Goal: Task Accomplishment & Management: Complete application form

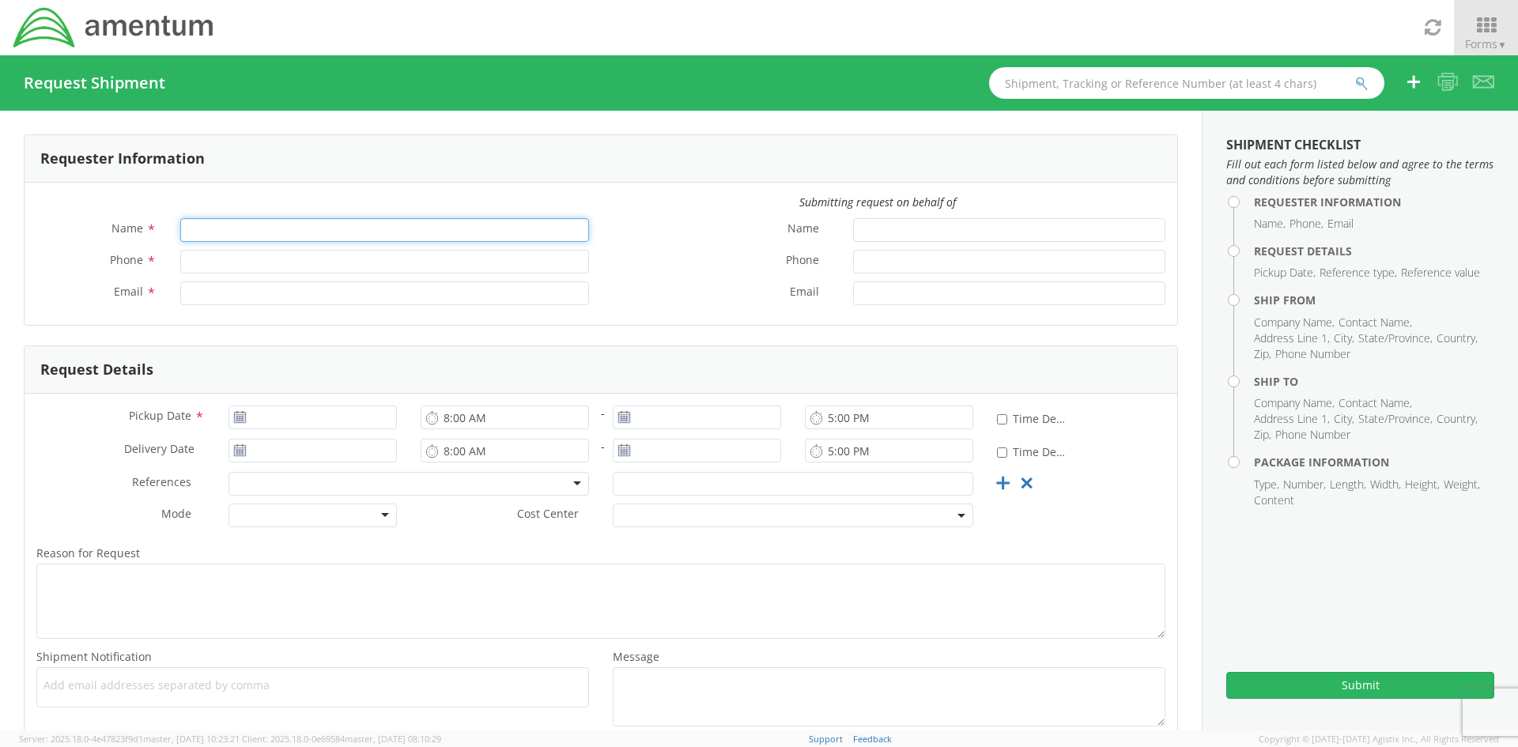
click at [319, 231] on input "Name *" at bounding box center [384, 230] width 409 height 24
type input "[PERSON_NAME]"
type input "2142233042"
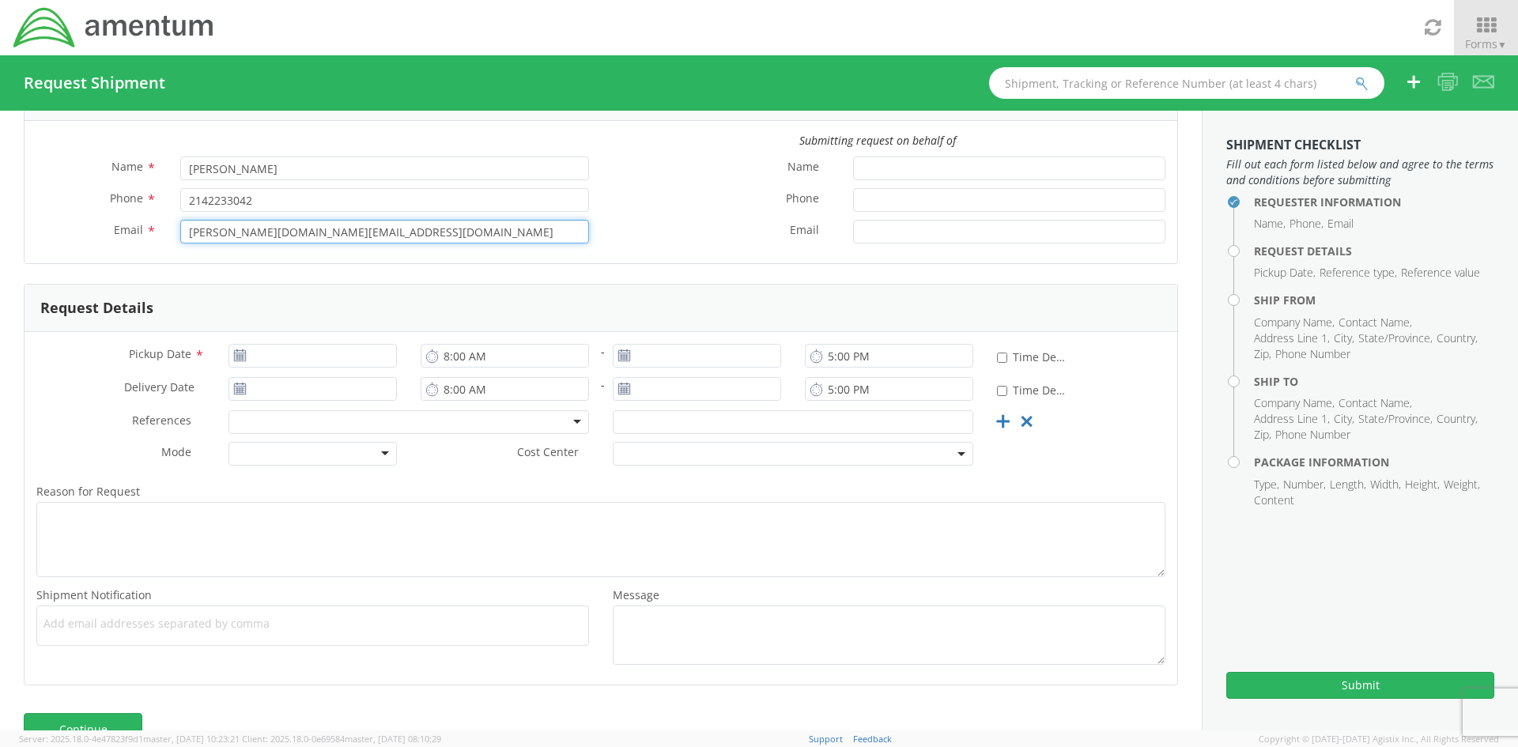
scroll to position [100, 0]
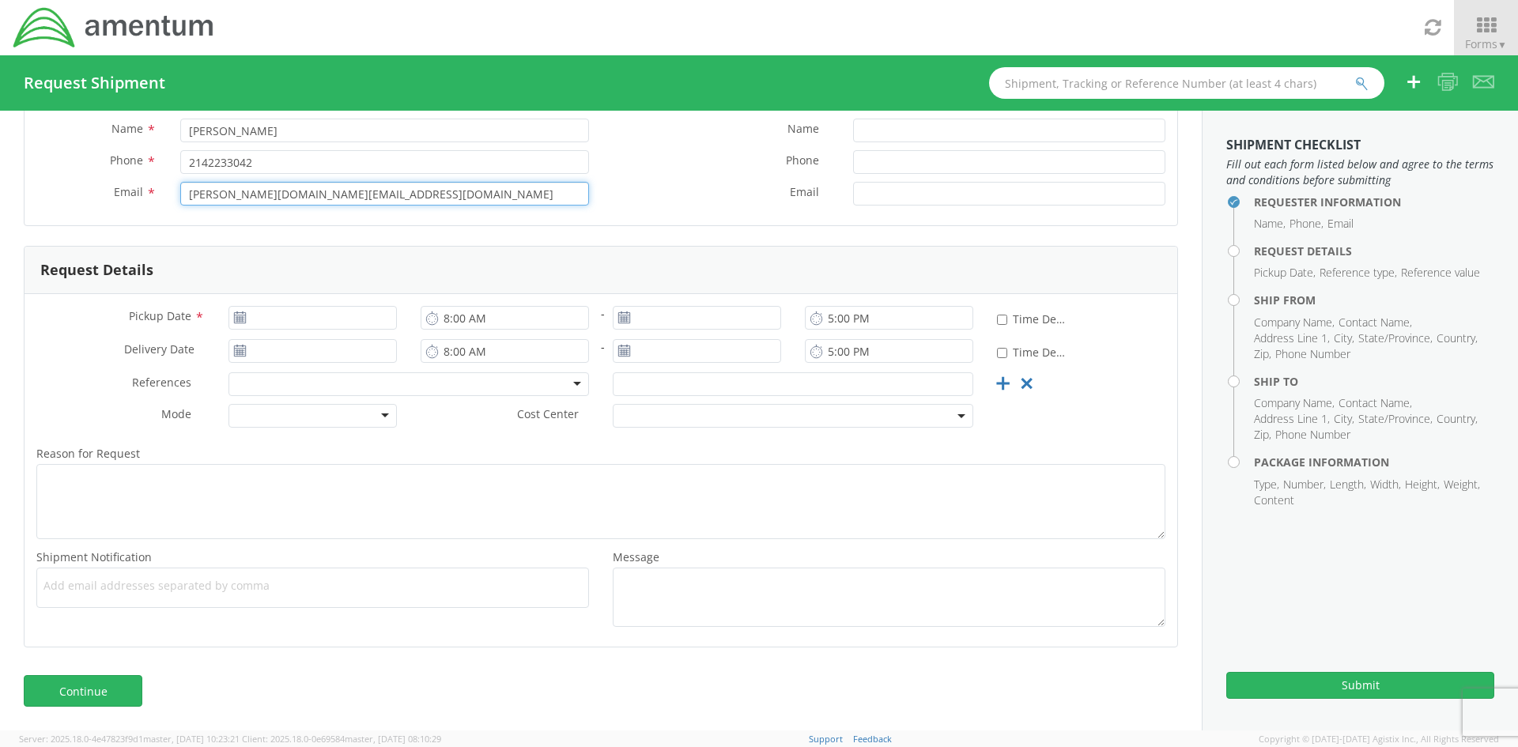
type input "[PERSON_NAME][DOMAIN_NAME][EMAIL_ADDRESS][DOMAIN_NAME]"
click at [236, 316] on icon at bounding box center [239, 317] width 13 height 13
click at [300, 323] on input "Pickup Date *" at bounding box center [312, 318] width 168 height 24
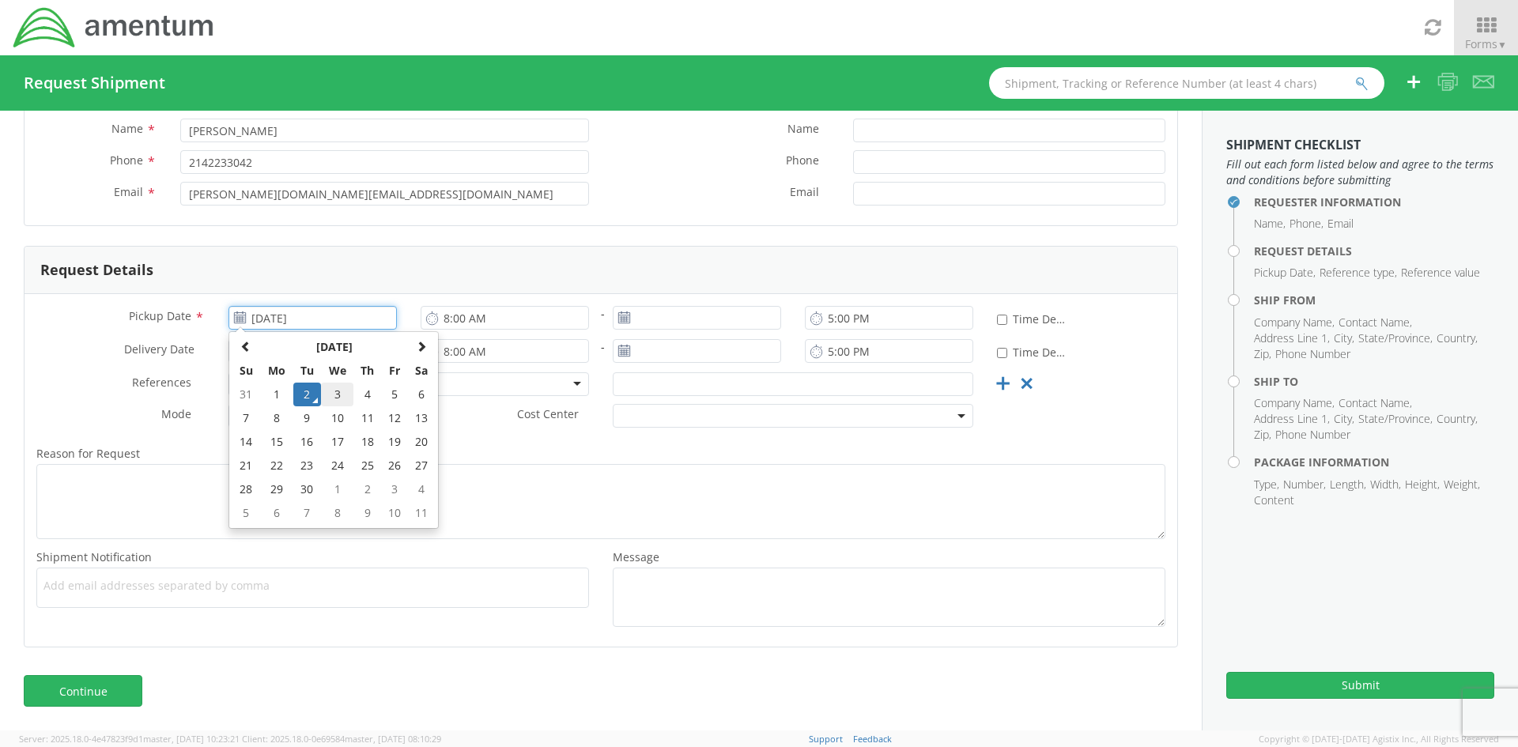
click at [328, 397] on td "3" at bounding box center [337, 395] width 33 height 24
type input "[DATE]"
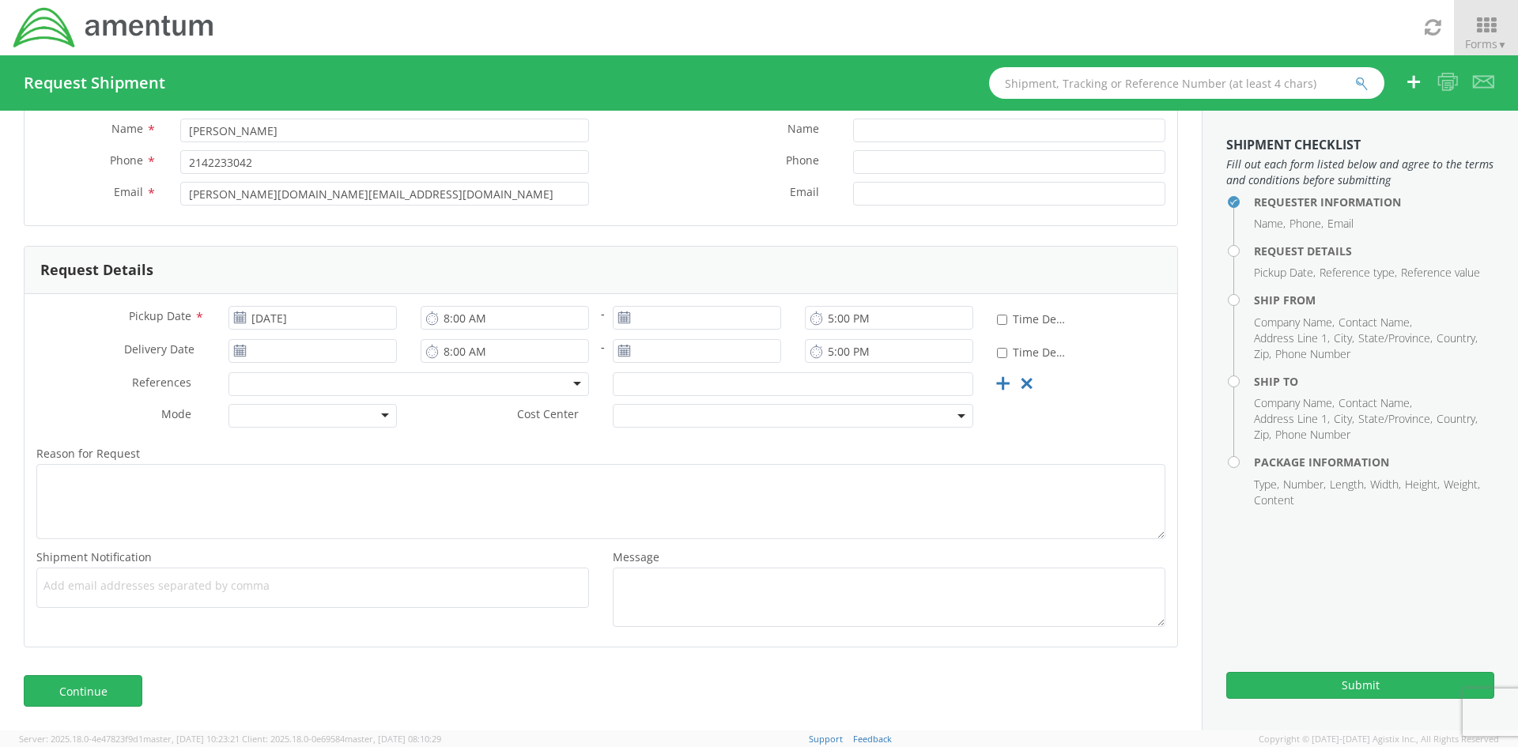
scroll to position [0, 0]
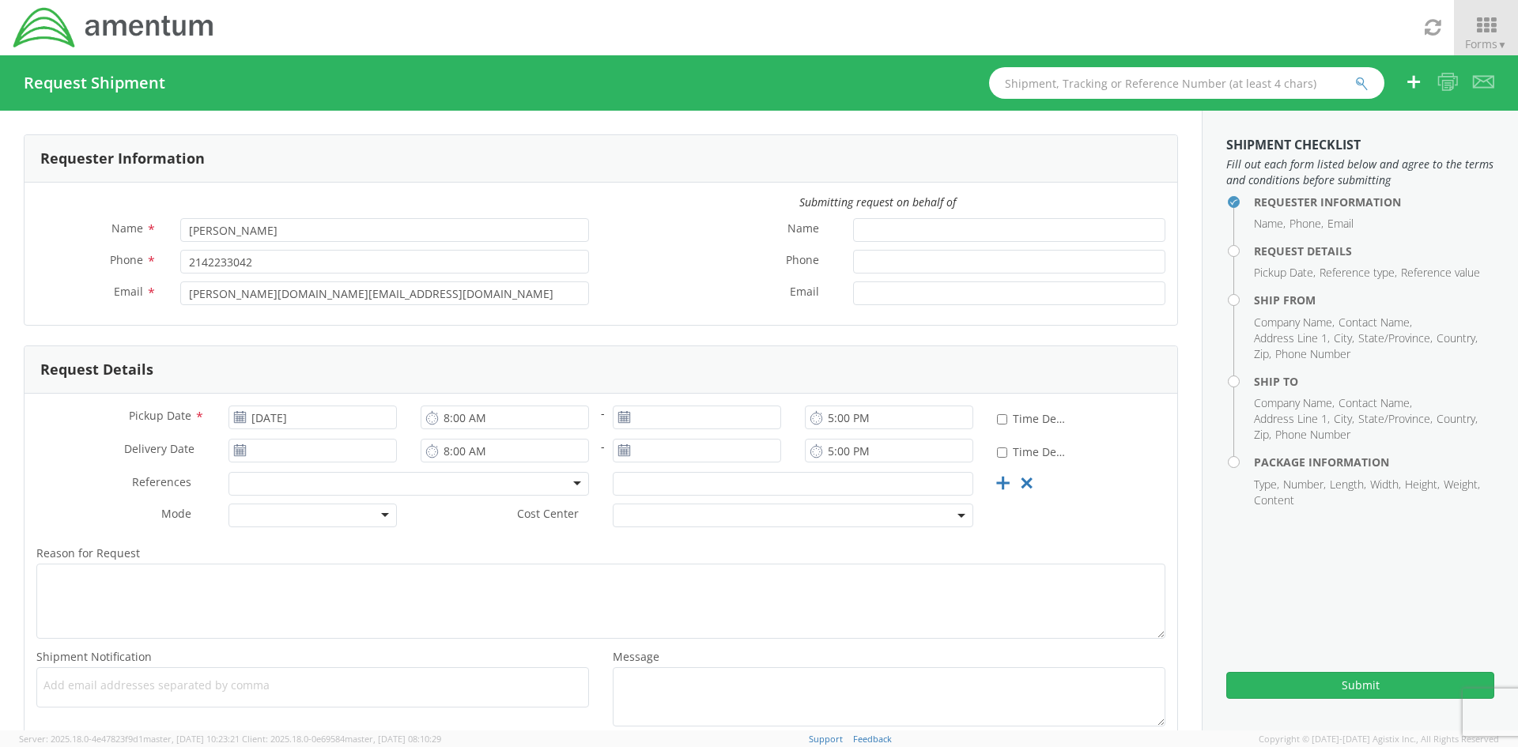
click at [237, 413] on icon at bounding box center [239, 417] width 13 height 13
click at [283, 417] on input "[DATE]" at bounding box center [312, 418] width 168 height 24
click at [399, 378] on div "Request Details" at bounding box center [601, 369] width 1153 height 47
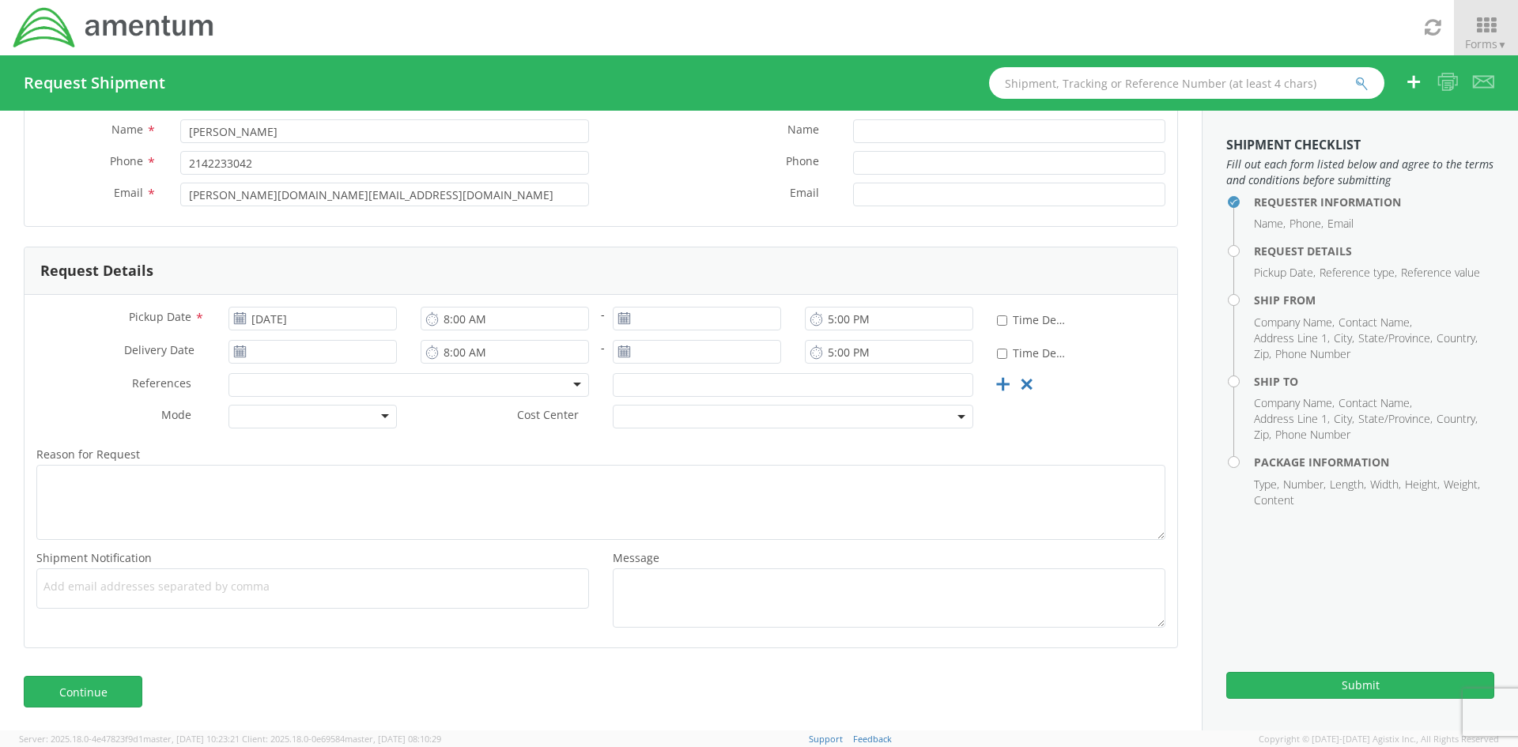
scroll to position [100, 0]
click at [96, 696] on link "Continue" at bounding box center [83, 691] width 119 height 32
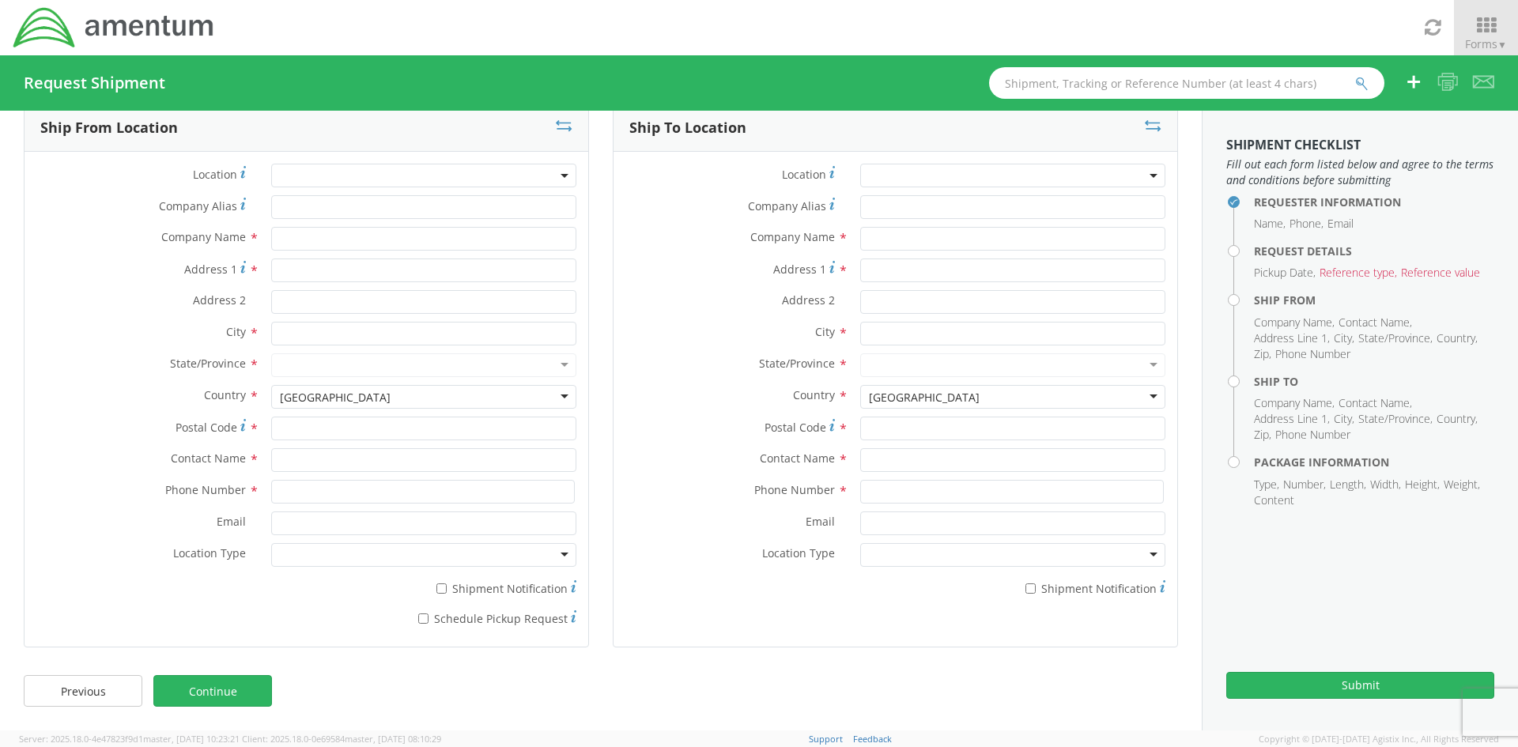
scroll to position [31, 0]
click at [108, 681] on link "Previous" at bounding box center [83, 691] width 119 height 32
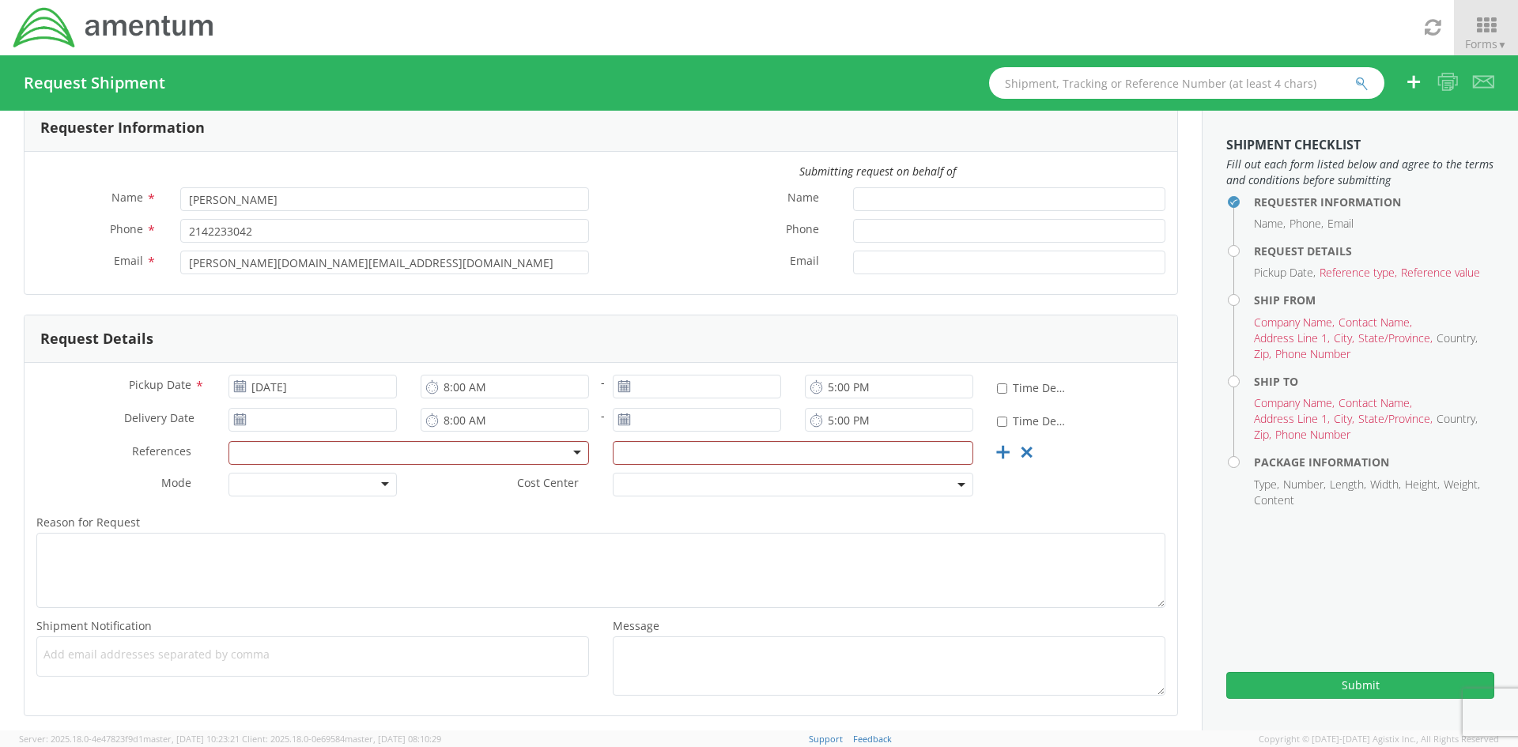
scroll to position [100, 0]
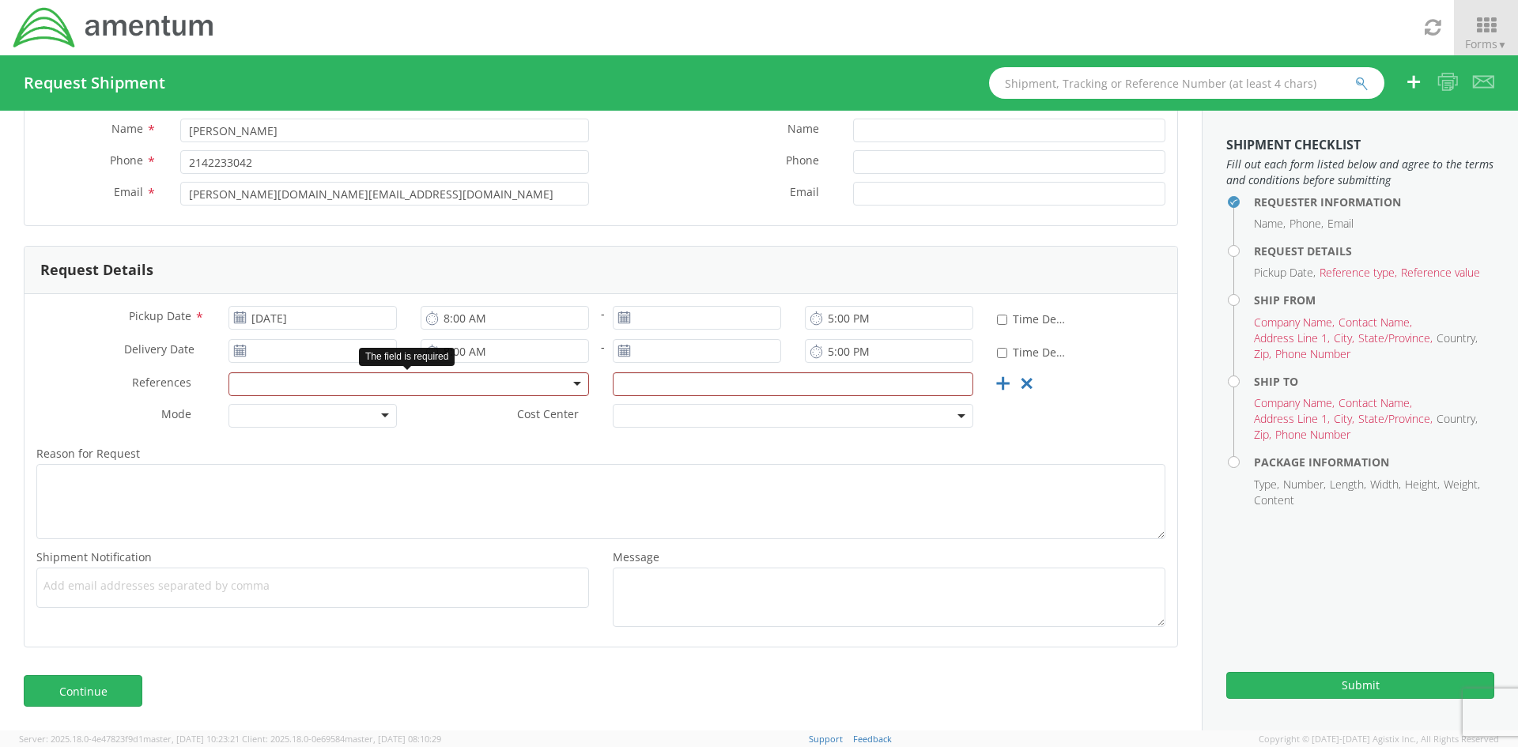
click at [549, 387] on div at bounding box center [408, 384] width 360 height 24
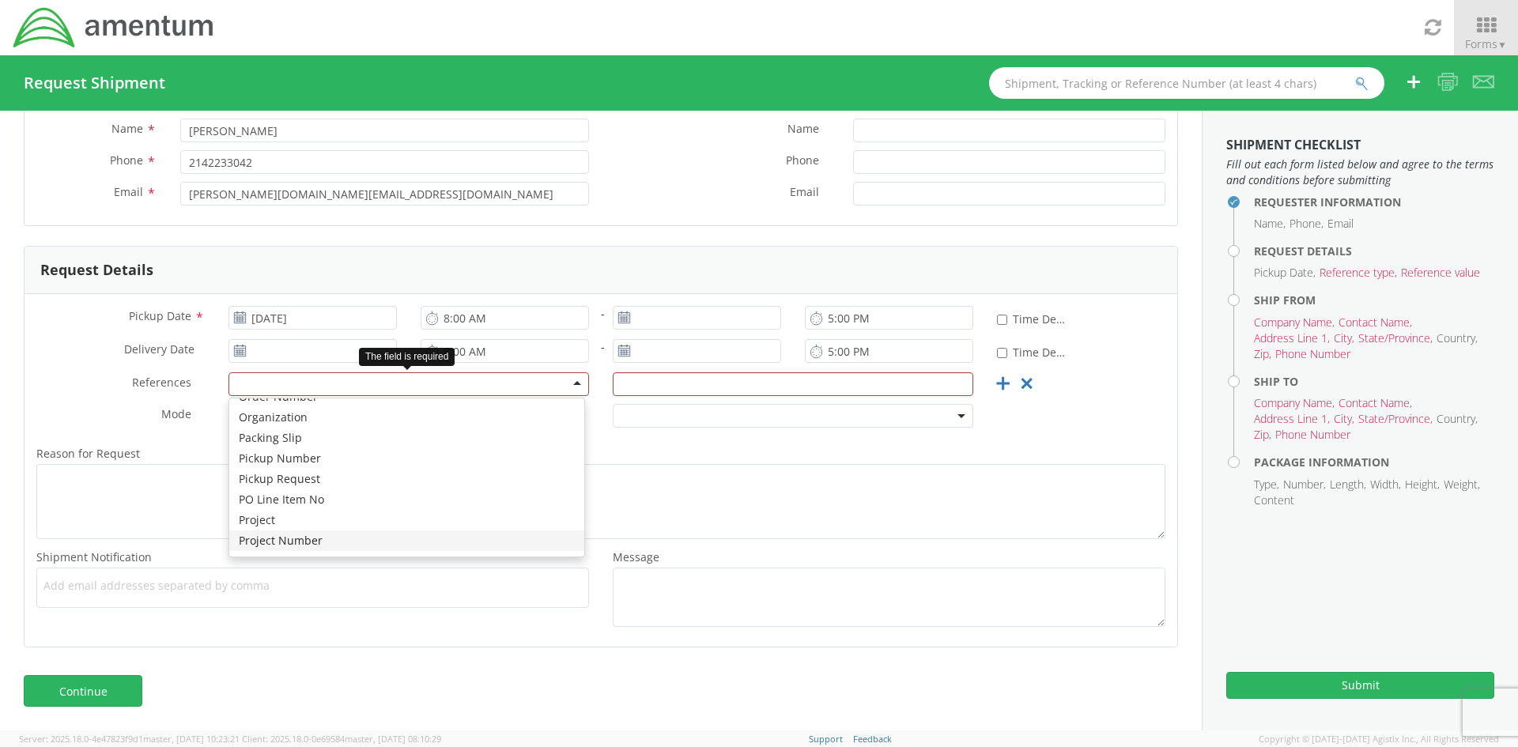
scroll to position [0, 0]
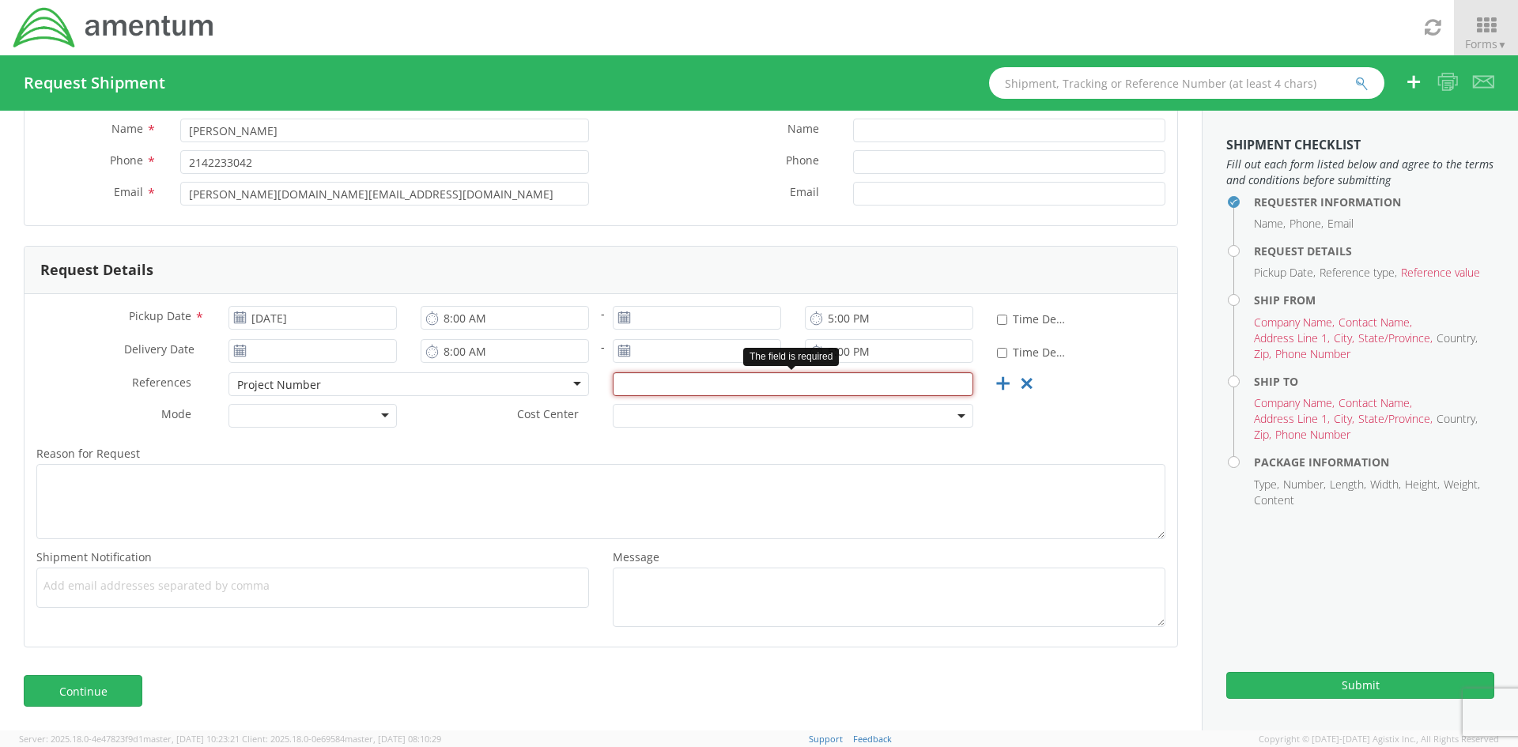
click at [762, 386] on input "text" at bounding box center [793, 384] width 360 height 24
paste input "401J.00.00.F.DP01.0050"
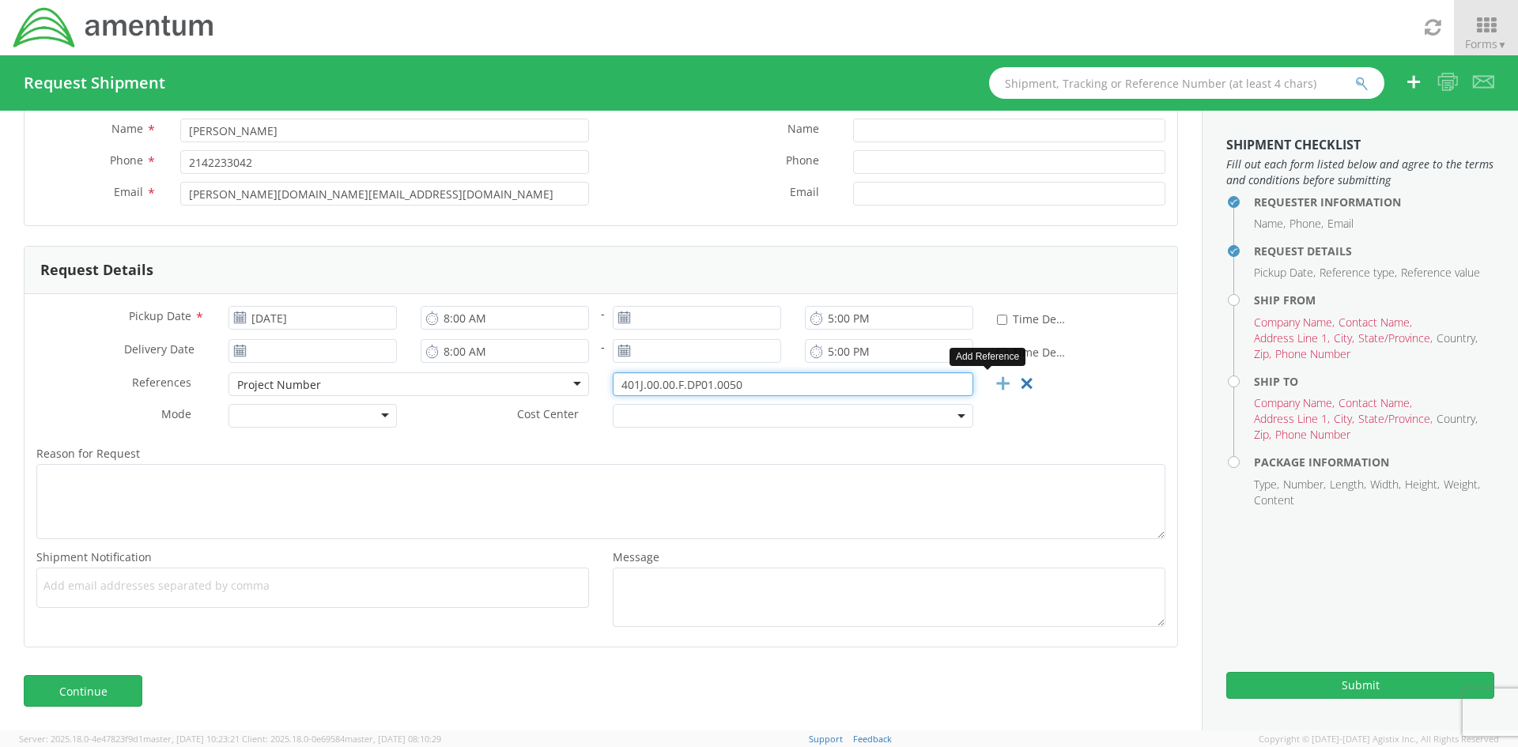
type input "401J.00.00.F.DP01.0050"
click at [995, 384] on icon at bounding box center [1003, 384] width 20 height 20
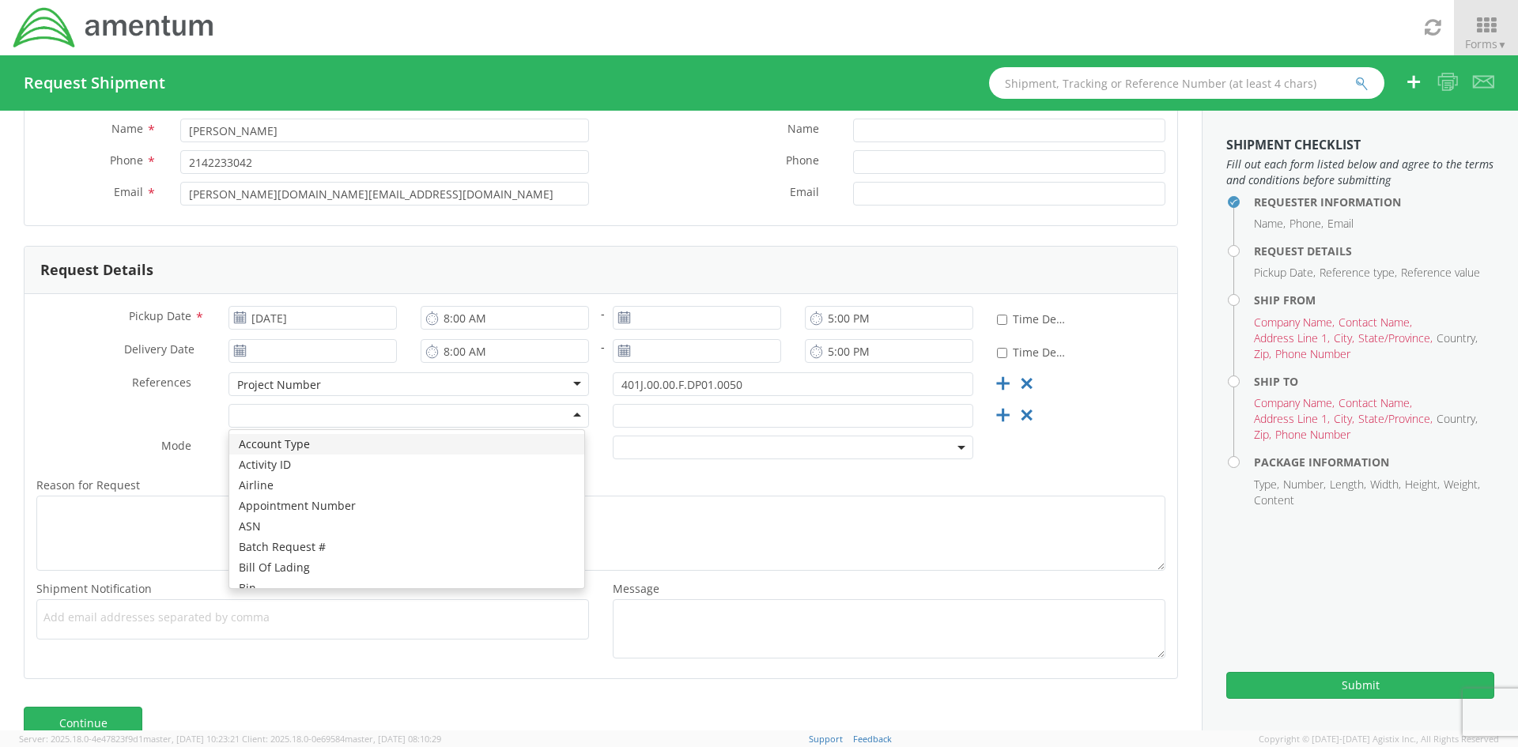
click at [504, 420] on div at bounding box center [408, 416] width 360 height 24
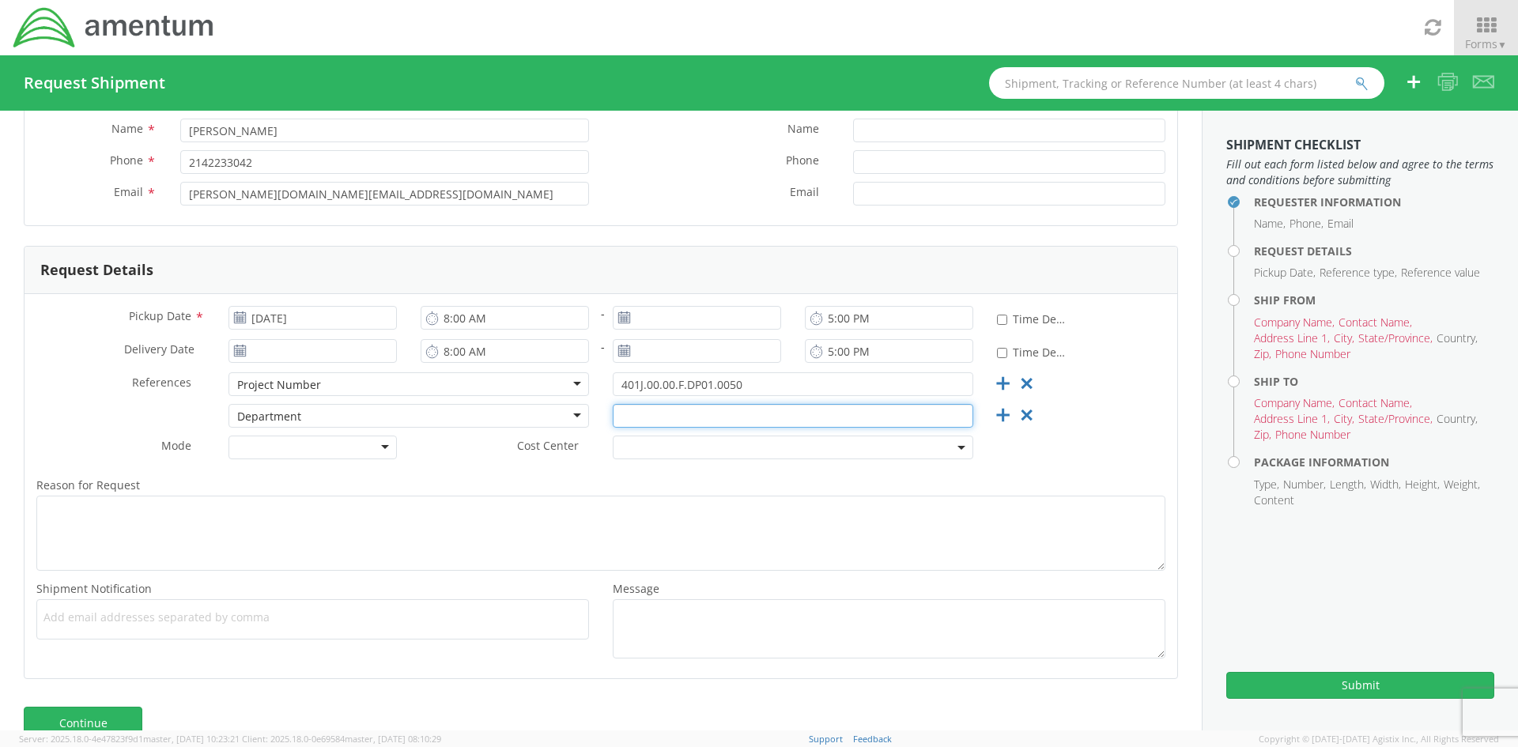
click at [723, 417] on input "text" at bounding box center [793, 416] width 360 height 24
type input "WEXMAC"
click at [475, 455] on label "Cost Center *" at bounding box center [505, 446] width 192 height 21
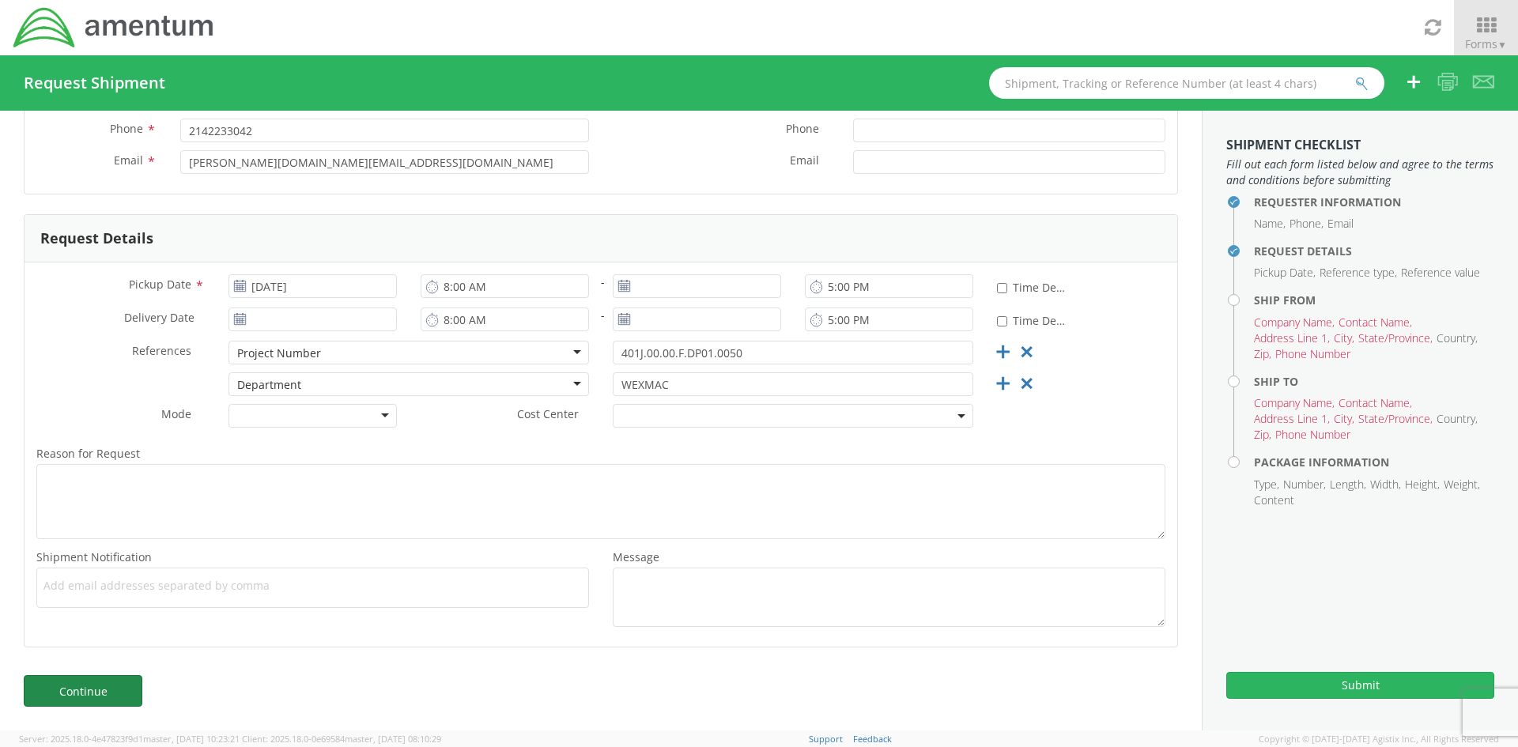
click at [103, 696] on link "Continue" at bounding box center [83, 691] width 119 height 32
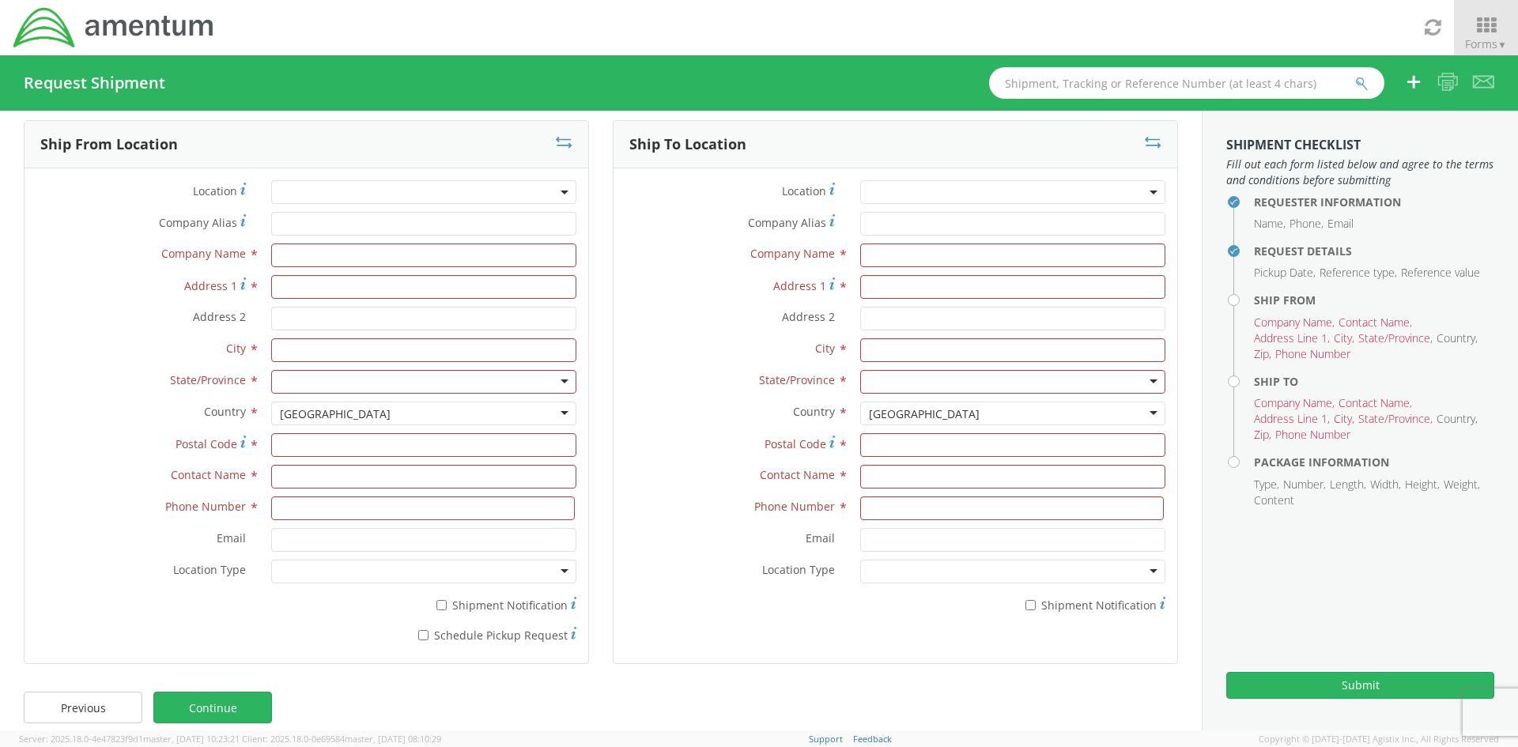
scroll to position [0, 0]
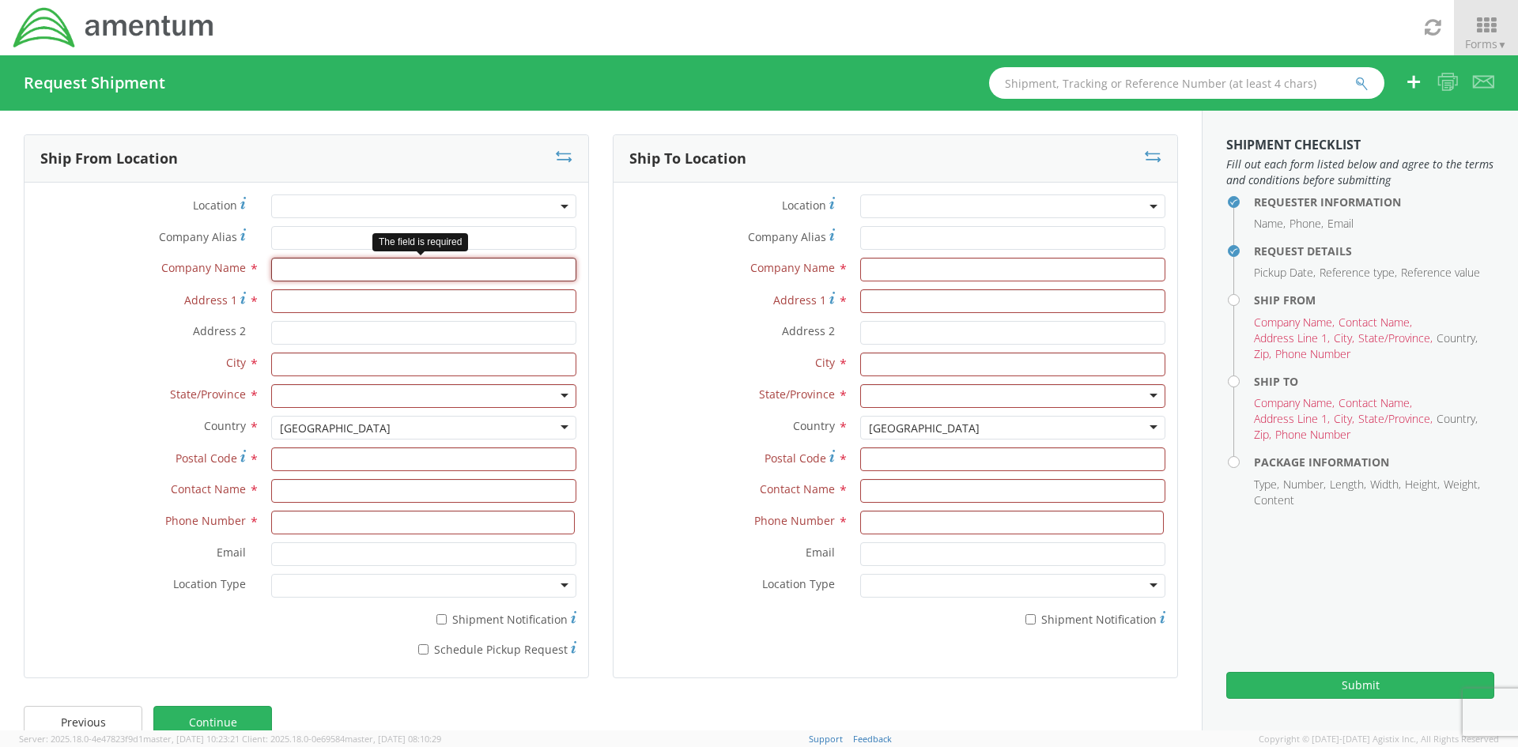
click at [322, 271] on input "text" at bounding box center [423, 270] width 305 height 24
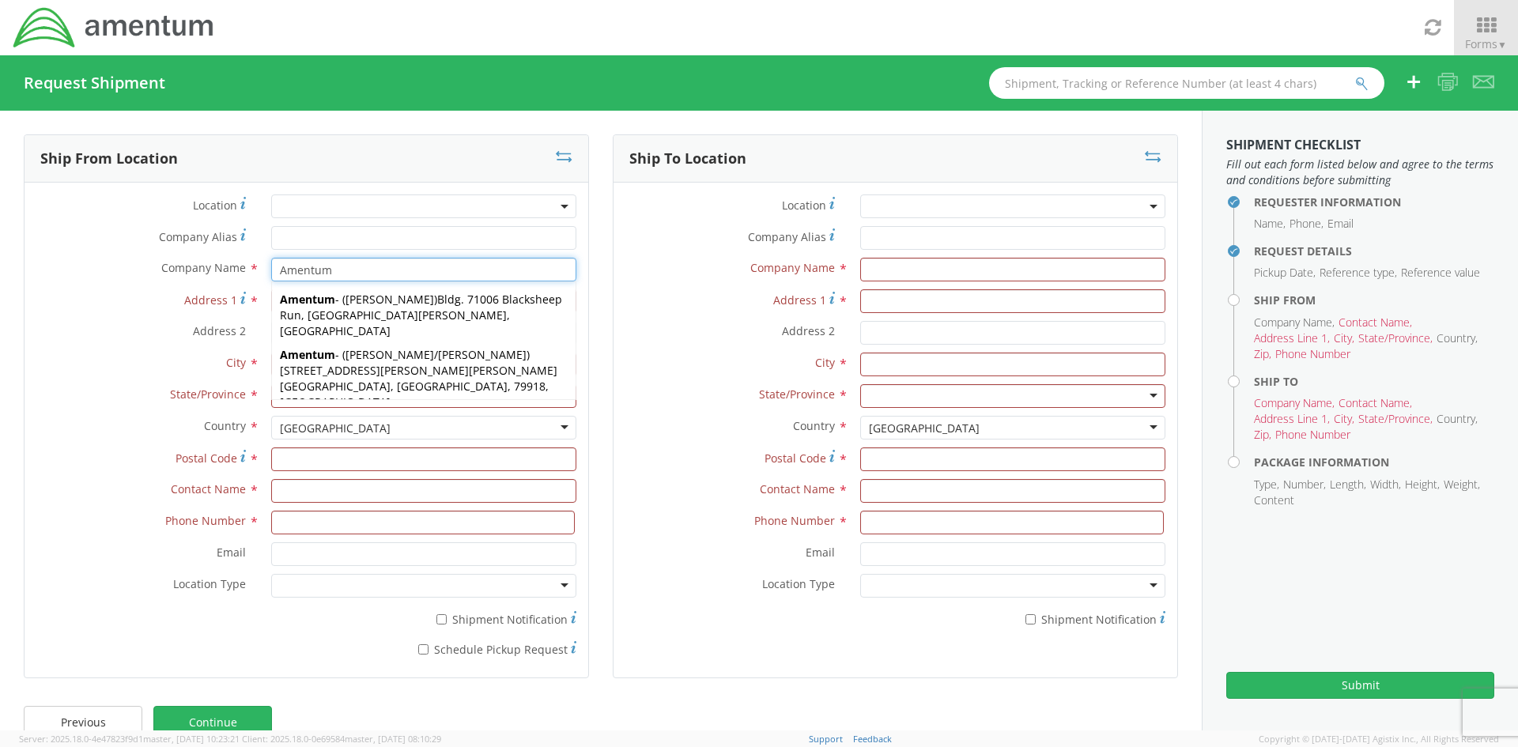
type input "Amentum"
click at [621, 241] on label "Company Alias *" at bounding box center [730, 236] width 235 height 21
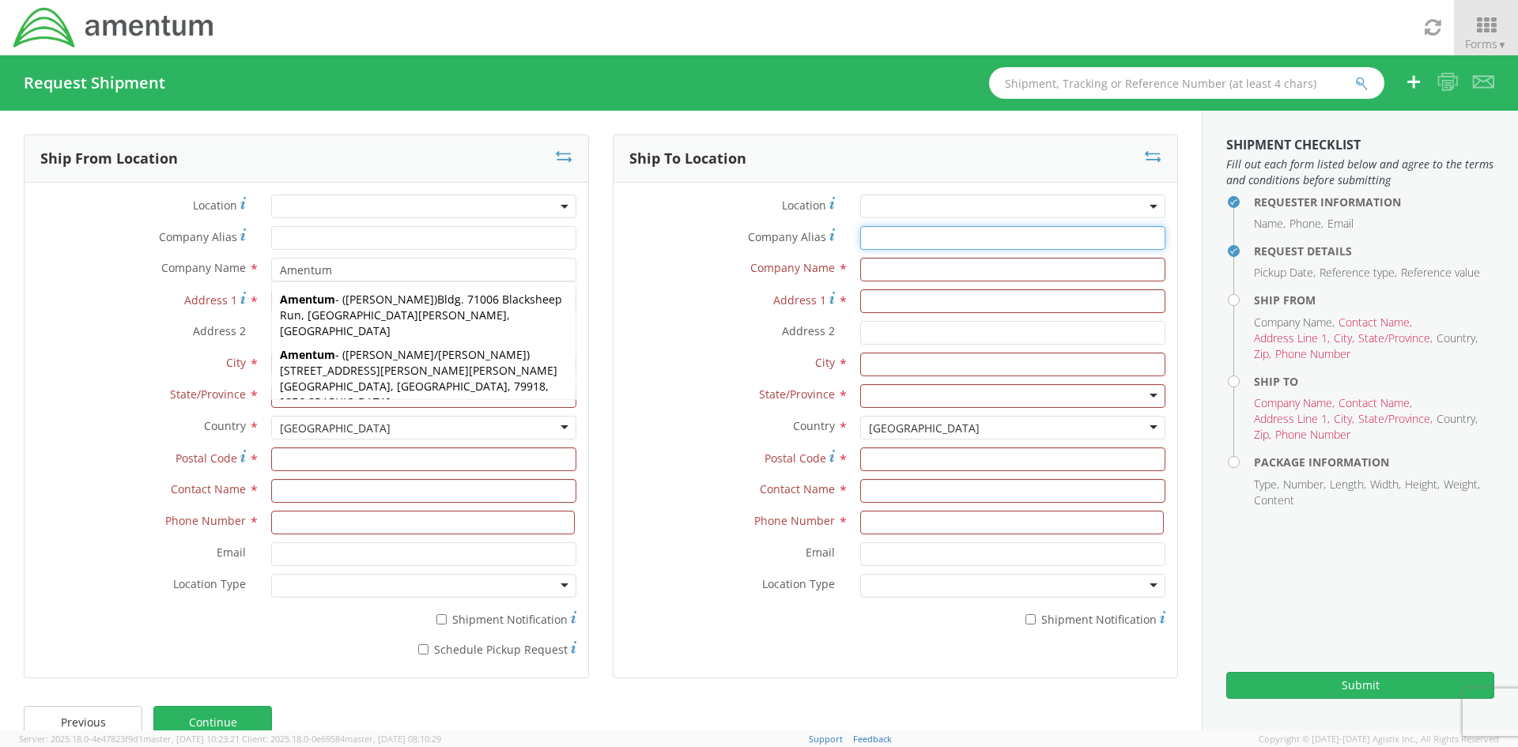
click at [860, 241] on input "Company Alias *" at bounding box center [1012, 238] width 305 height 24
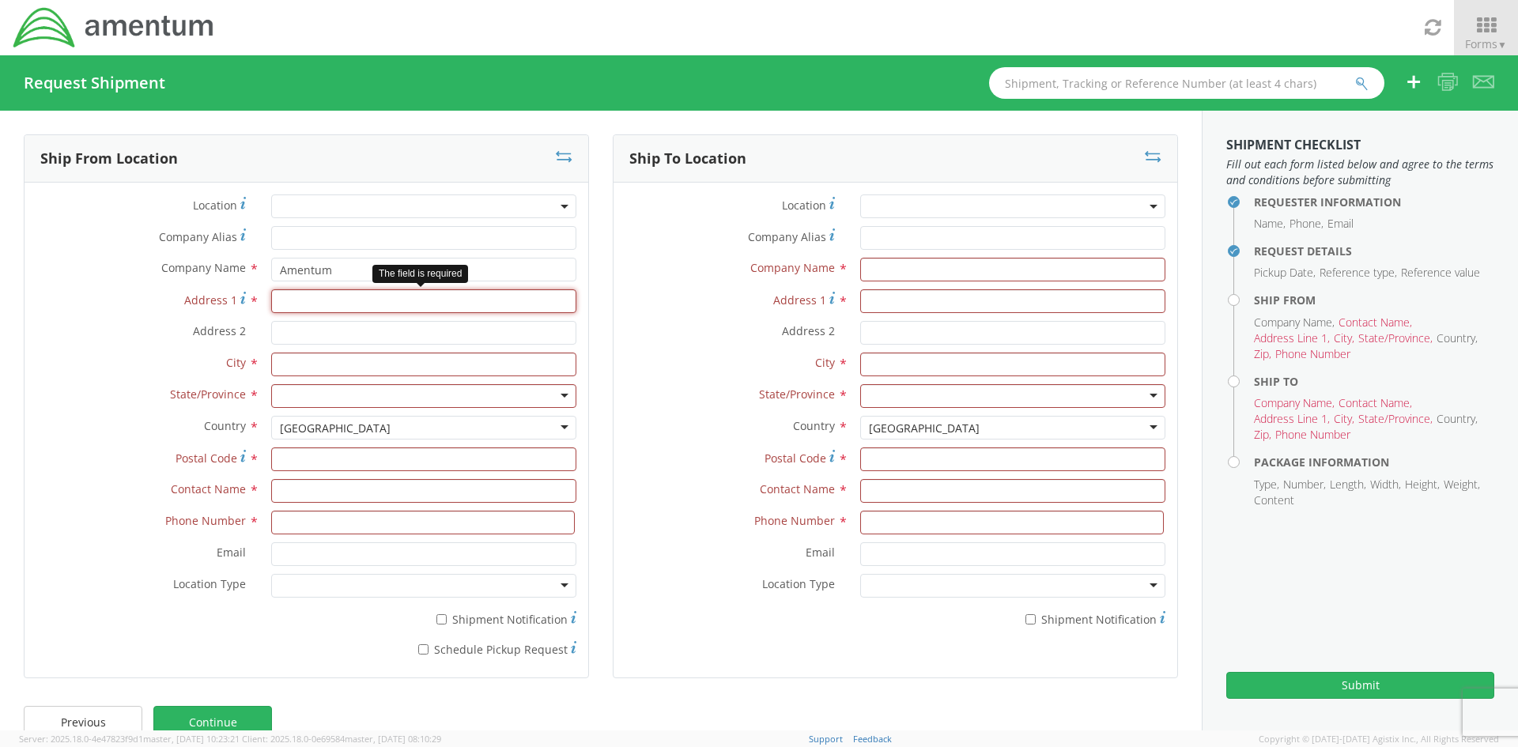
click at [387, 307] on input "Address 1 *" at bounding box center [423, 301] width 305 height 24
type input "[STREET_ADDRESS][US_STATE]"
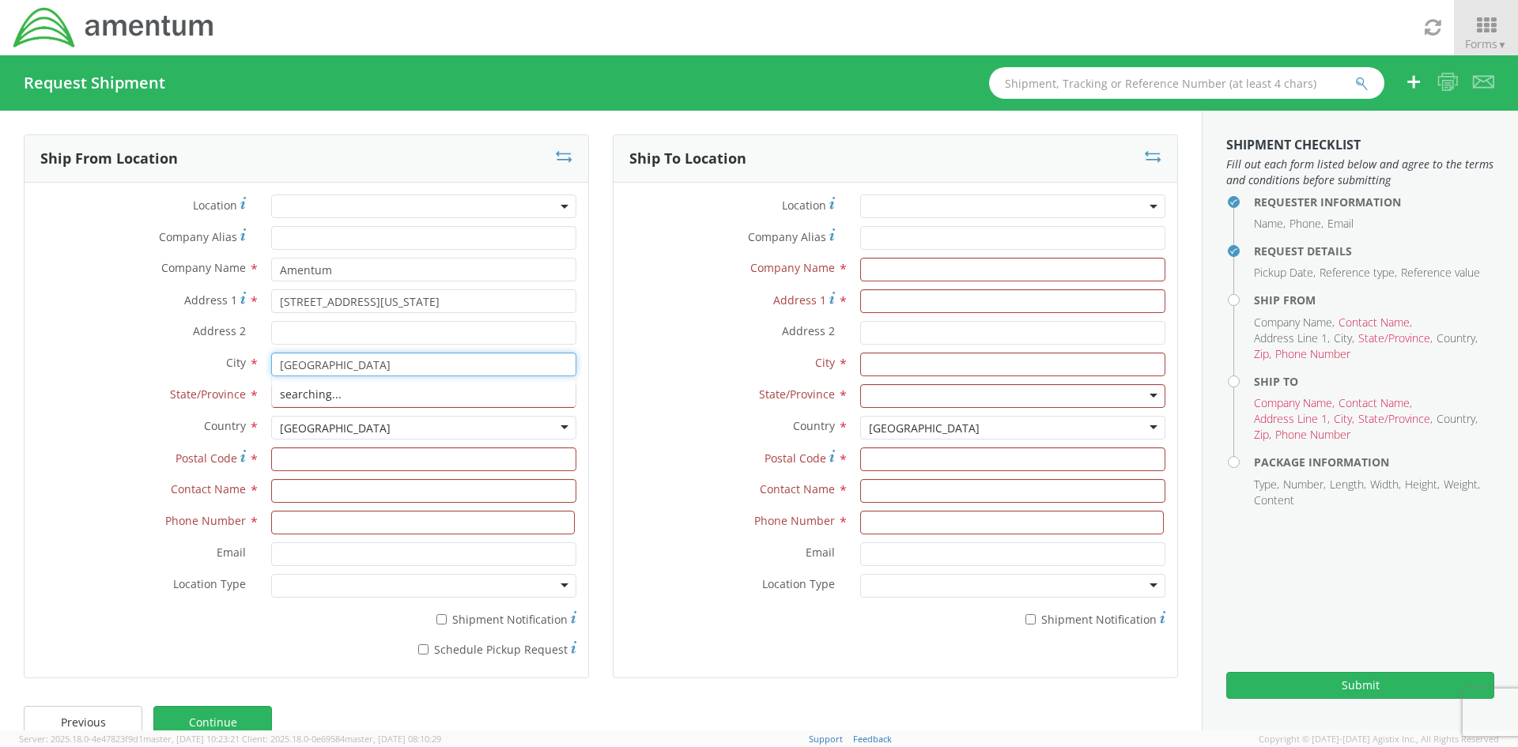
type input "[GEOGRAPHIC_DATA]"
type input "tex"
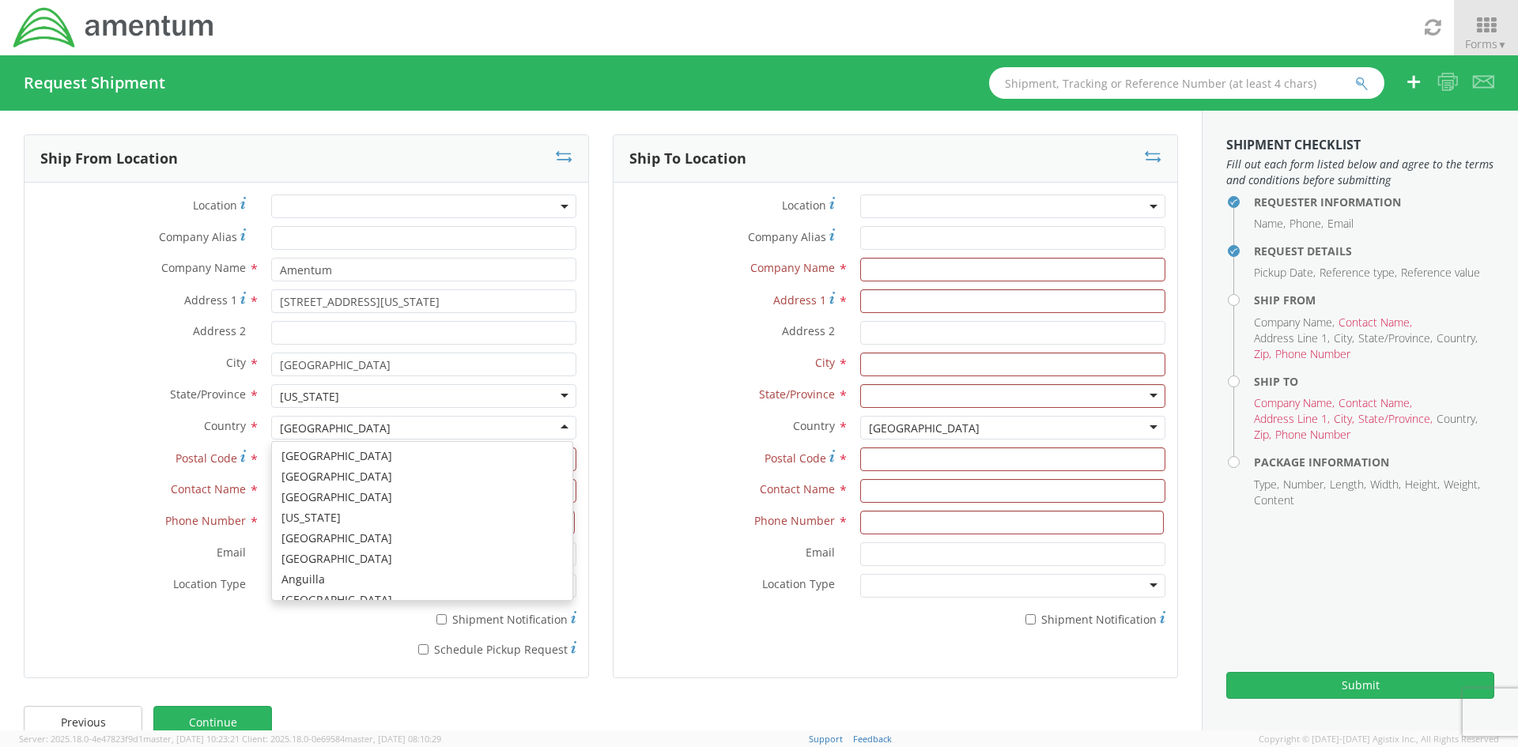
scroll to position [3985, 0]
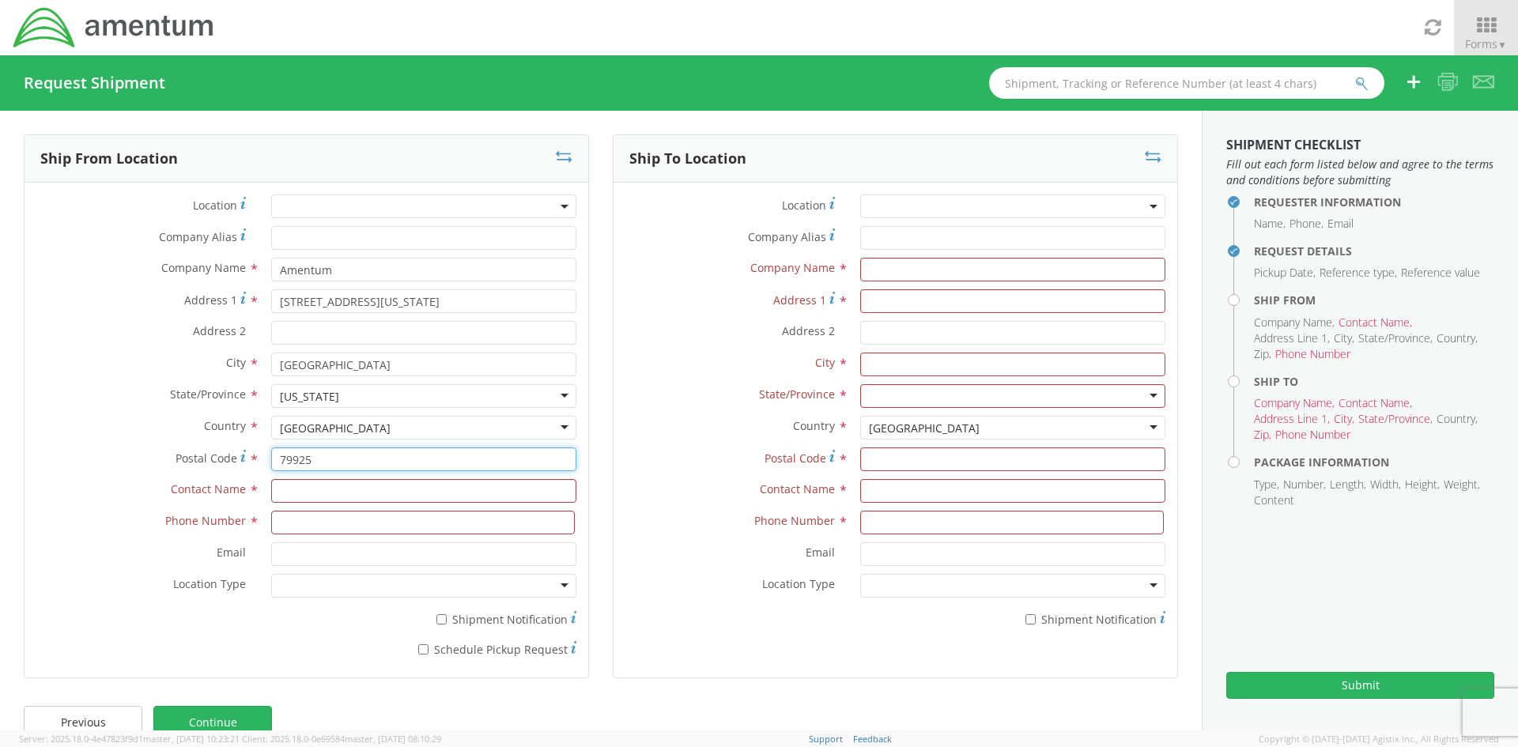
type input "79925"
type input "T"
type input "[PERSON_NAME]"
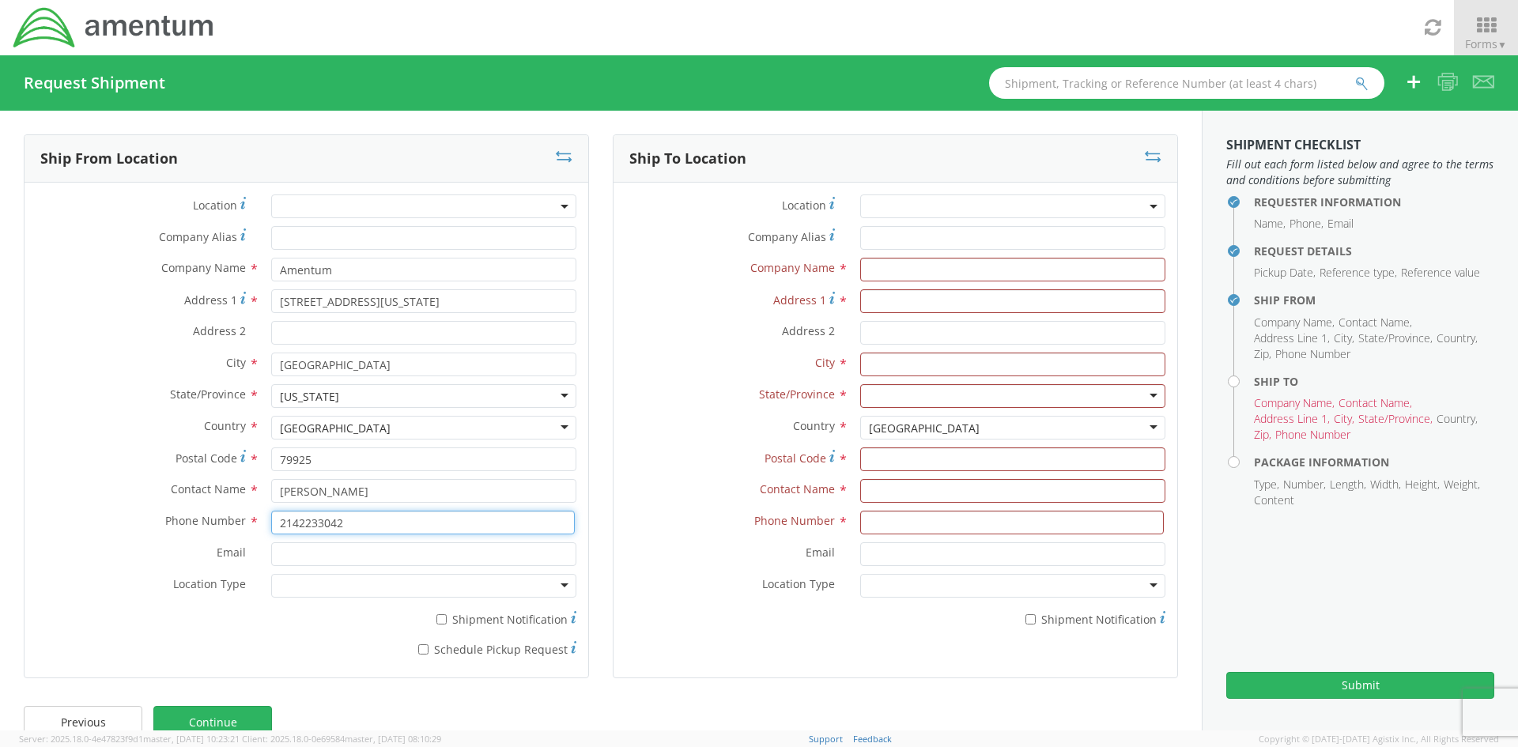
type input "2142233042"
type input "[PERSON_NAME][DOMAIN_NAME][EMAIL_ADDRESS][DOMAIN_NAME]"
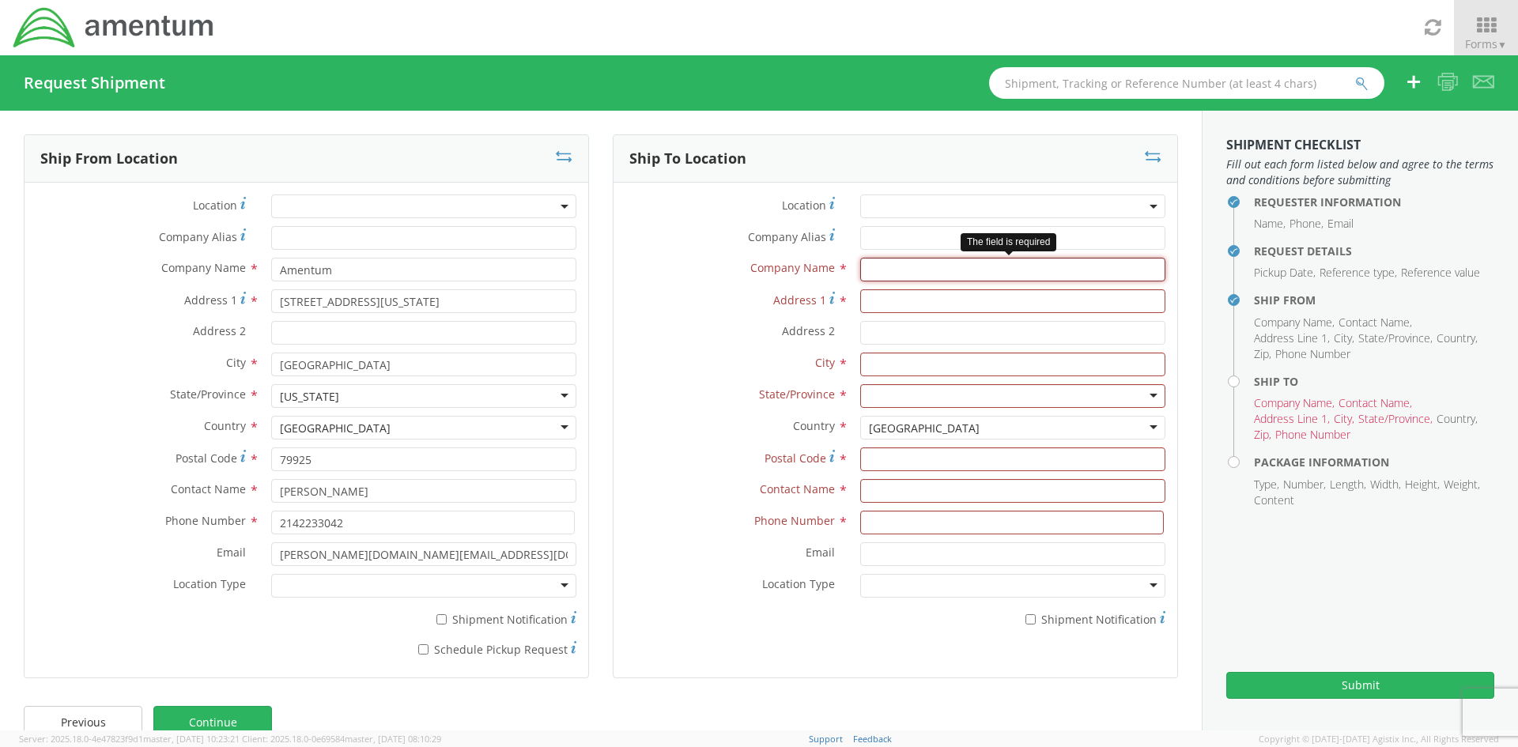
click at [892, 277] on input "text" at bounding box center [1012, 270] width 305 height 24
drag, startPoint x: 775, startPoint y: 243, endPoint x: 644, endPoint y: 226, distance: 131.6
click at [711, 237] on div "Location * Company Alias * Company Name * Amentum Amentum Amentum - ( Alex Mund…" at bounding box center [895, 414] width 564 height 441
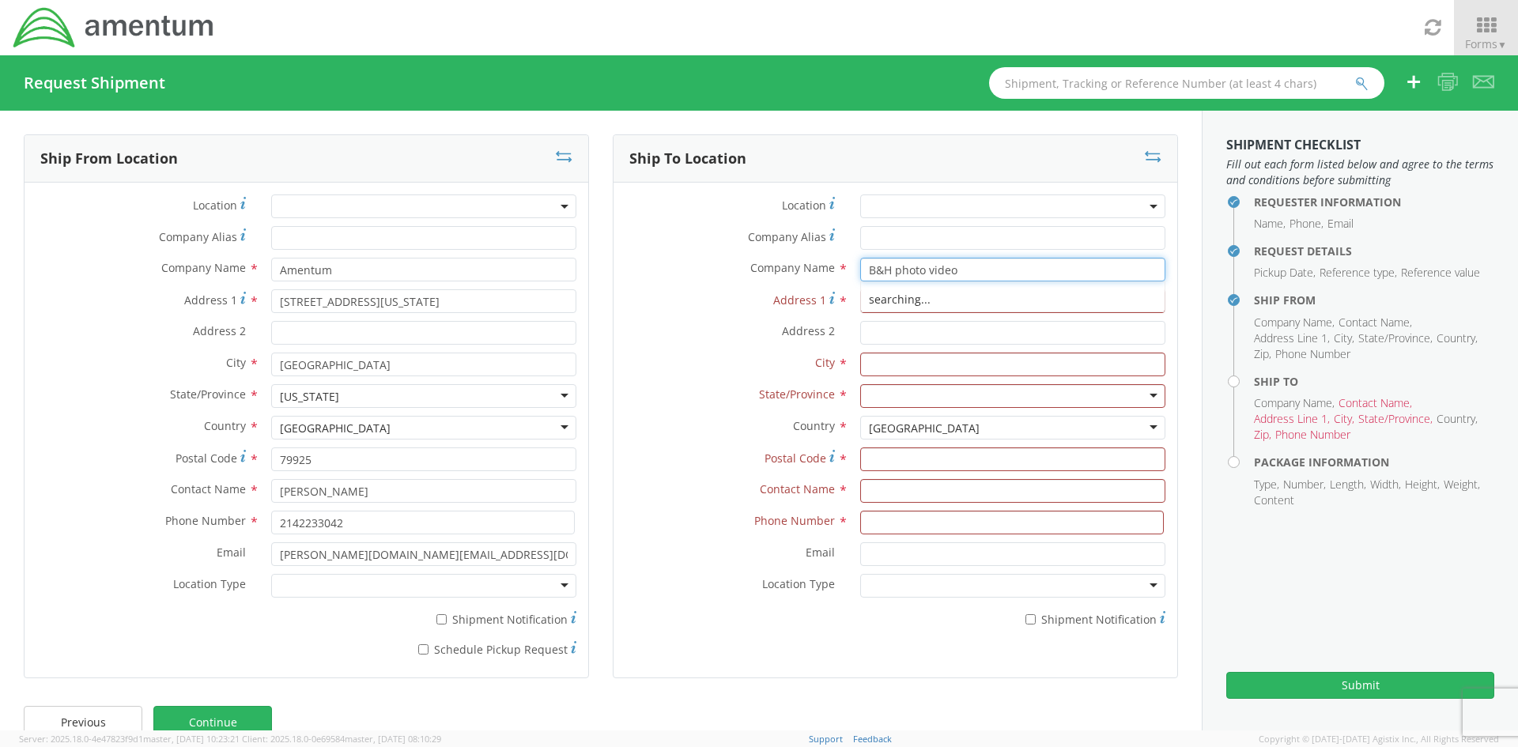
type input "B&H photo video"
type input "[STREET_ADDRESS][PERSON_NAME]"
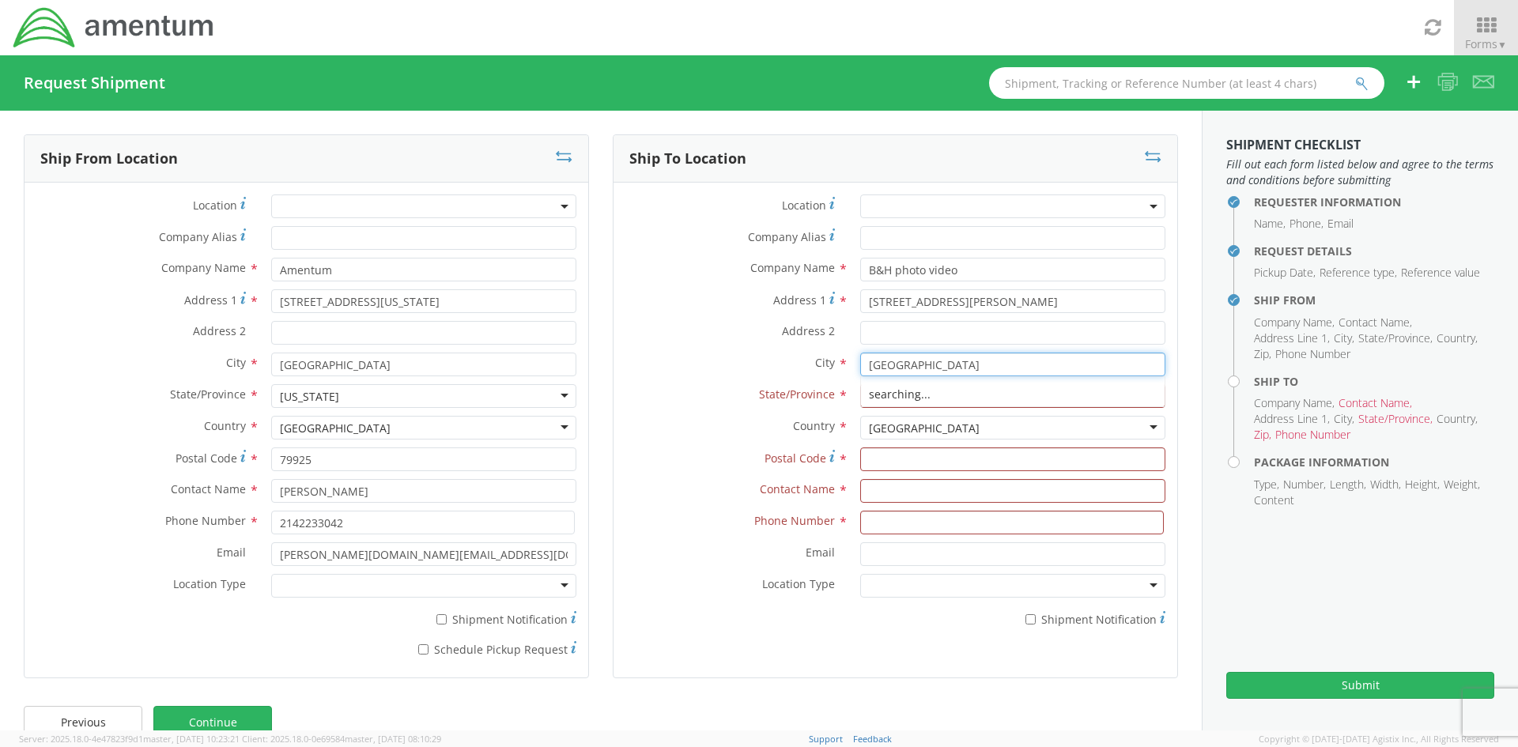
type input "[GEOGRAPHIC_DATA]"
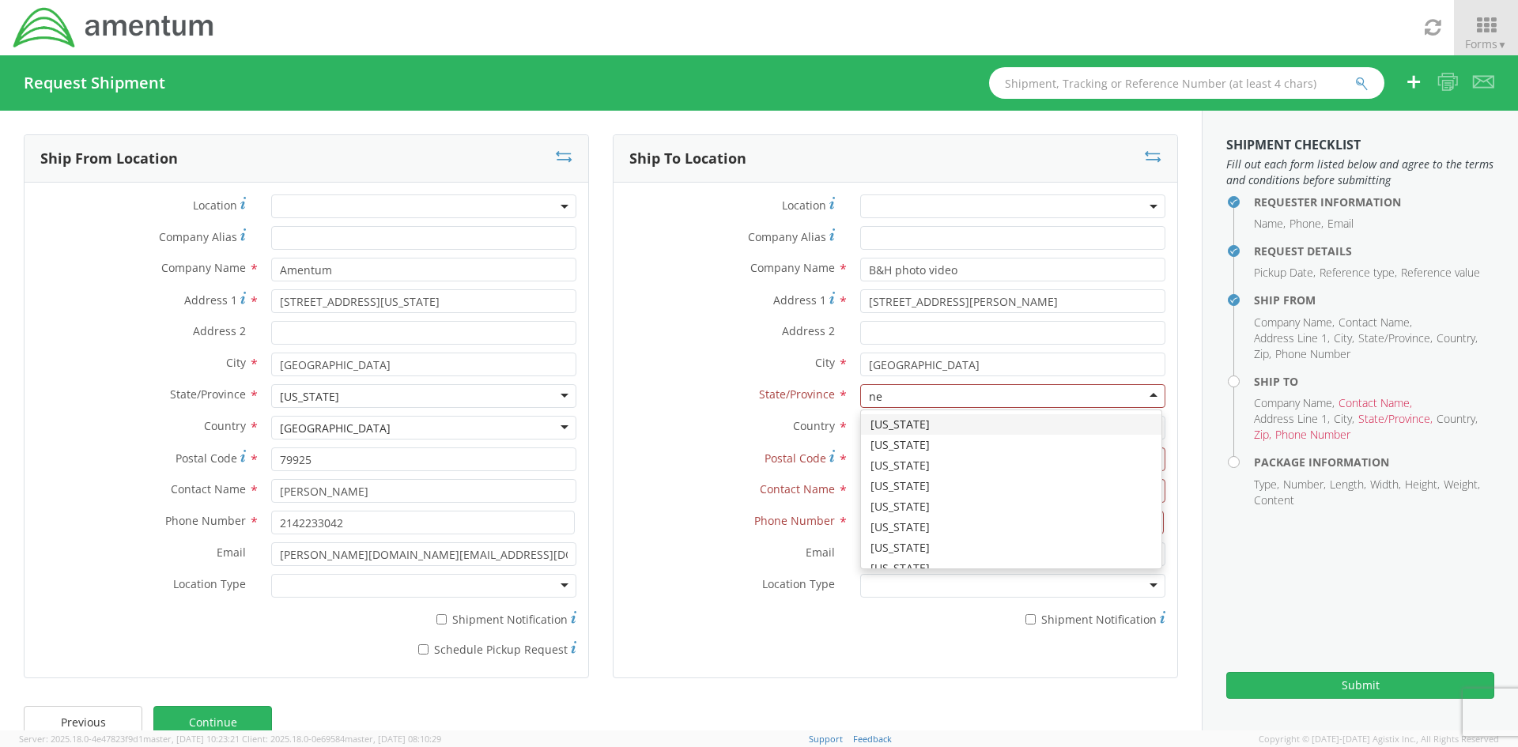
type input "new"
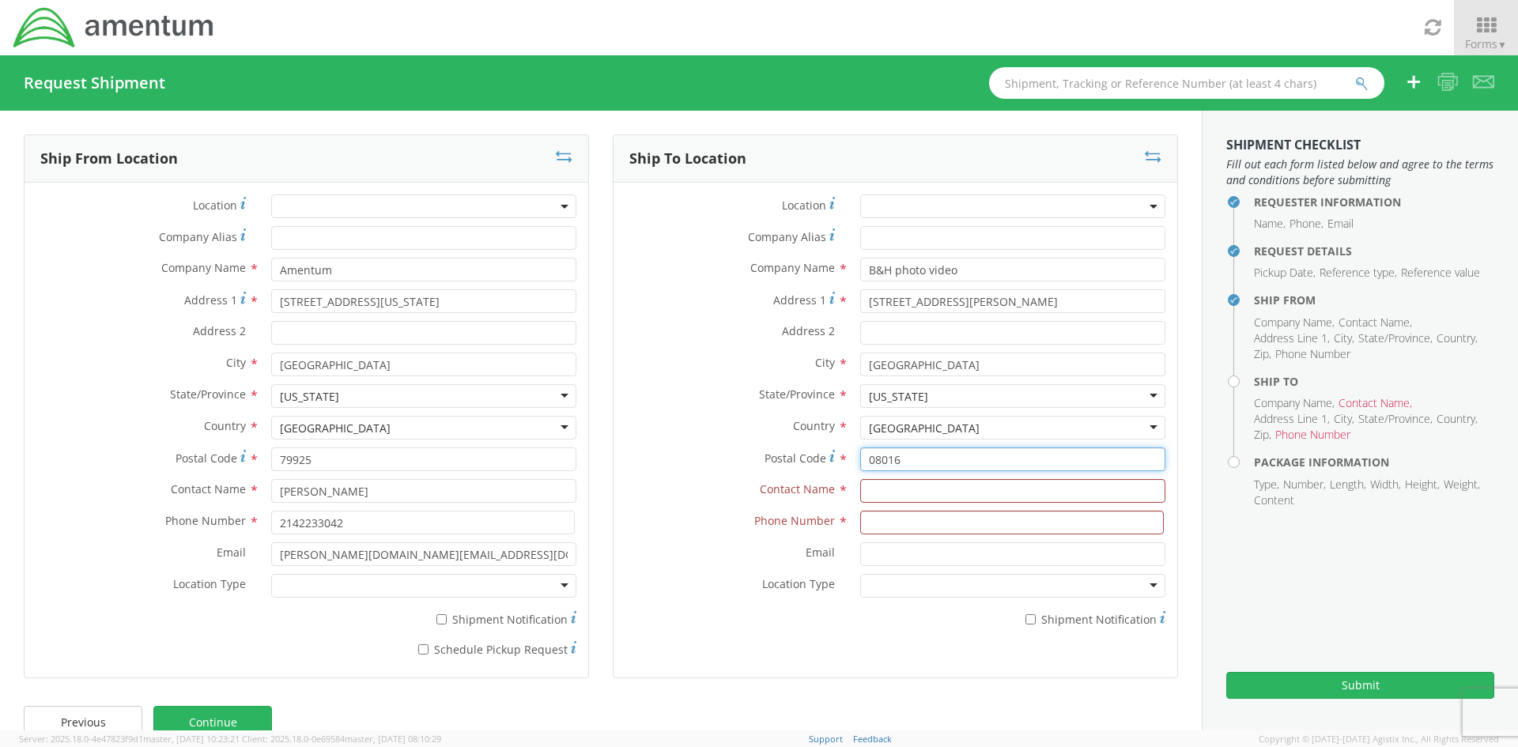
type input "08016"
click at [904, 482] on input "text" at bounding box center [1012, 491] width 305 height 24
paste input "RMA # 913201624"
click at [926, 519] on input at bounding box center [1012, 523] width 304 height 24
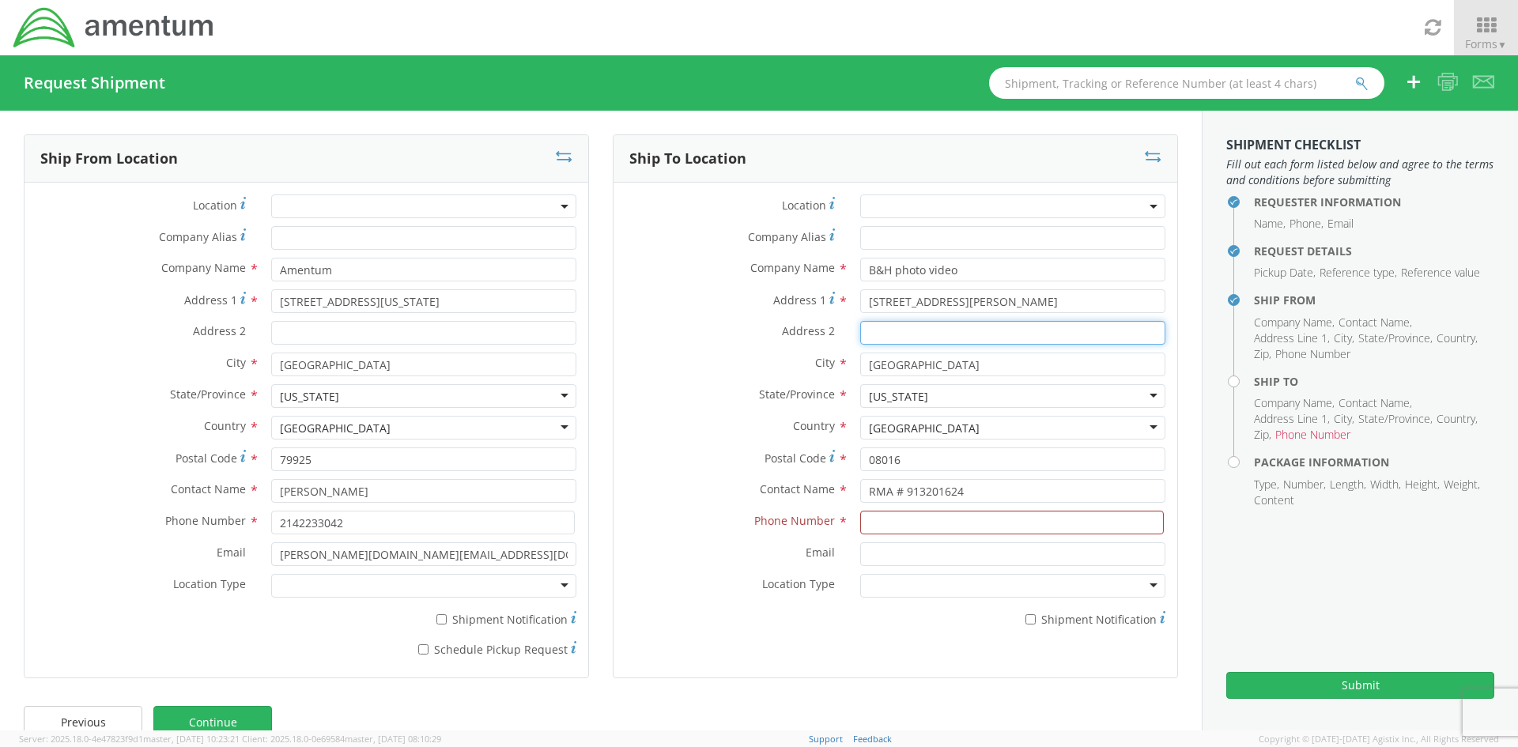
click at [880, 329] on input "Address 2 *" at bounding box center [1012, 333] width 305 height 24
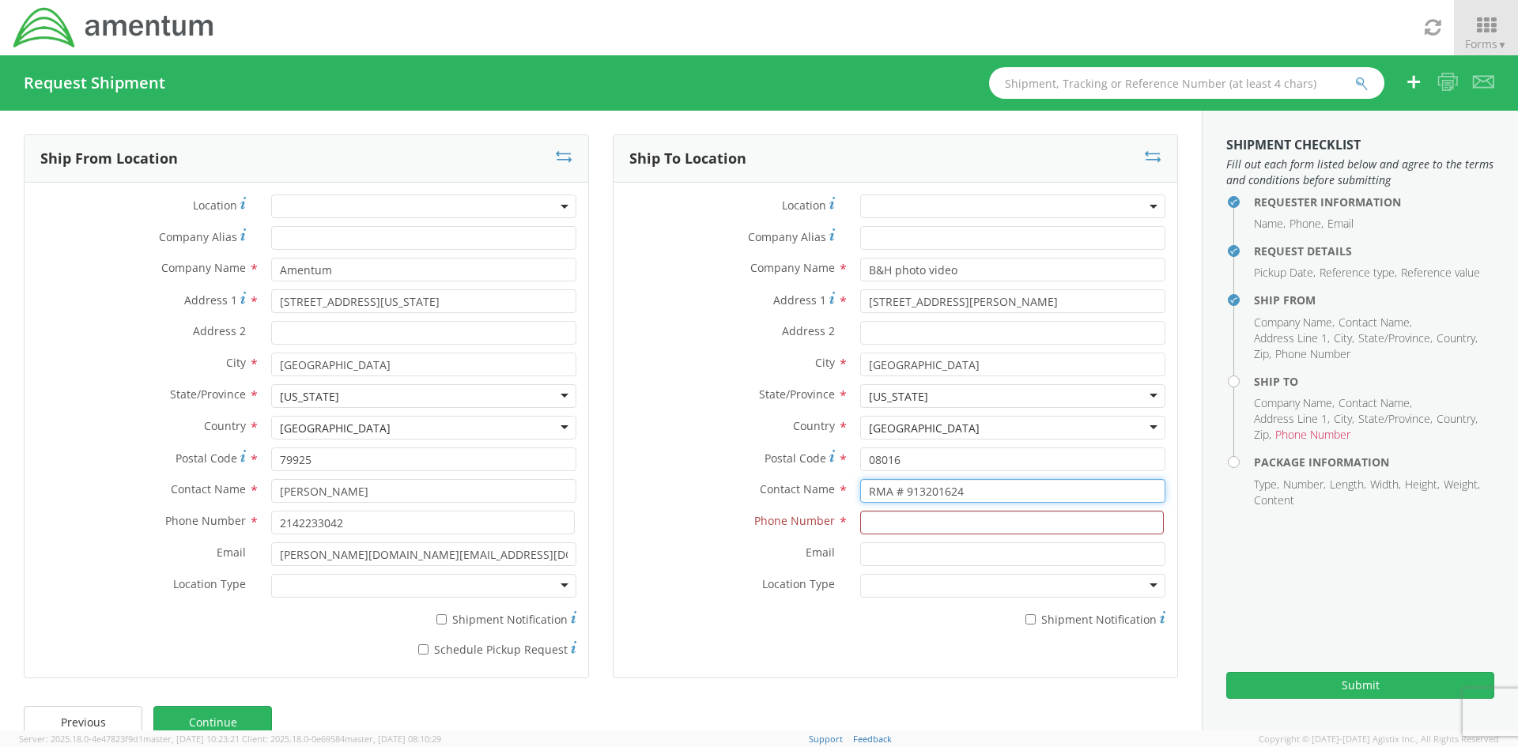
click at [960, 494] on input "RMA # 913201624" at bounding box center [1012, 491] width 305 height 24
paste input "912943929"
type input "RMA # 913201624/912943929"
click at [876, 521] on input at bounding box center [1012, 523] width 304 height 24
type input "2122397765"
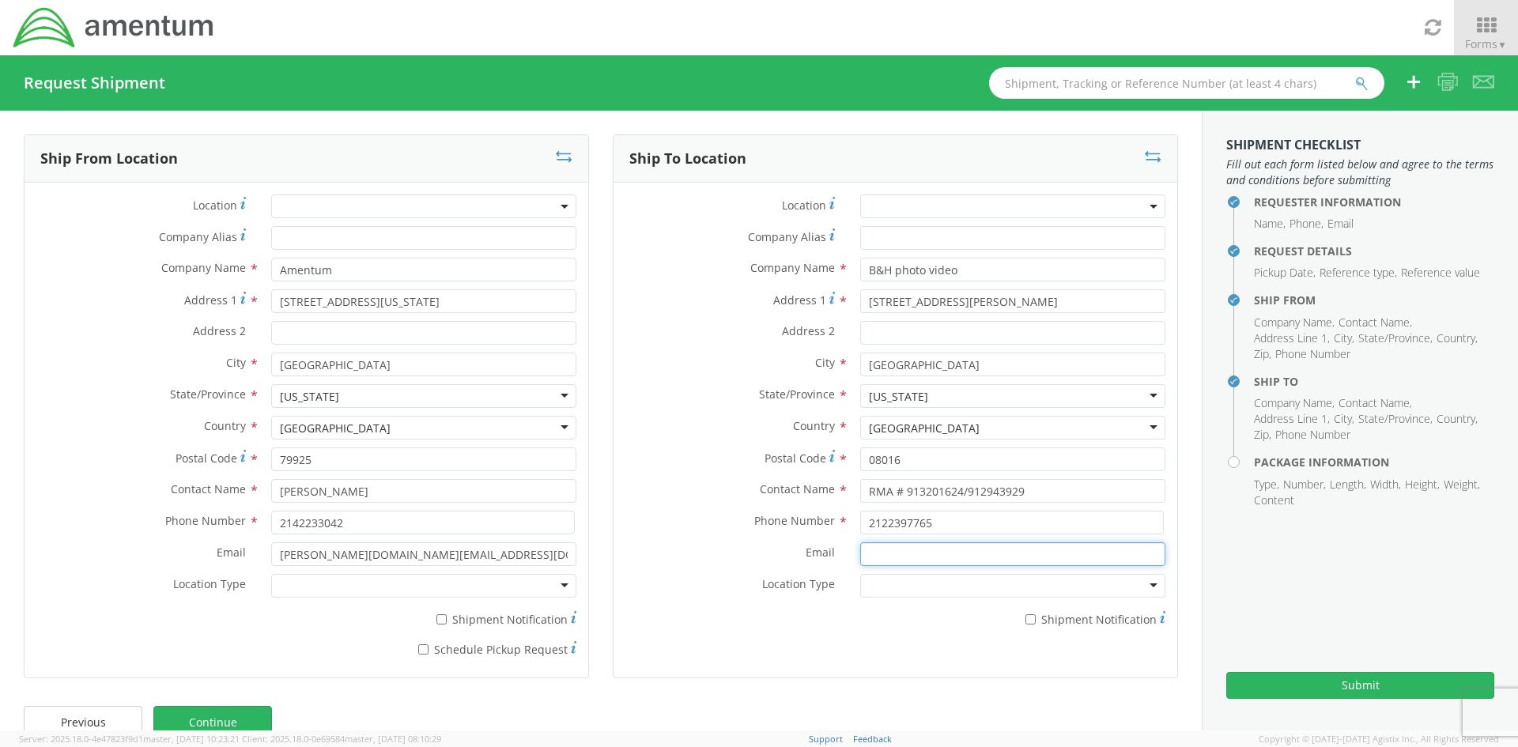
click at [927, 550] on input "Email *" at bounding box center [1012, 554] width 305 height 24
type input "[EMAIL_ADDRESS][DOMAIN_NAME]"
click at [674, 364] on label "City *" at bounding box center [730, 363] width 235 height 21
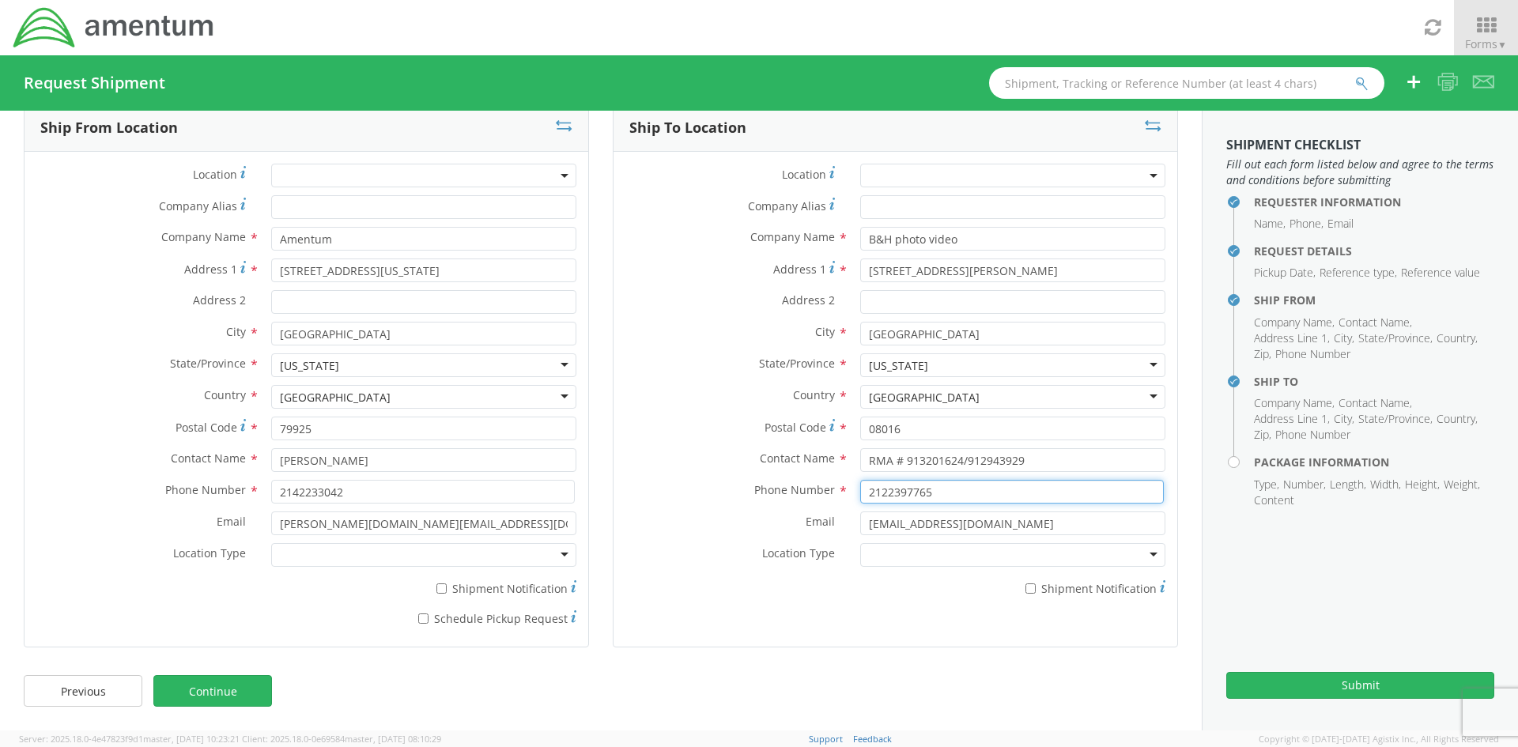
click at [974, 492] on input "2122397765" at bounding box center [1012, 492] width 304 height 24
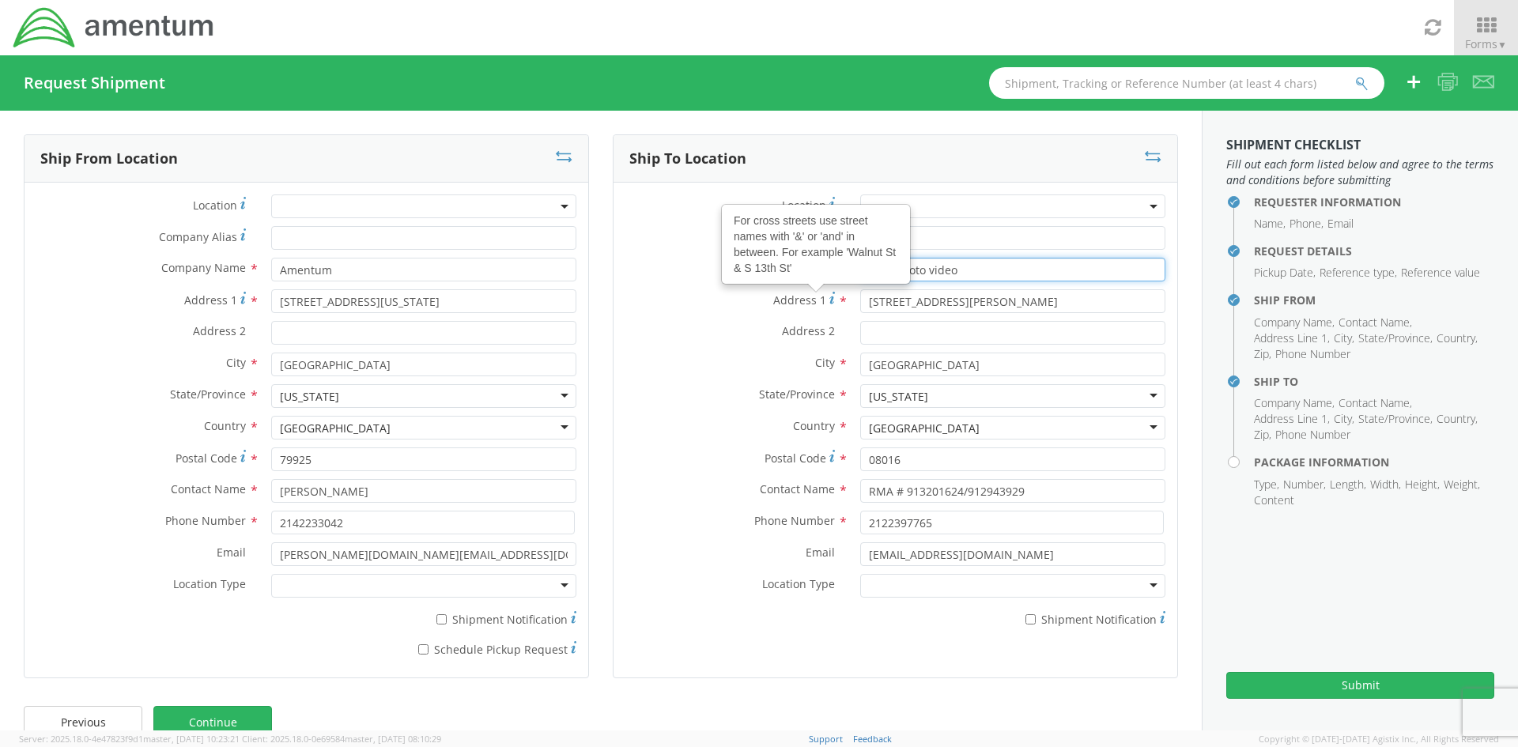
click at [1063, 266] on input "B&H photo video" at bounding box center [1012, 270] width 305 height 24
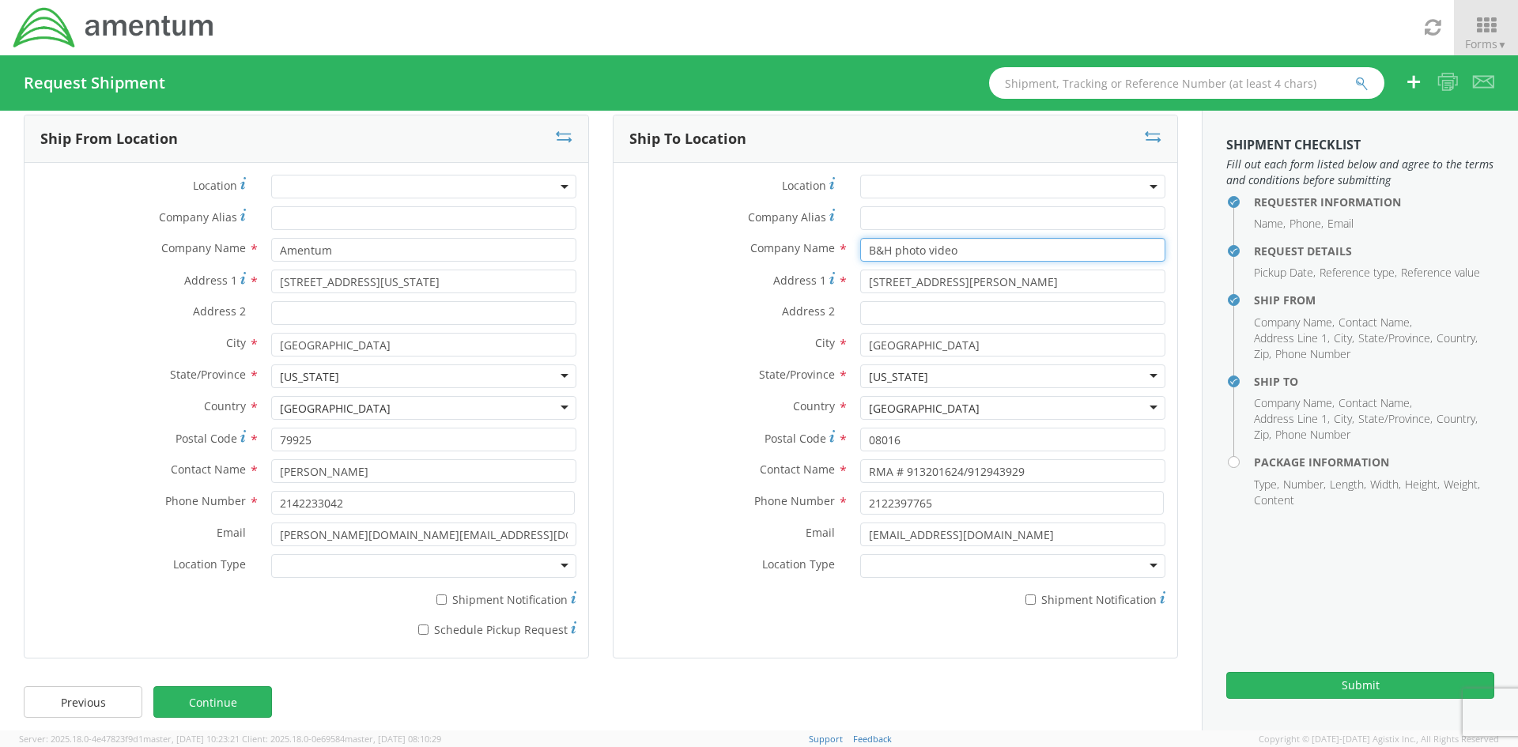
scroll to position [31, 0]
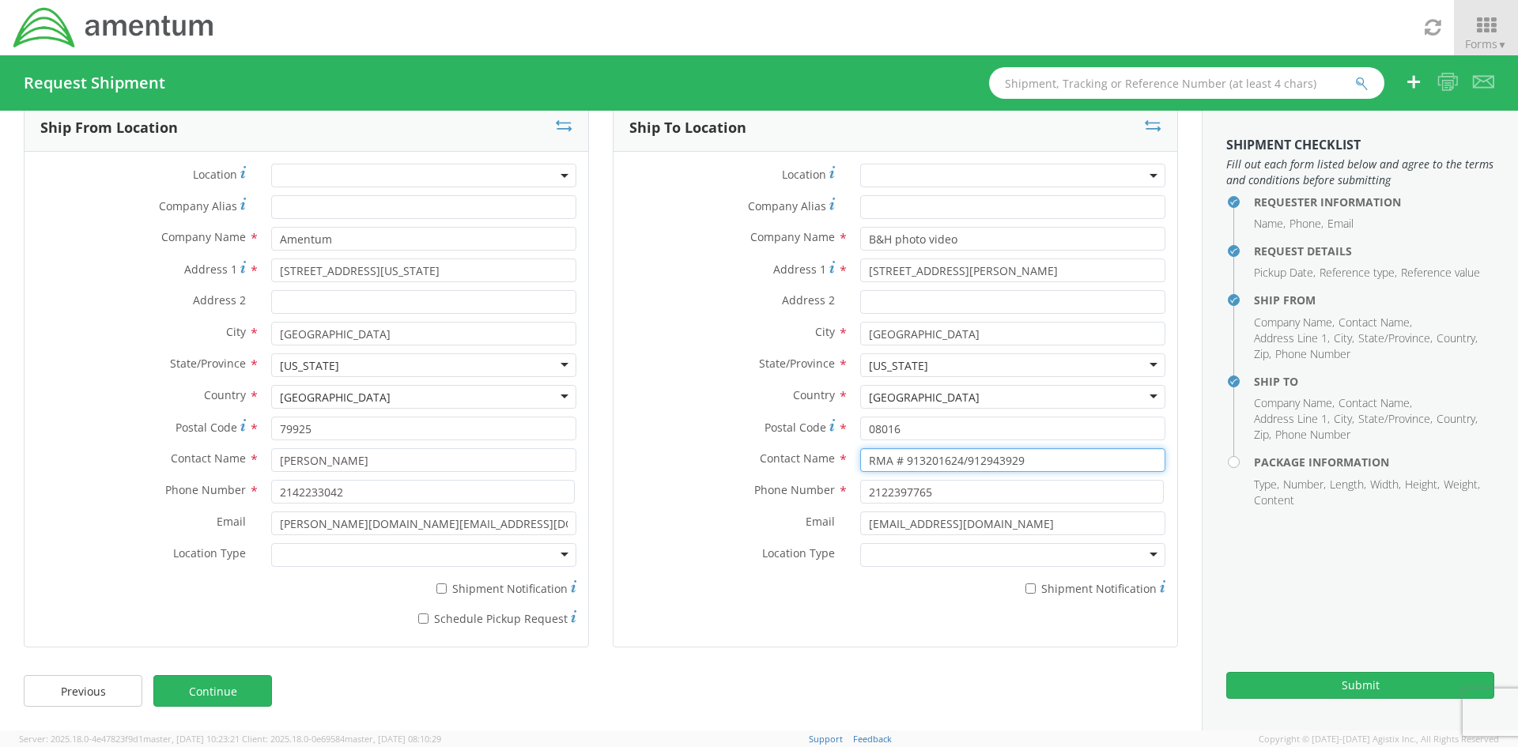
drag, startPoint x: 954, startPoint y: 461, endPoint x: 711, endPoint y: 454, distance: 242.8
click at [711, 454] on div "Contact Name * RMA # 913201624/912943929" at bounding box center [895, 460] width 564 height 24
type input "/912943929"
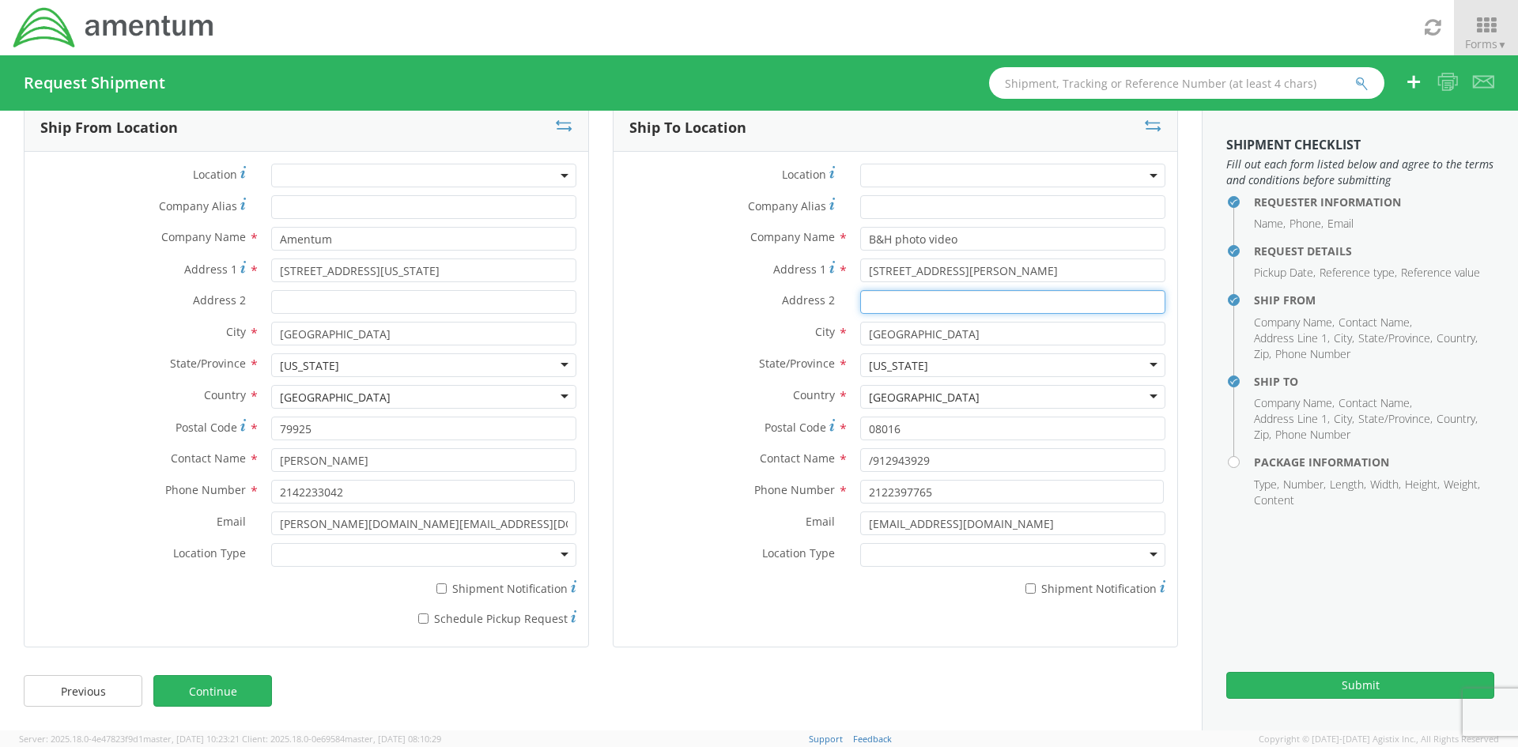
click at [915, 300] on input "Address 2 *" at bounding box center [1012, 302] width 305 height 24
paste input "RMA # 913201624"
type input "RMA # 913201624"
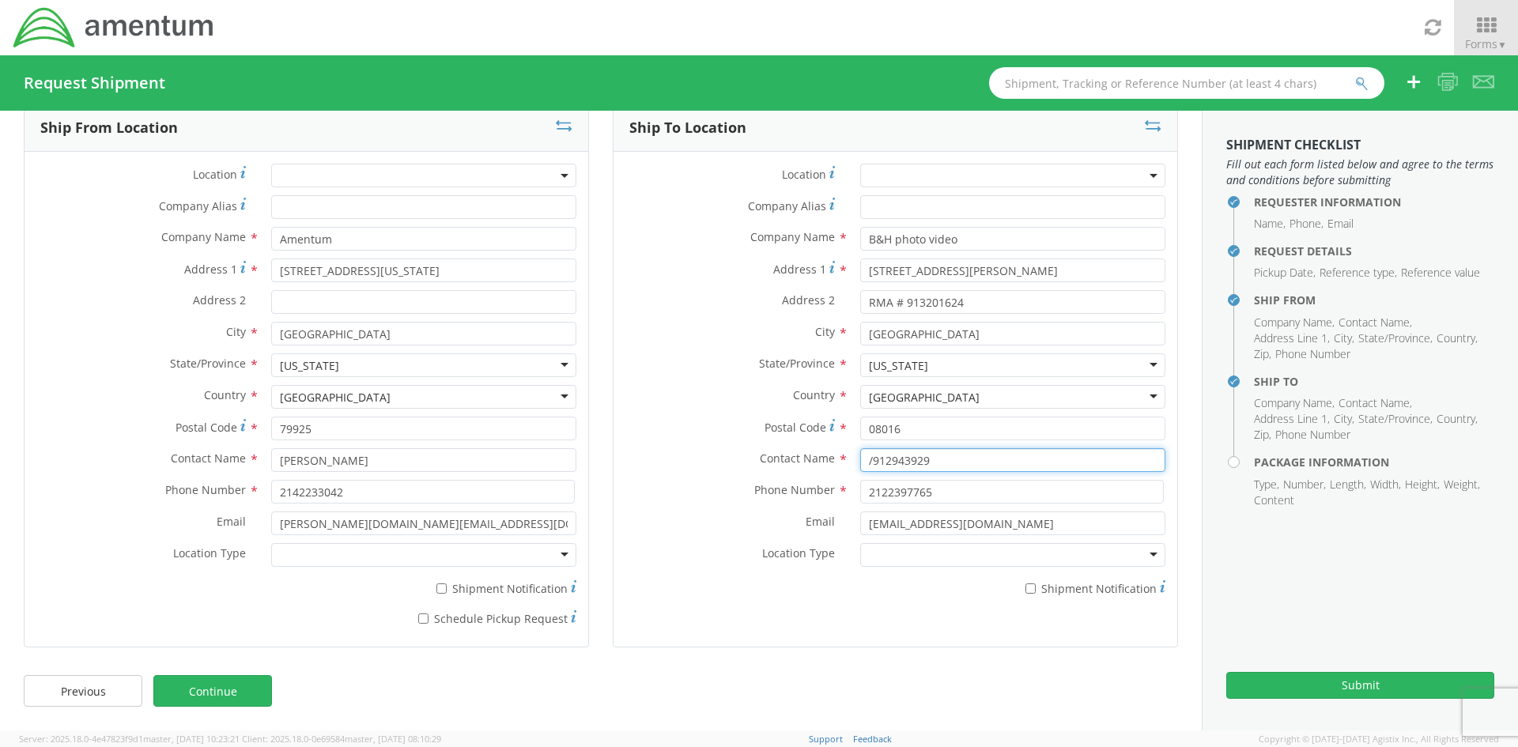
drag, startPoint x: 861, startPoint y: 462, endPoint x: 809, endPoint y: 462, distance: 52.2
click at [809, 462] on div "Contact Name * /912943929 searching..." at bounding box center [895, 460] width 564 height 24
drag, startPoint x: 863, startPoint y: 459, endPoint x: 834, endPoint y: 459, distance: 29.3
click at [834, 459] on div "Contact Name * /912943929" at bounding box center [895, 460] width 564 height 24
type input "#912943929"
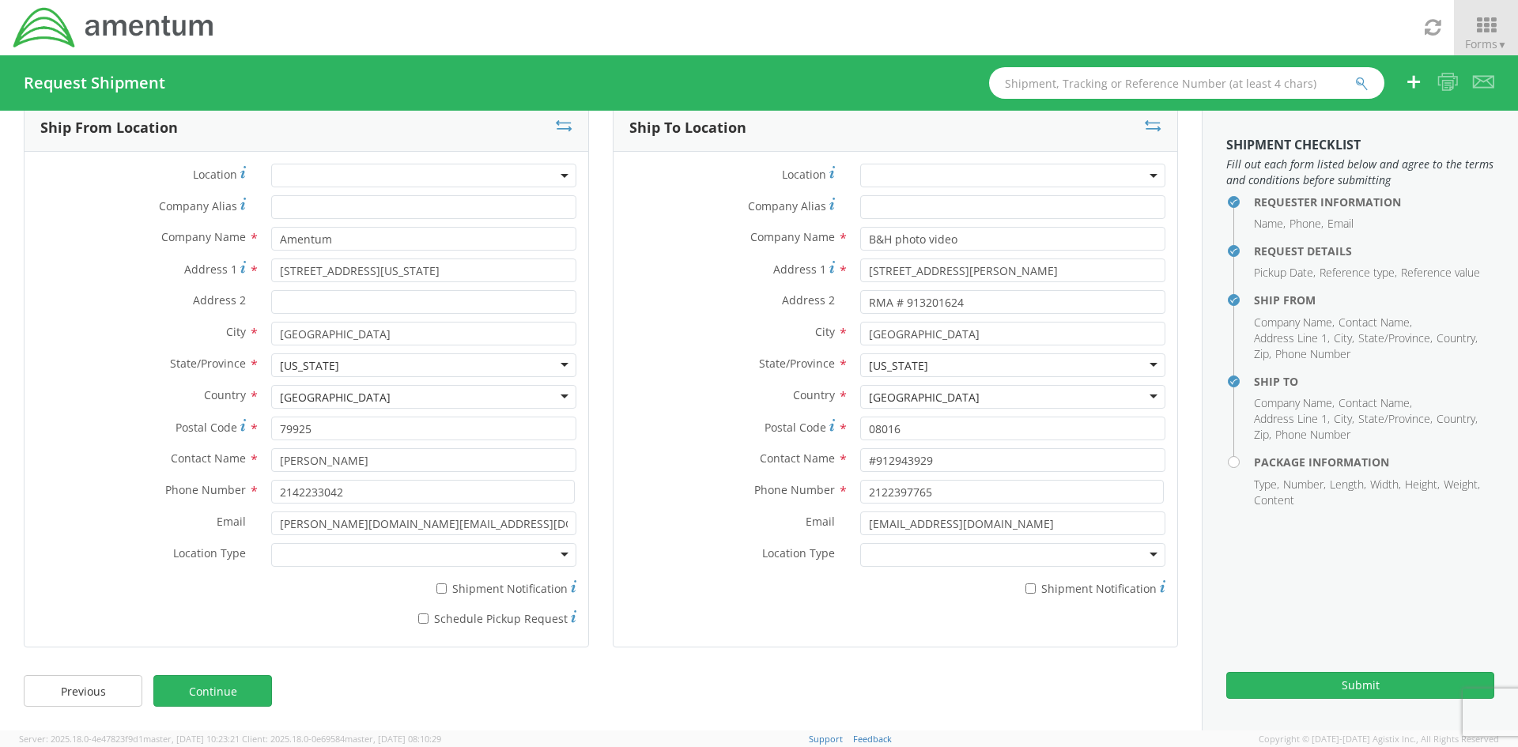
click at [688, 409] on div "Country * United States United States Afghanistan Albania Algeria American Samo…" at bounding box center [895, 401] width 564 height 32
click at [997, 455] on input "#912943929" at bounding box center [1012, 460] width 305 height 24
drag, startPoint x: 202, startPoint y: 674, endPoint x: 221, endPoint y: 686, distance: 22.4
click at [202, 674] on div "Previous Continue" at bounding box center [601, 698] width 1202 height 63
click at [222, 687] on link "Continue" at bounding box center [212, 691] width 119 height 32
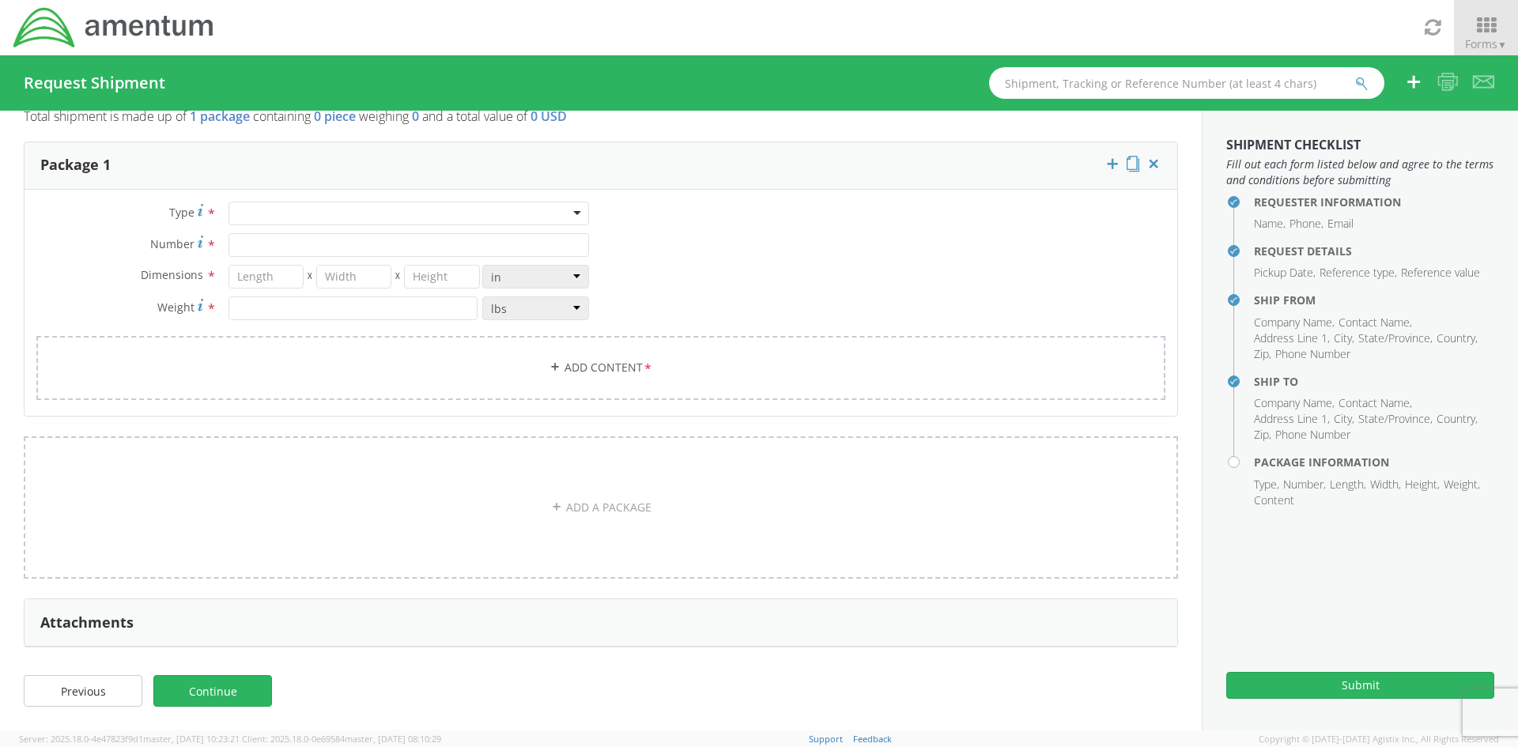
scroll to position [0, 0]
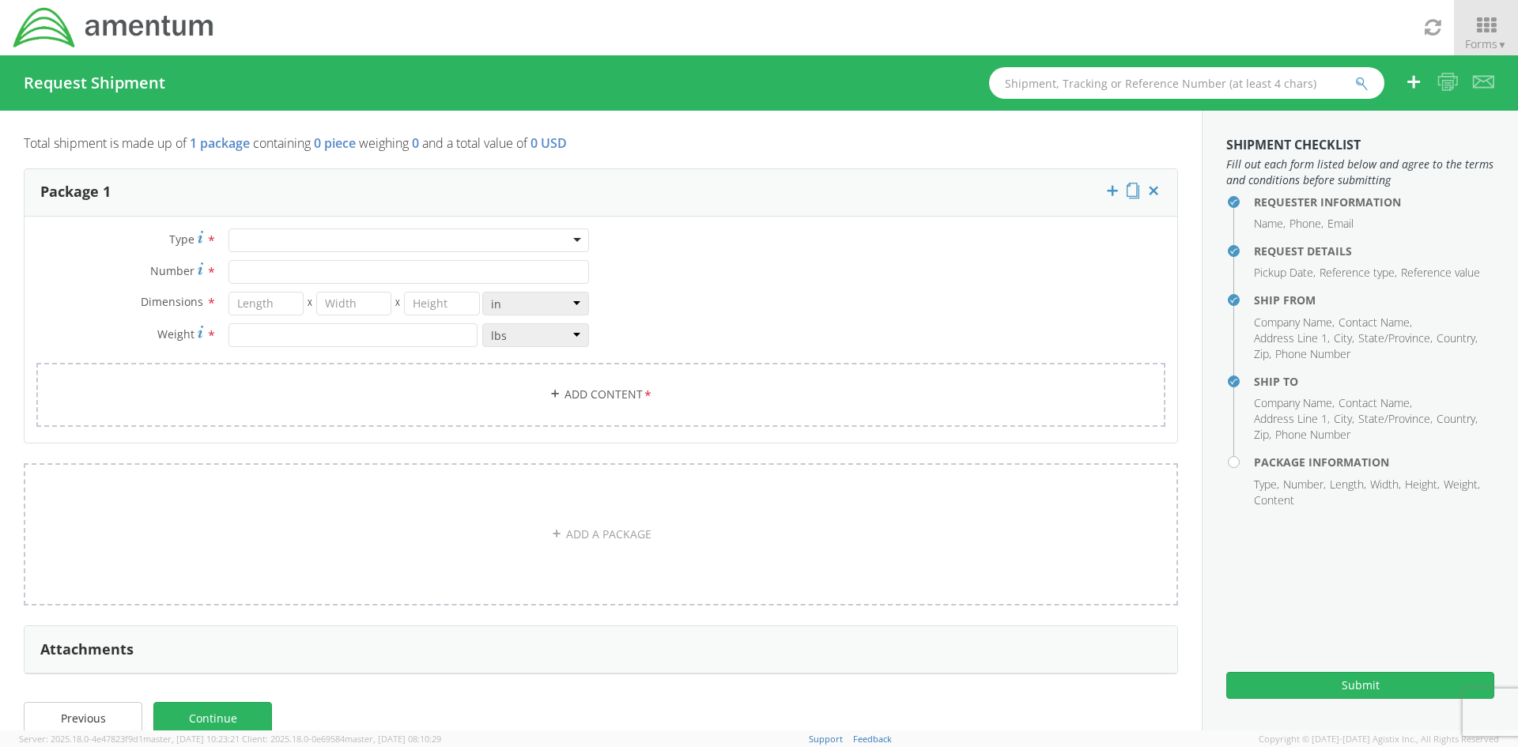
click at [485, 246] on div at bounding box center [408, 240] width 360 height 24
click at [511, 243] on div at bounding box center [408, 240] width 360 height 24
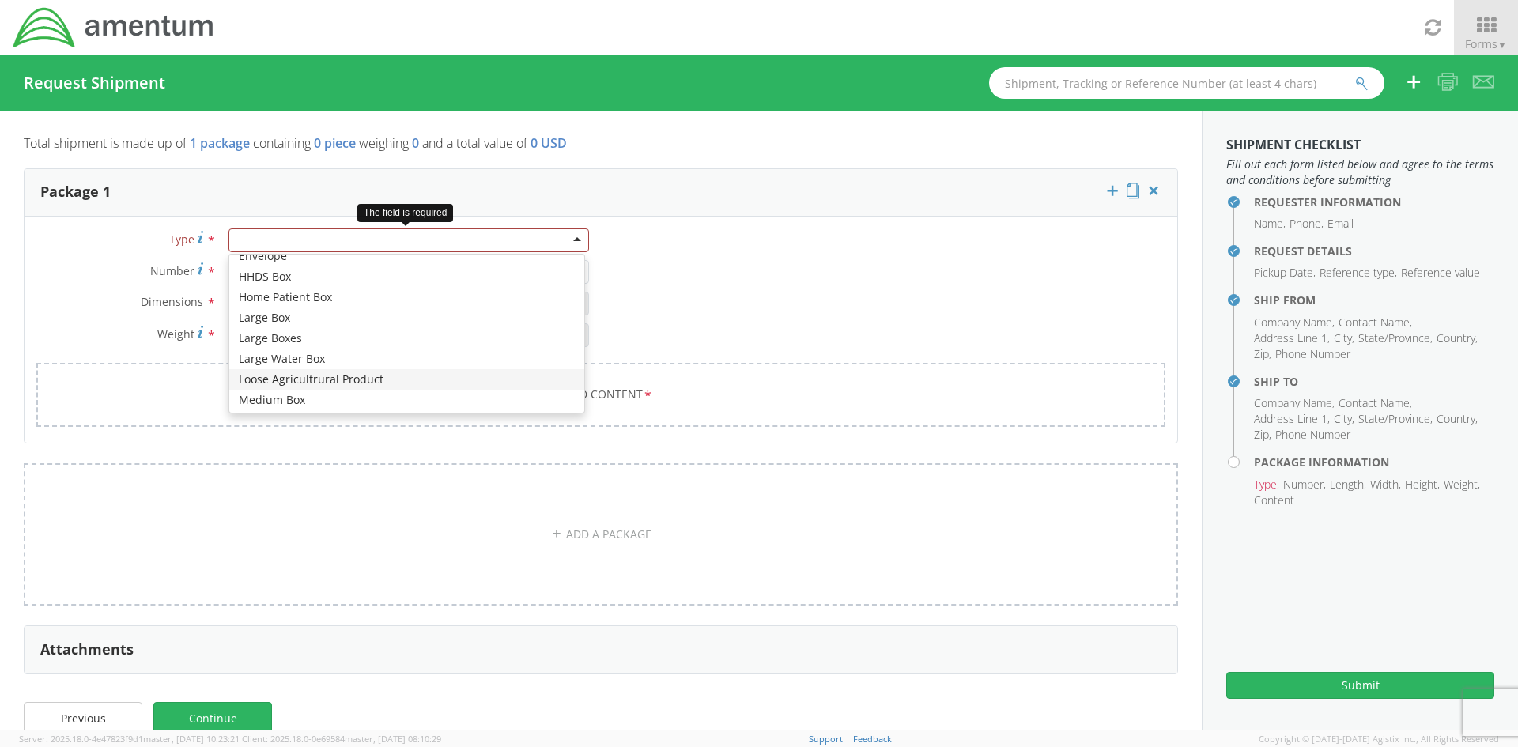
scroll to position [395, 0]
type input "13"
type input "11.5"
type input "2.5"
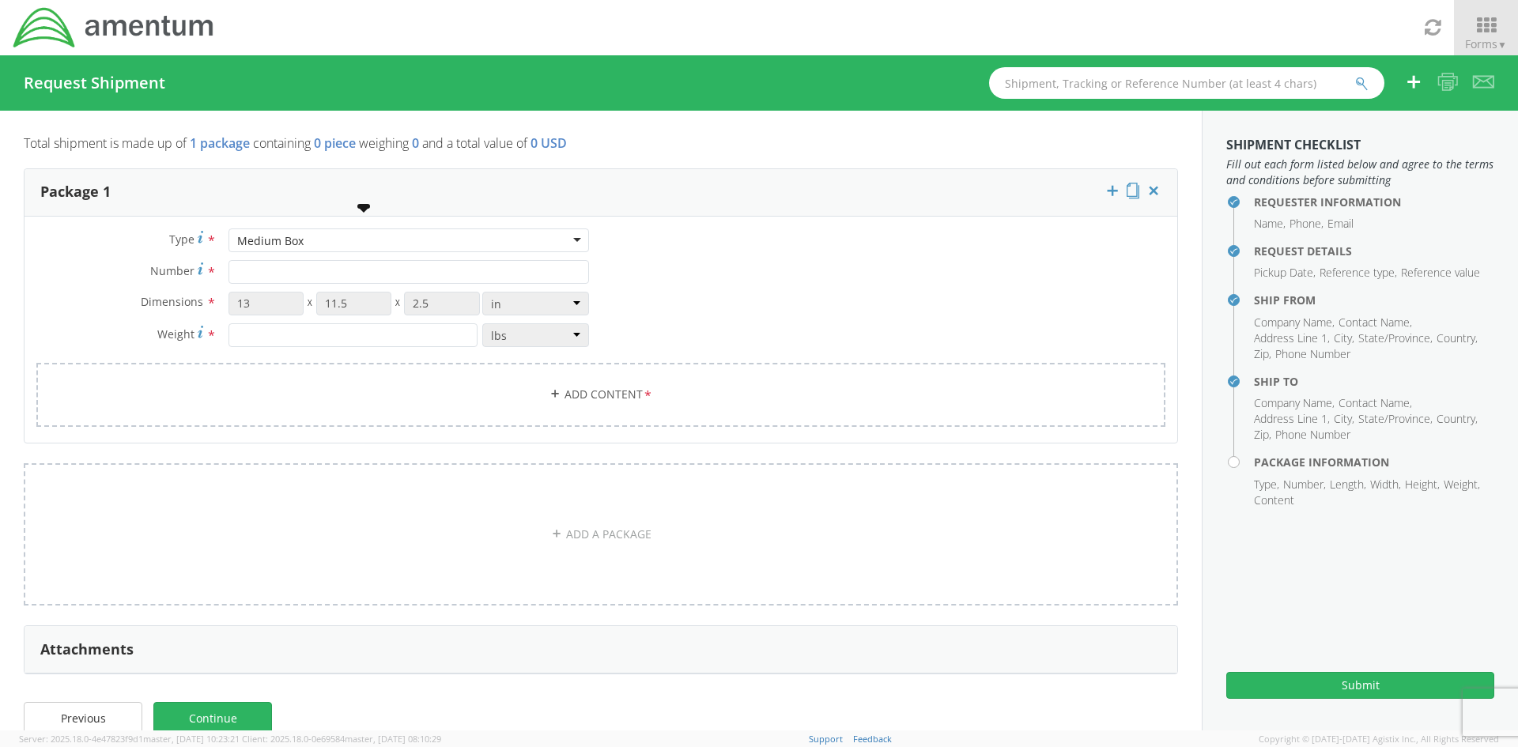
scroll to position [0, 0]
click at [376, 281] on input "Number *" at bounding box center [408, 272] width 360 height 24
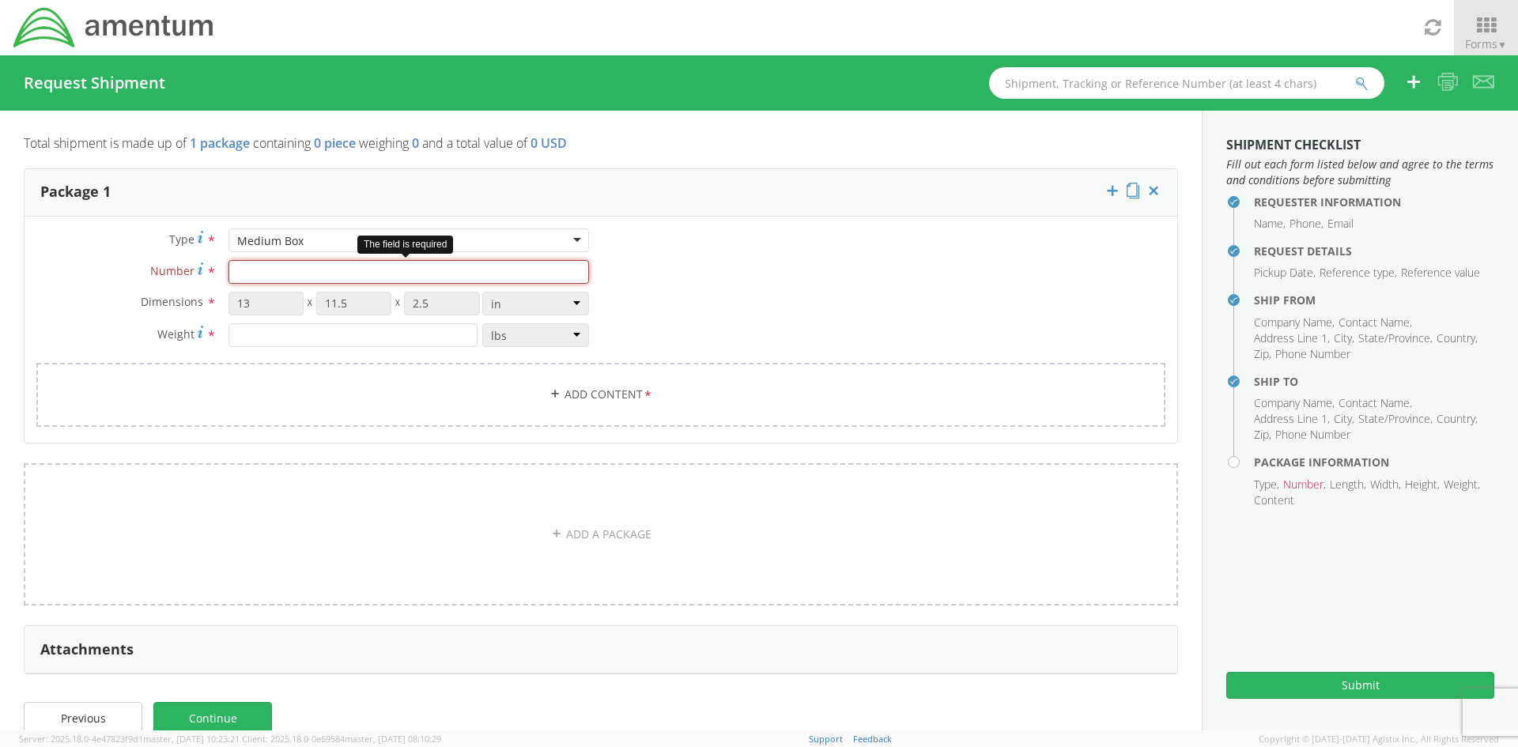
click at [255, 267] on input "Number *" at bounding box center [408, 272] width 360 height 24
type input "6"
click at [711, 300] on div "Type * Medium Box Medium Box Bale(s) Basket(s) BCK Boxes Bolt(s) Bottle(s) Buck…" at bounding box center [601, 337] width 1153 height 218
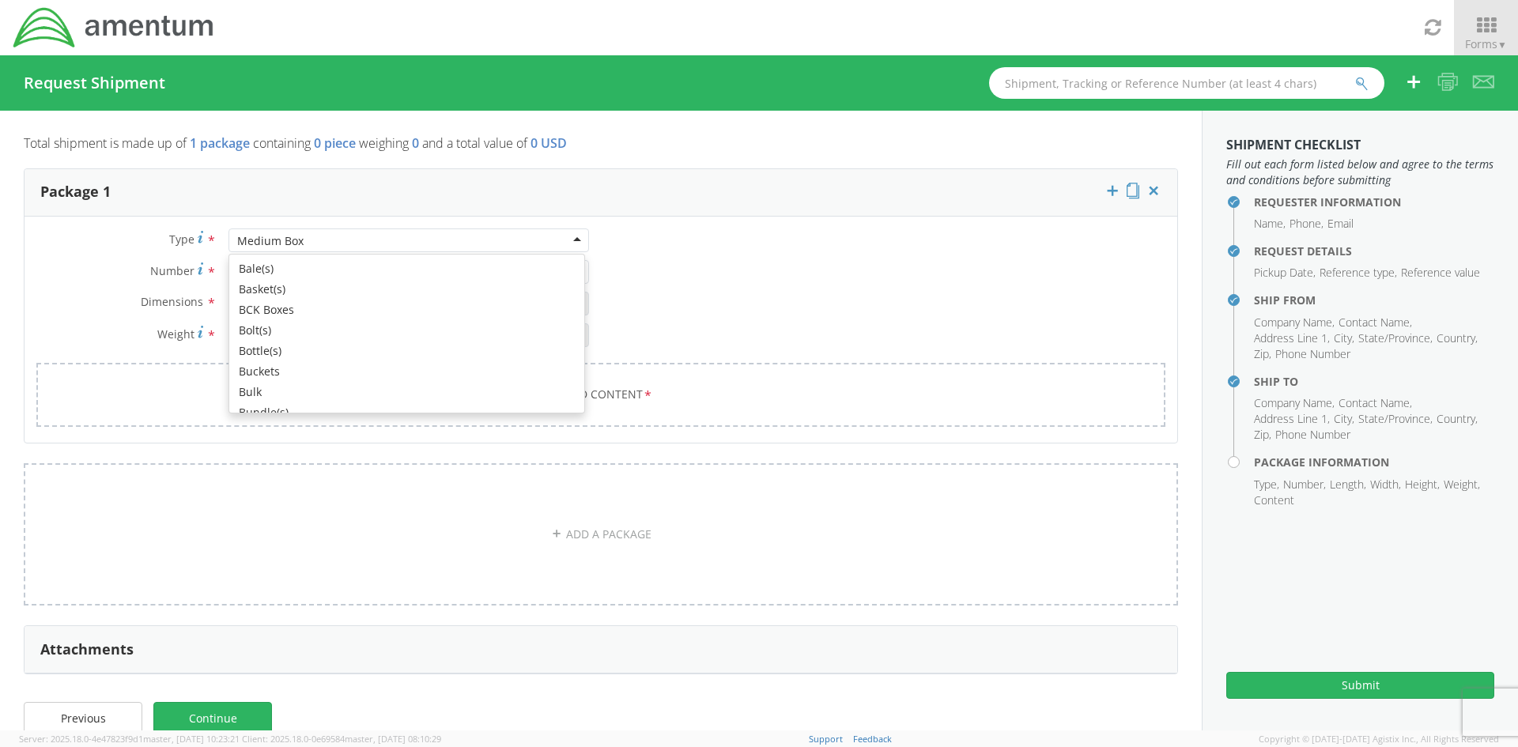
click at [500, 245] on div "Medium Box" at bounding box center [408, 240] width 360 height 24
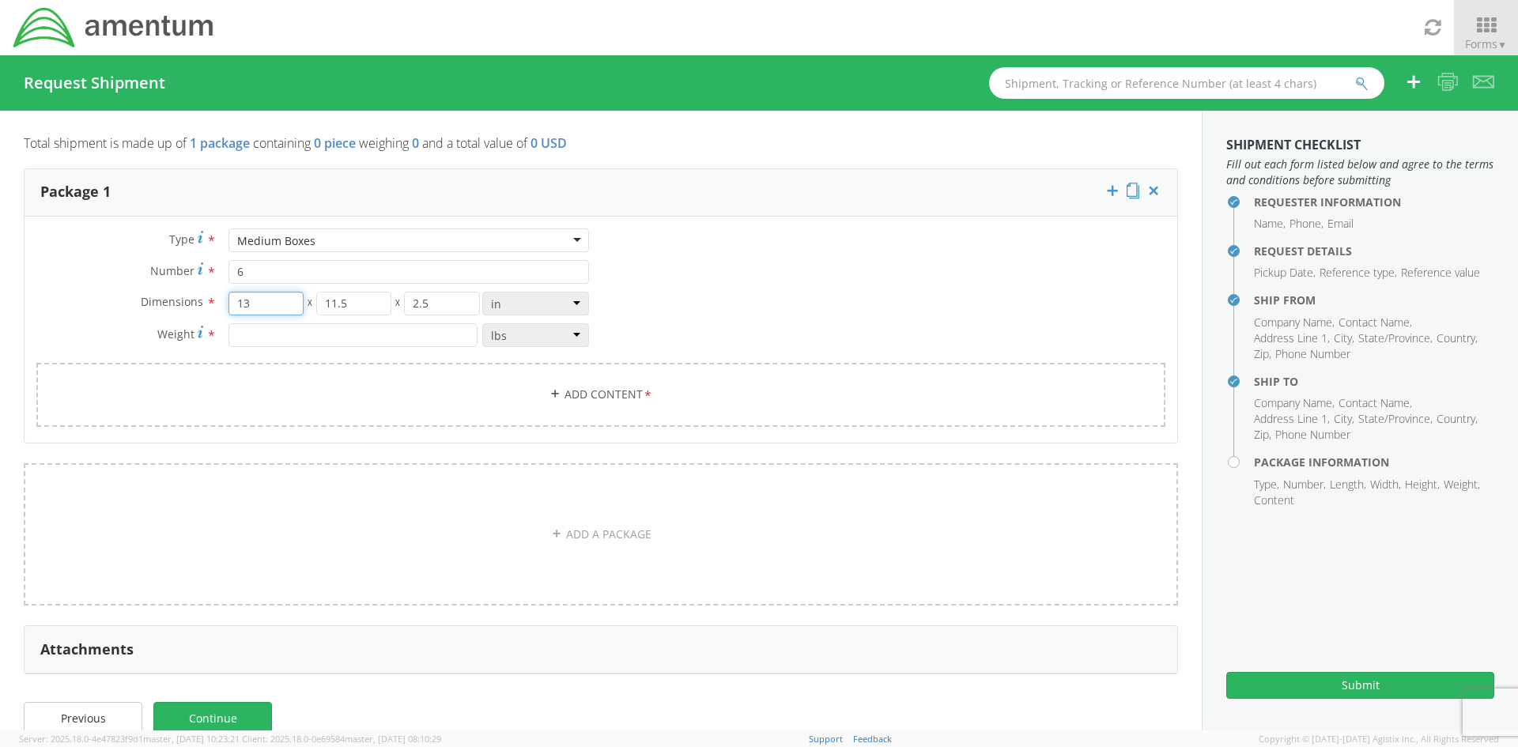
drag, startPoint x: 263, startPoint y: 306, endPoint x: 187, endPoint y: 298, distance: 77.1
click at [187, 298] on div "Dimensions * 13 X 11.5 X 2.5 in cm ft" at bounding box center [313, 304] width 576 height 24
type input "18"
drag, startPoint x: 352, startPoint y: 305, endPoint x: 221, endPoint y: 302, distance: 130.5
click at [221, 302] on div "18 X 11.5 X 2.5 in cm ft" at bounding box center [409, 304] width 384 height 24
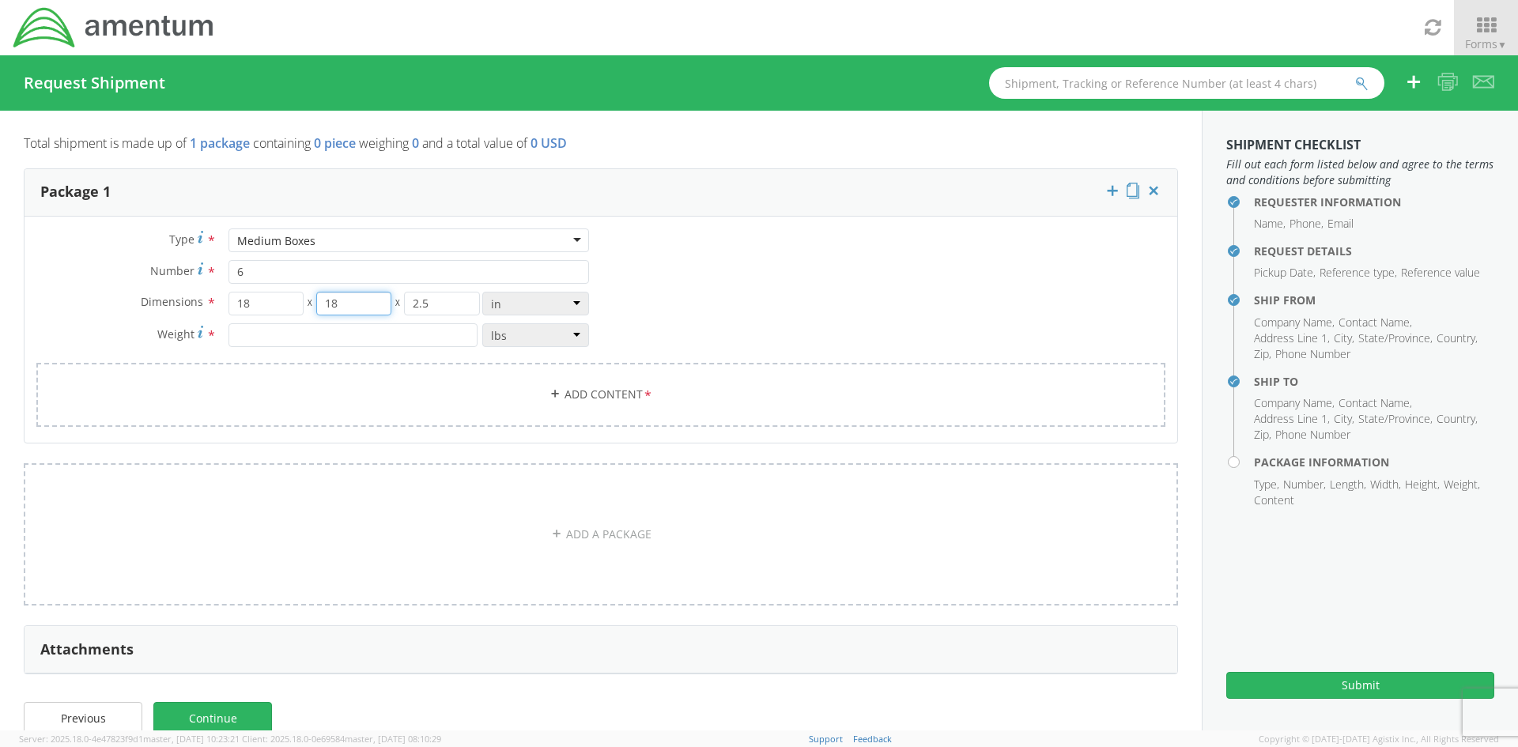
type input "18"
drag, startPoint x: 440, startPoint y: 304, endPoint x: 345, endPoint y: 300, distance: 95.8
click at [345, 300] on div "18 X 18 X 2.5" at bounding box center [353, 304] width 251 height 24
type input "18"
click at [733, 264] on div "Type * Medium Boxes Medium Boxes Bale(s) Basket(s) BCK Boxes Bolt(s) Bottle(s) …" at bounding box center [601, 337] width 1153 height 218
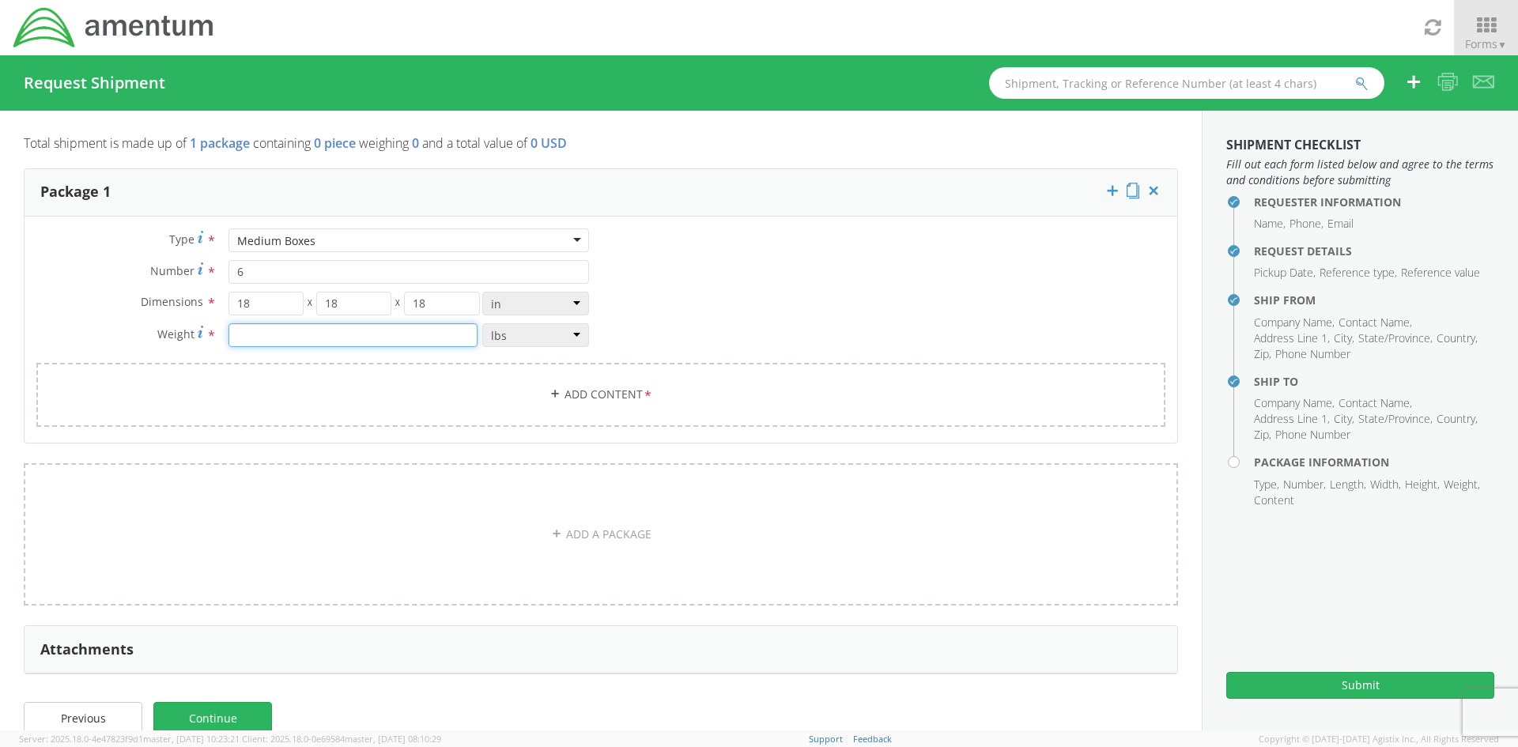
click at [376, 330] on input "number" at bounding box center [352, 335] width 249 height 24
type input "15"
drag, startPoint x: 708, startPoint y: 298, endPoint x: 716, endPoint y: 300, distance: 9.0
click at [709, 298] on div "Type * Medium Boxes Medium Boxes Bale(s) Basket(s) BCK Boxes Bolt(s) Bottle(s) …" at bounding box center [601, 337] width 1153 height 218
click at [610, 392] on link "Add Content *" at bounding box center [600, 395] width 1129 height 64
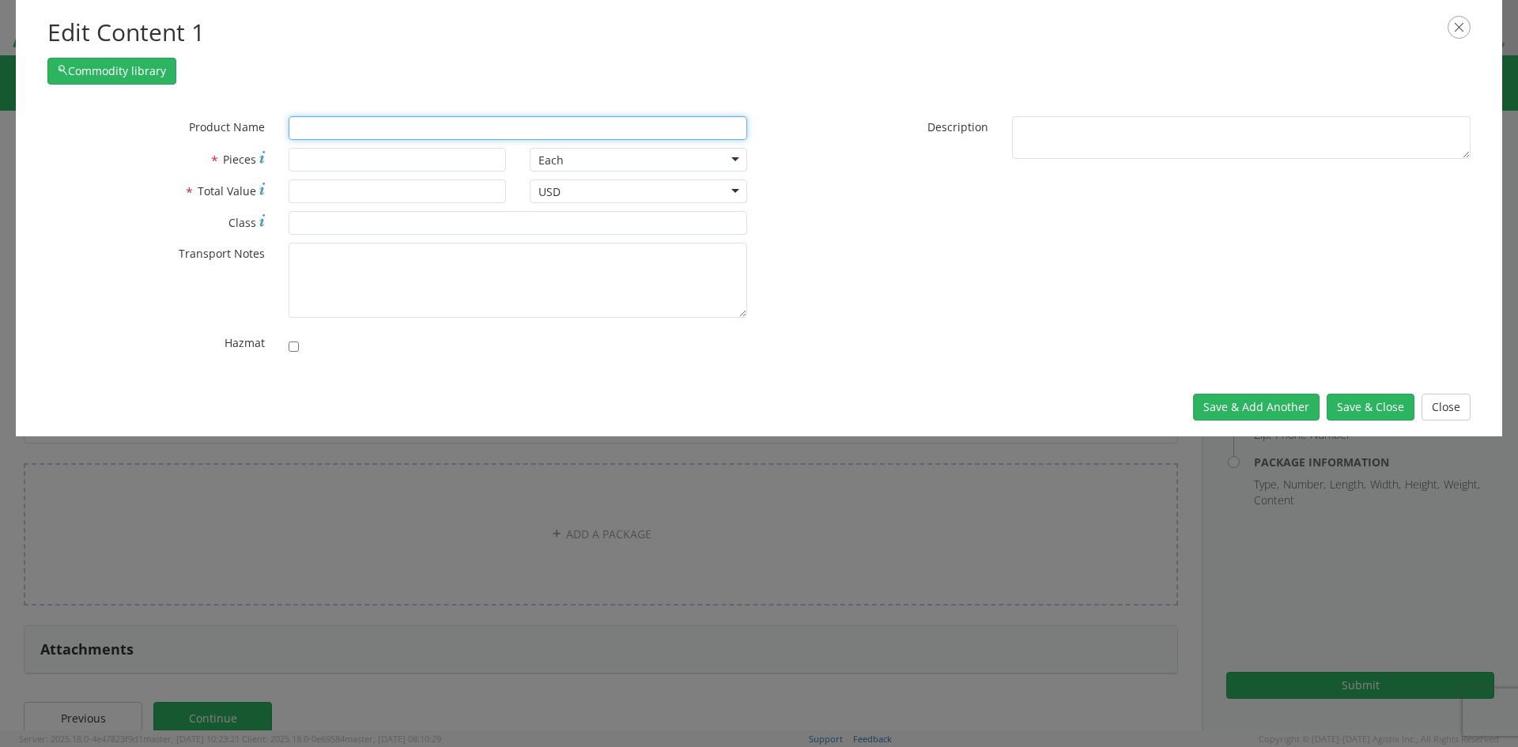
click at [344, 128] on input "text" at bounding box center [518, 128] width 459 height 24
type input "TV mounts"
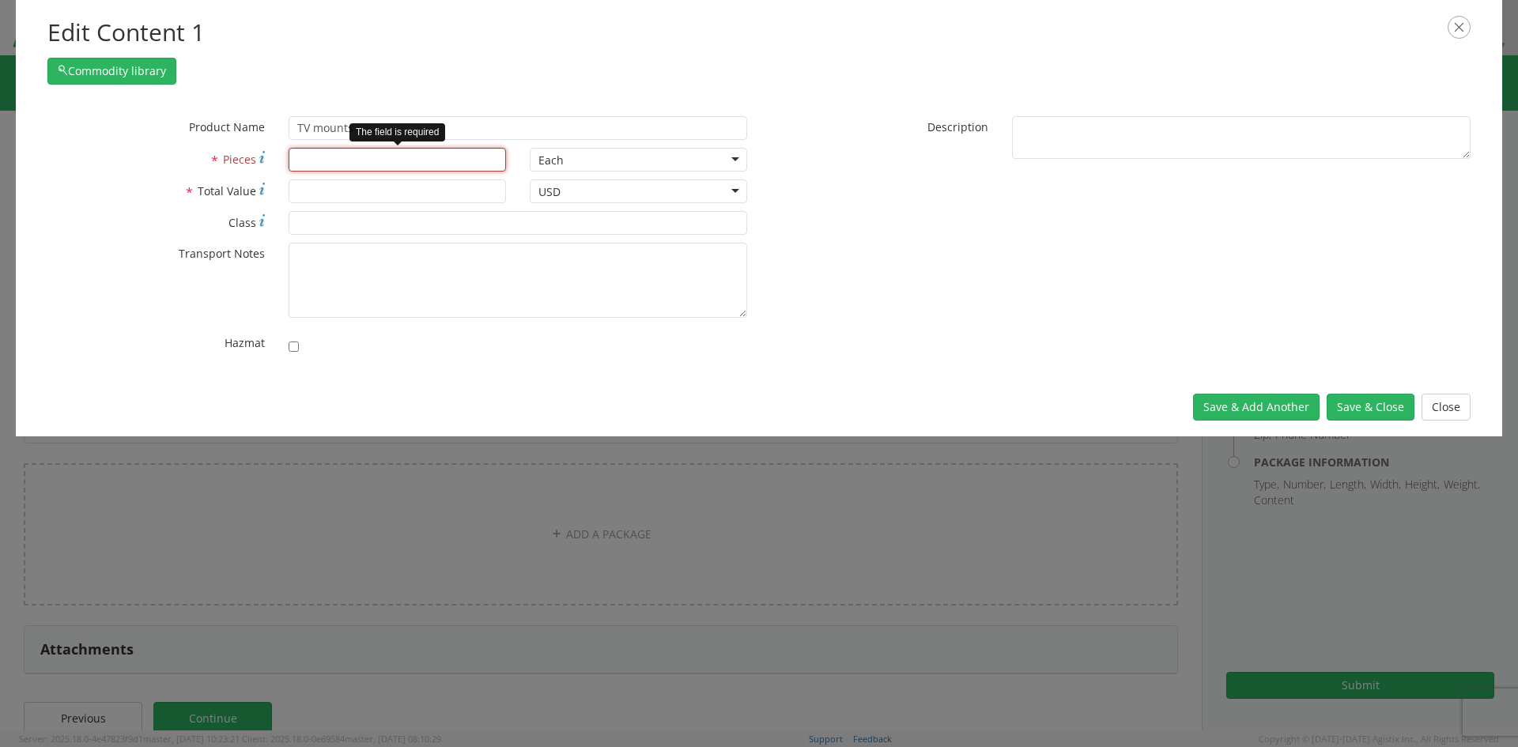
click at [367, 159] on input "* Pieces" at bounding box center [397, 160] width 217 height 24
type input "6"
click at [323, 194] on input "* Total Value" at bounding box center [397, 191] width 217 height 24
type input "1"
type input "200"
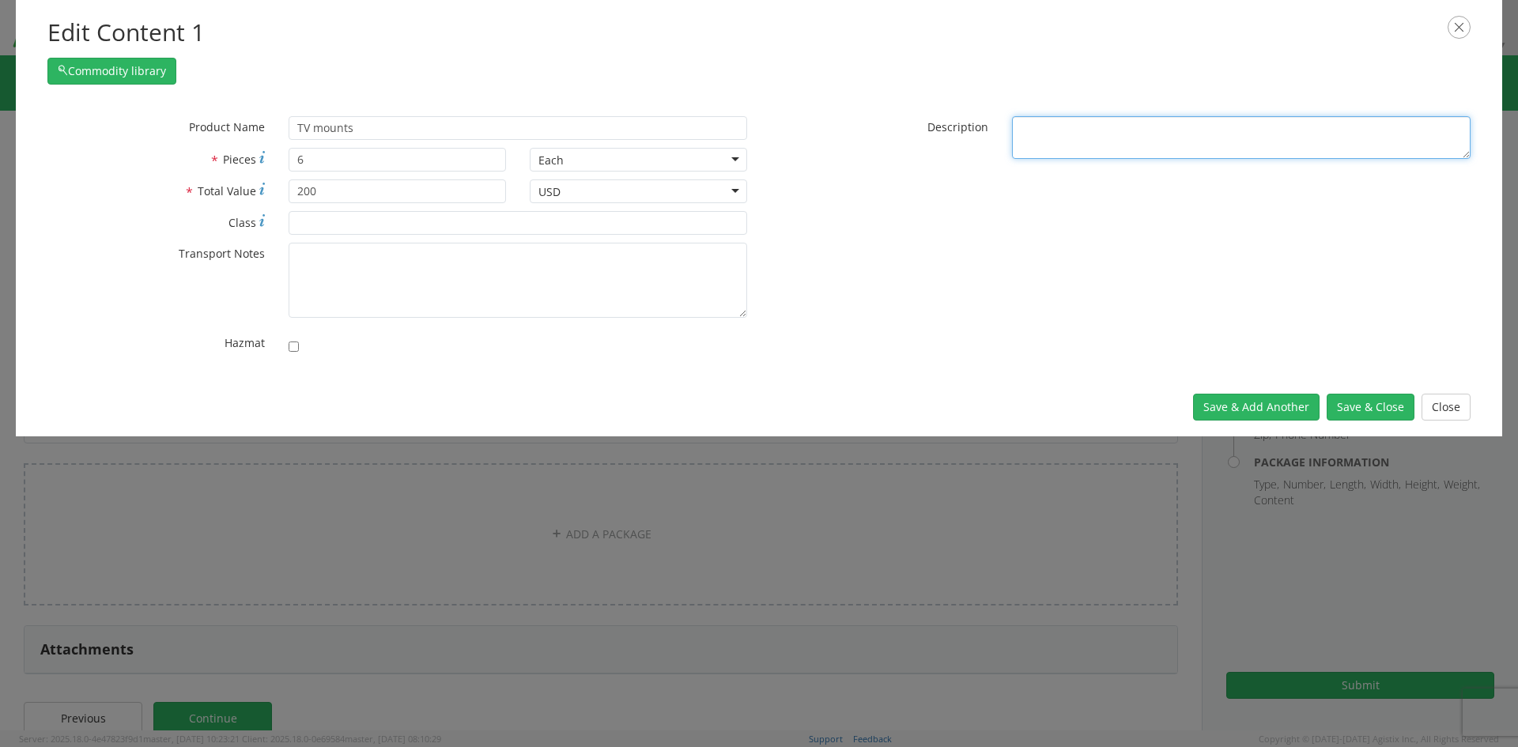
click at [1118, 127] on textarea "* Description" at bounding box center [1241, 137] width 459 height 43
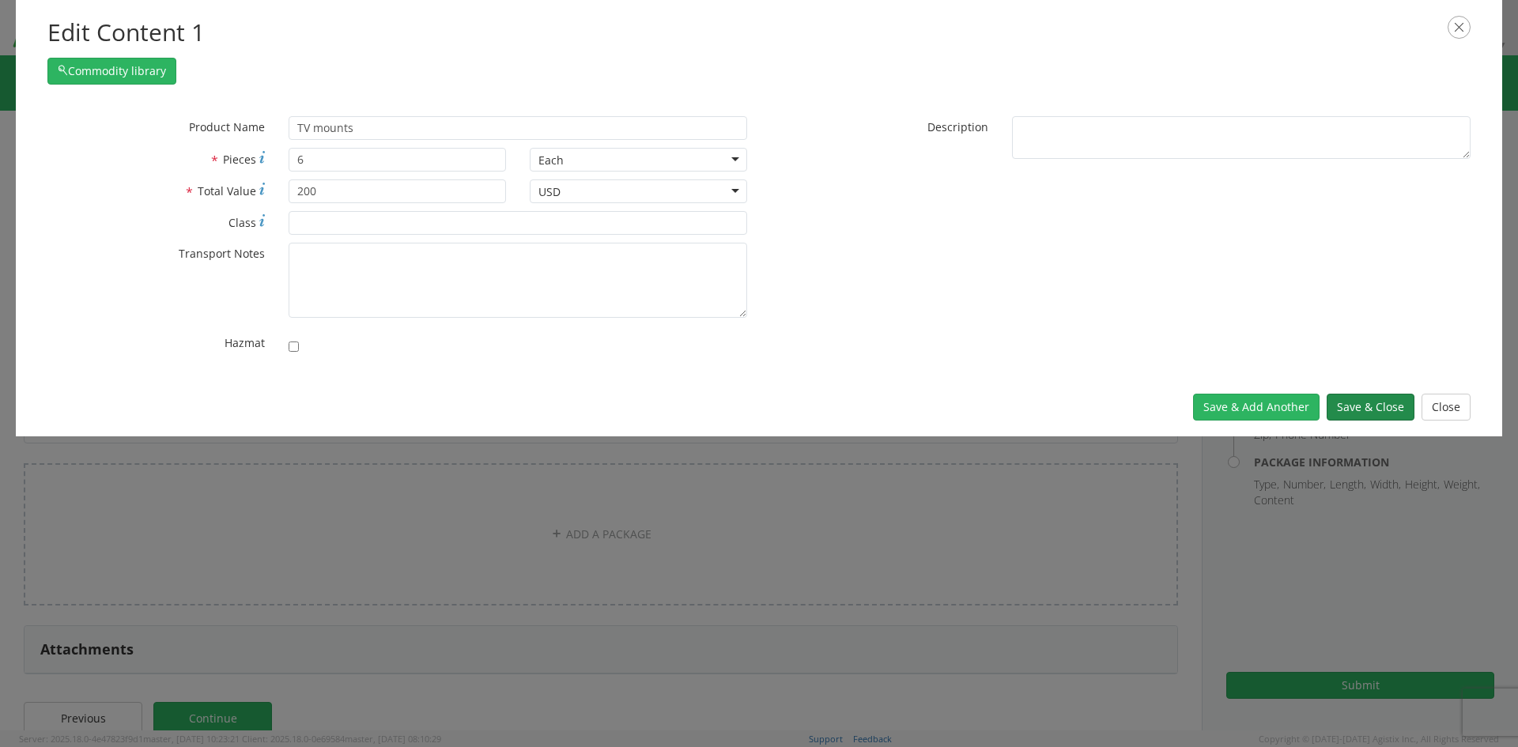
click at [1373, 406] on button "Save & Close" at bounding box center [1371, 407] width 88 height 27
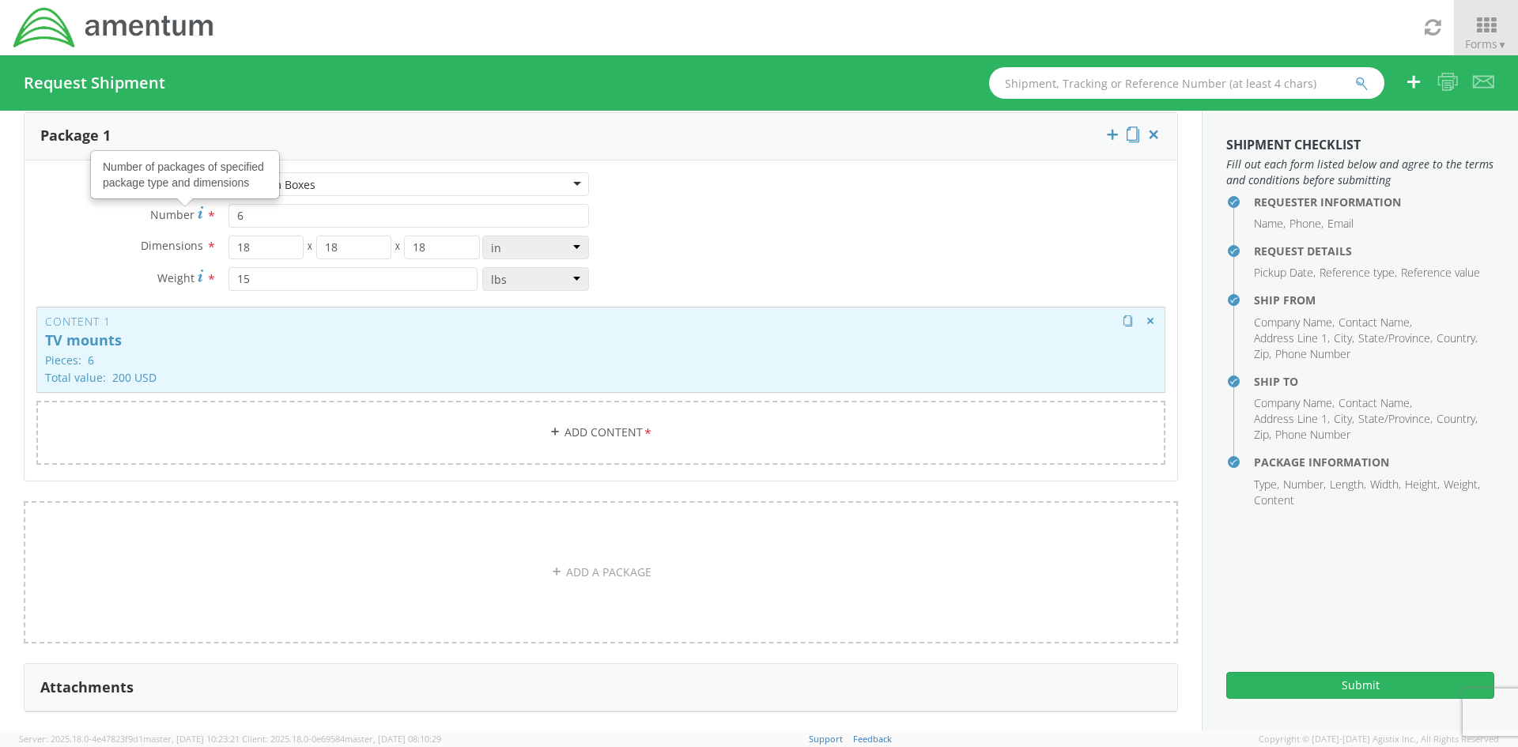
scroll to position [121, 0]
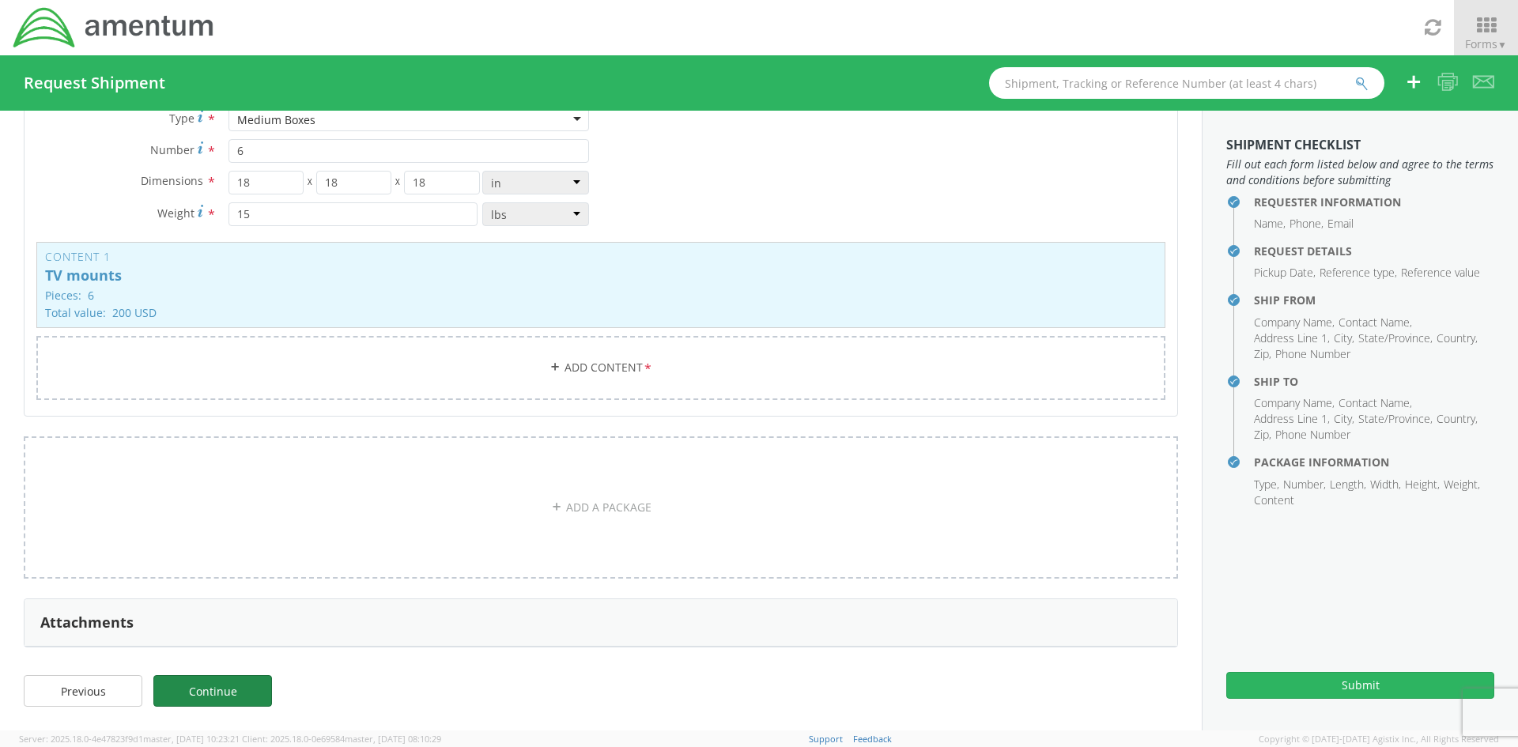
click at [231, 685] on link "Continue" at bounding box center [212, 691] width 119 height 32
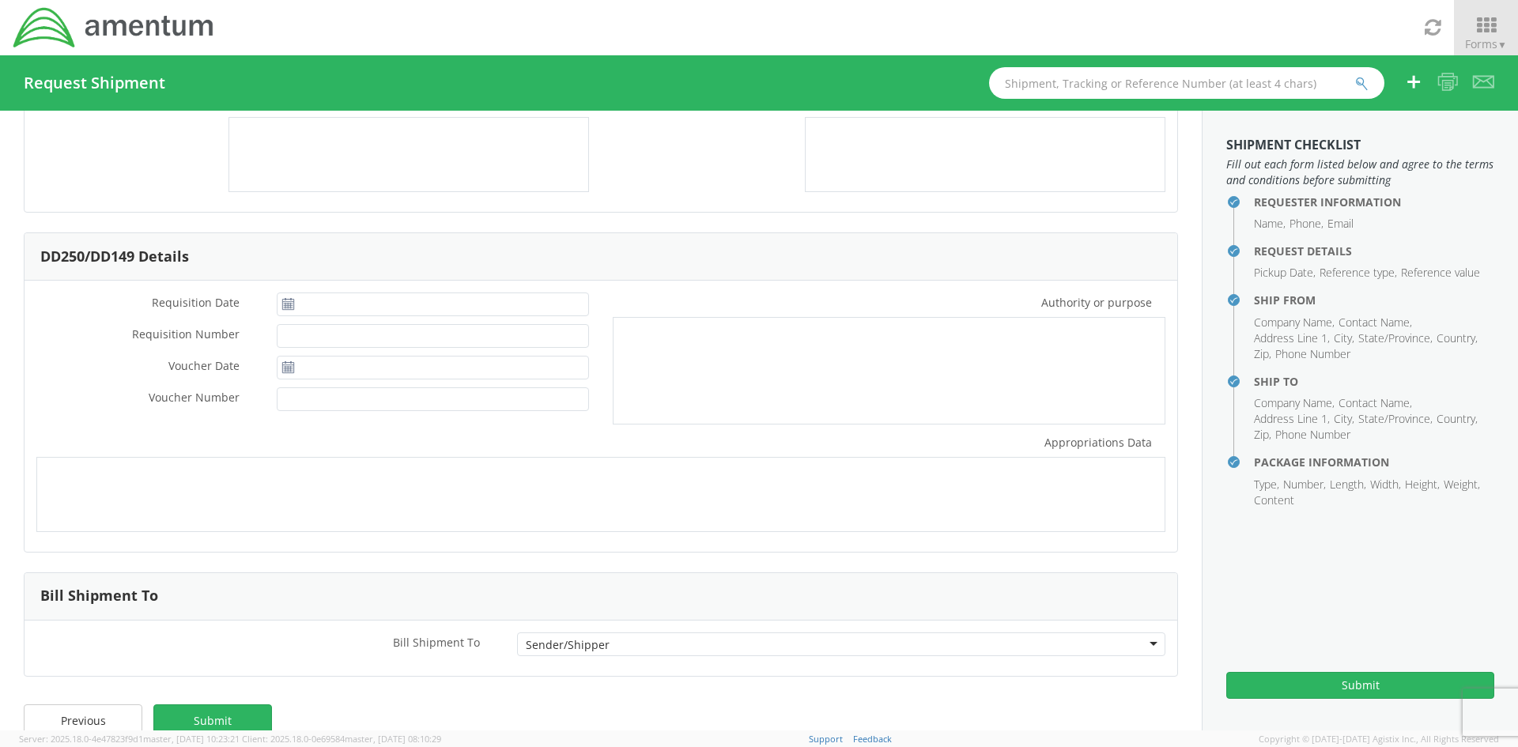
scroll to position [162, 0]
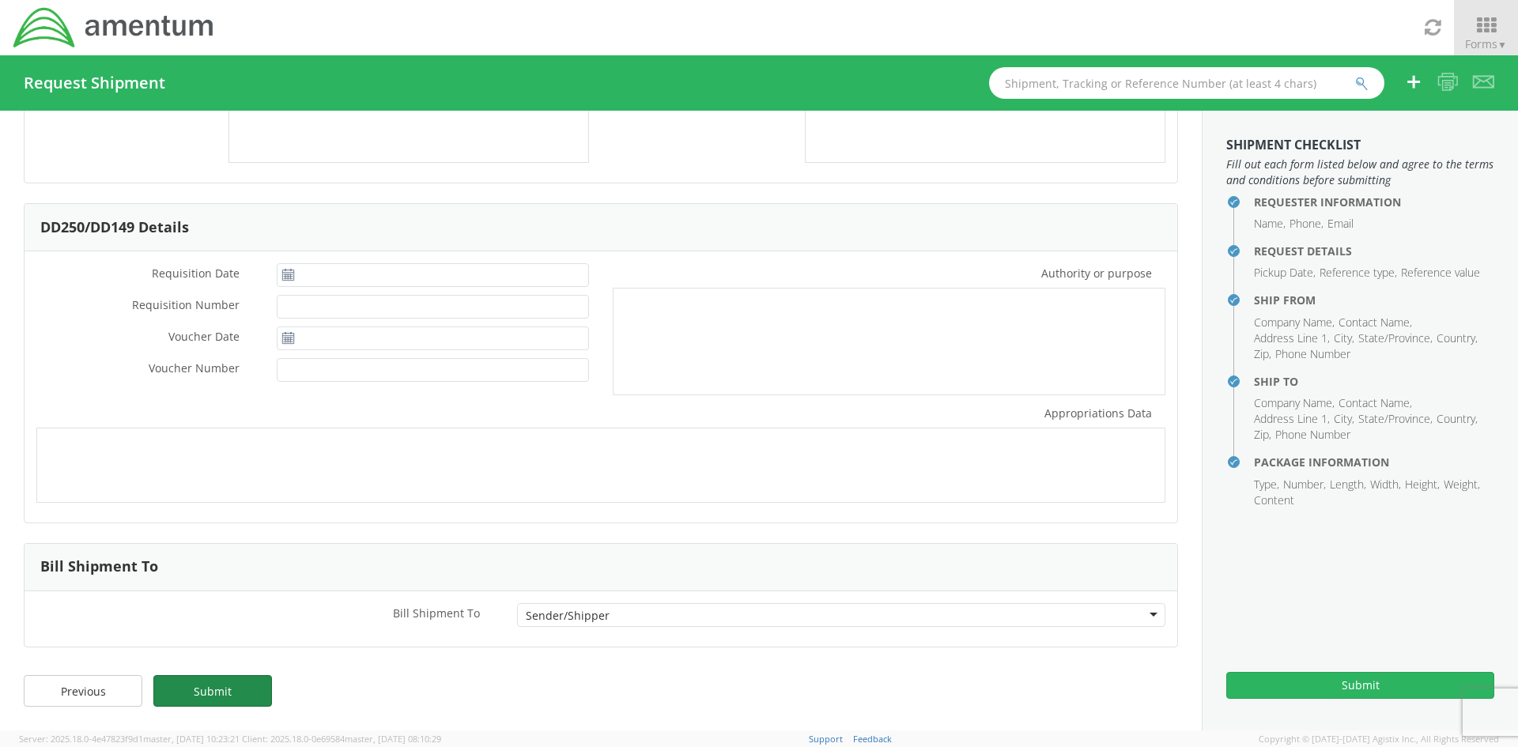
click at [250, 694] on link "Submit" at bounding box center [212, 691] width 119 height 32
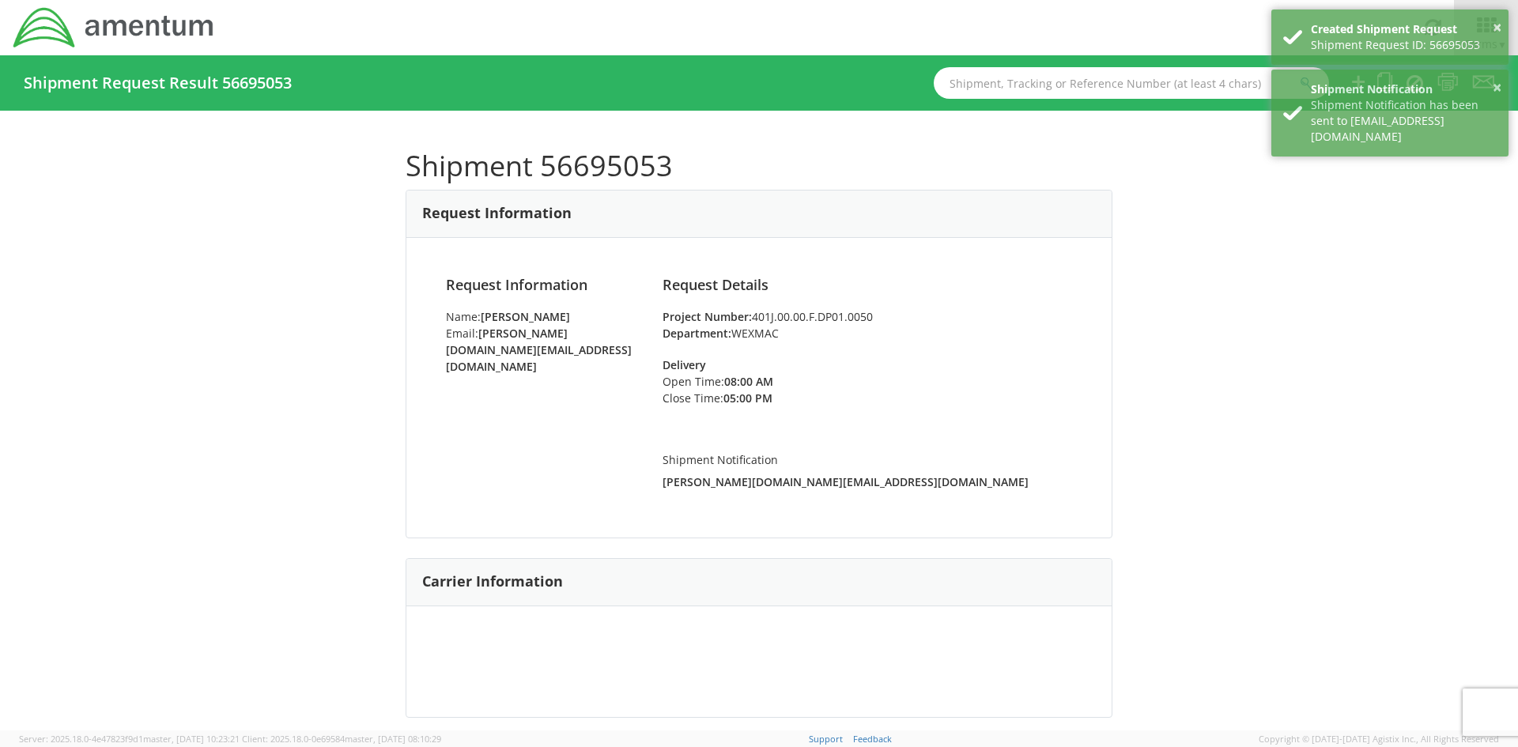
click at [610, 172] on h1 "Shipment 56695053" at bounding box center [759, 166] width 707 height 32
copy h1 "56695053"
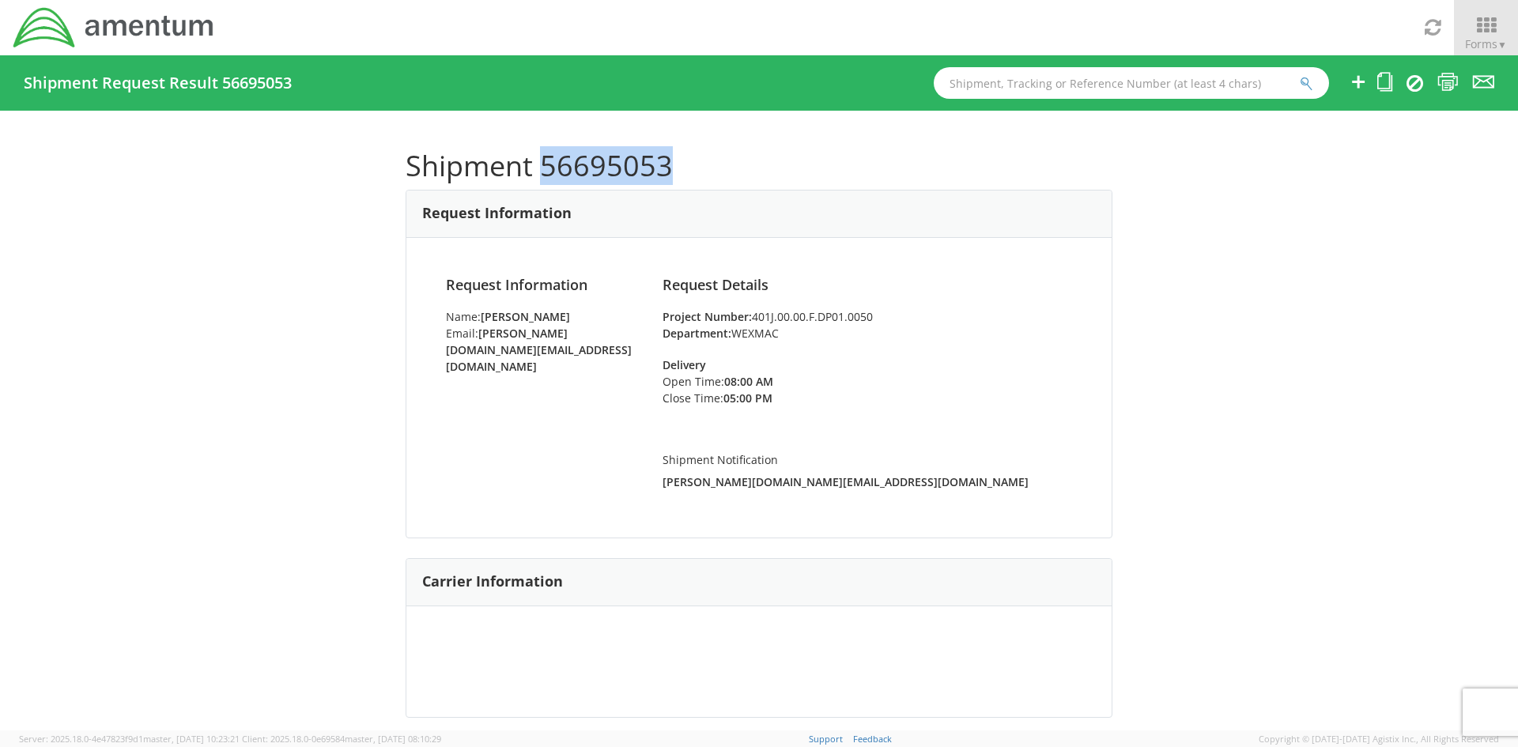
click at [625, 169] on h1 "Shipment 56695053" at bounding box center [759, 166] width 707 height 32
click at [625, 168] on h1 "Shipment 56695053" at bounding box center [759, 166] width 707 height 32
copy h1 "56695053"
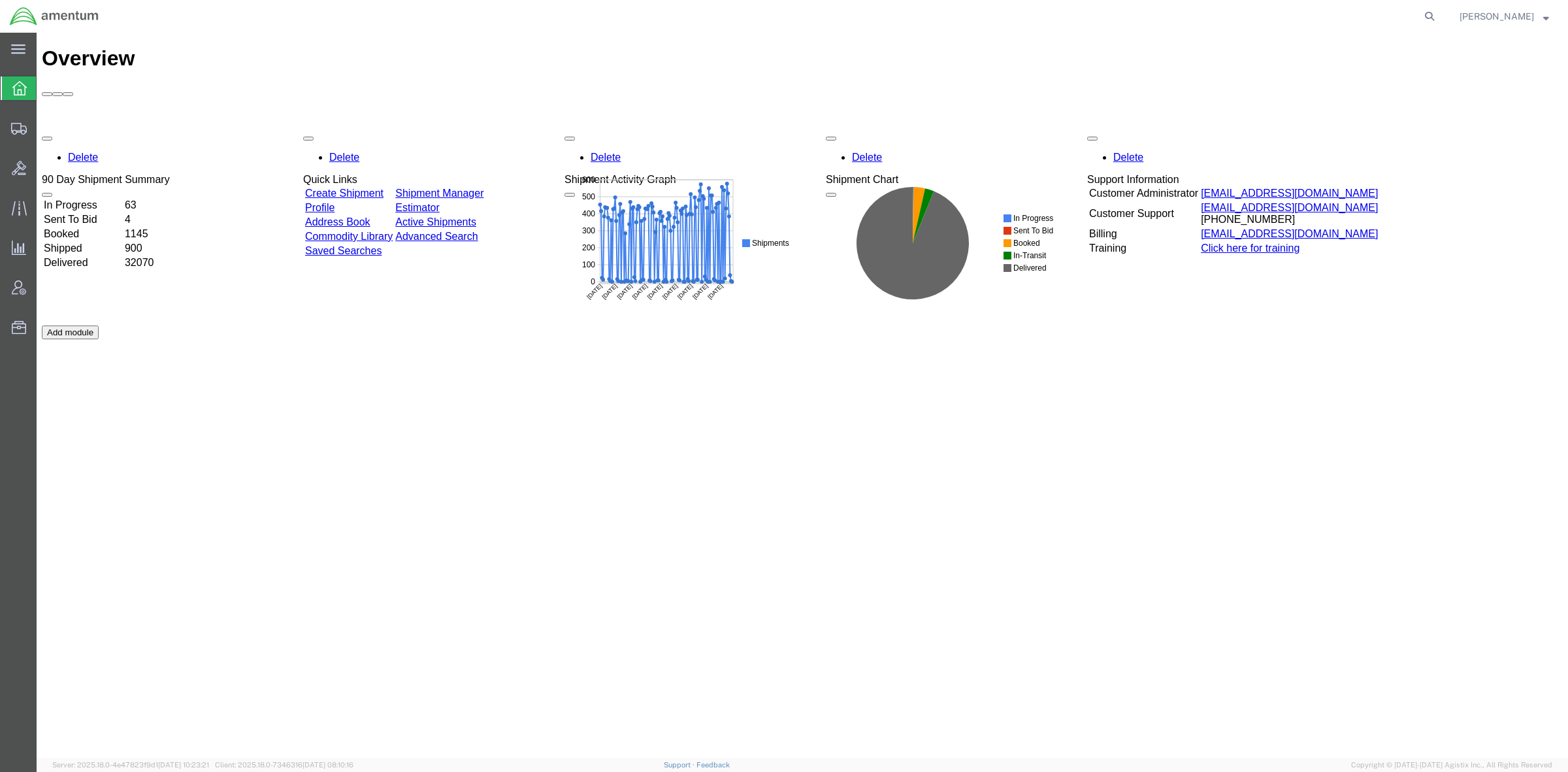
click at [724, 357] on div "Delete 90 Day Shipment Summary In Progress 63 Sent To Bid 4 Booked 1145 Shipped…" at bounding box center [803, 326] width 1521 height 392
click at [1439, 13] on icon at bounding box center [1430, 17] width 18 height 18
paste input "56695053"
type input "56695053"
click at [1439, 13] on icon at bounding box center [1430, 17] width 18 height 18
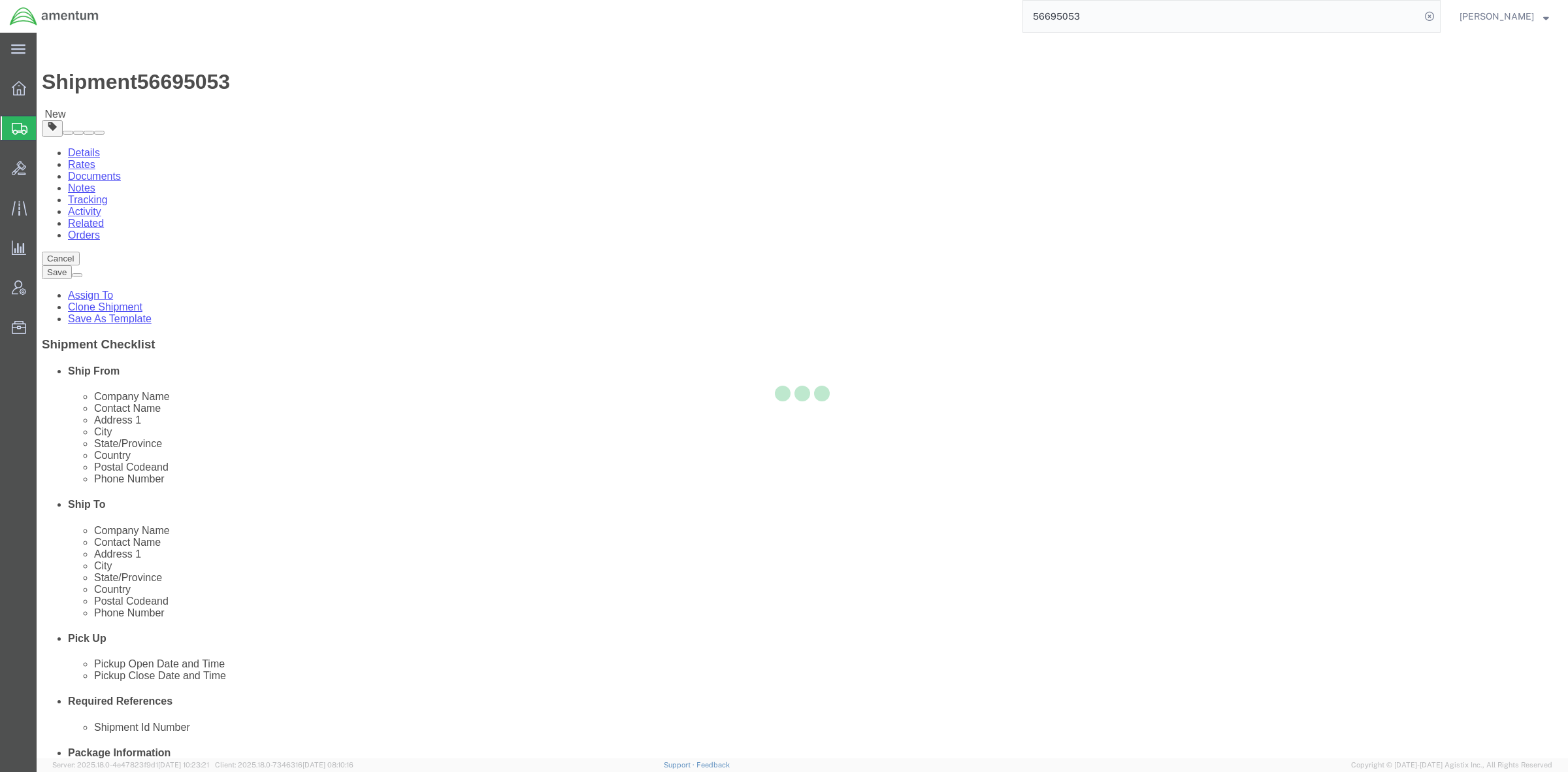
select select
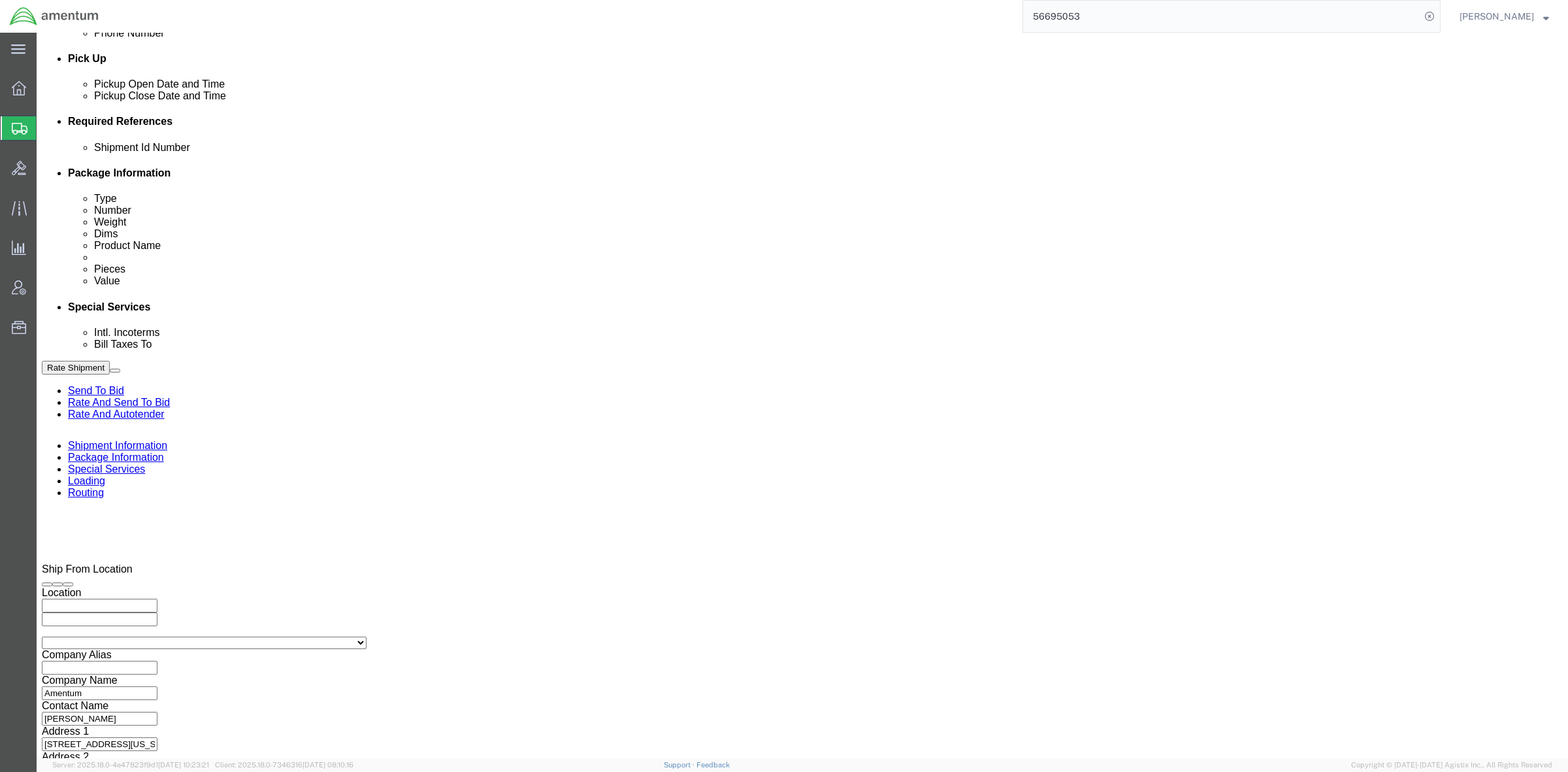
scroll to position [610, 0]
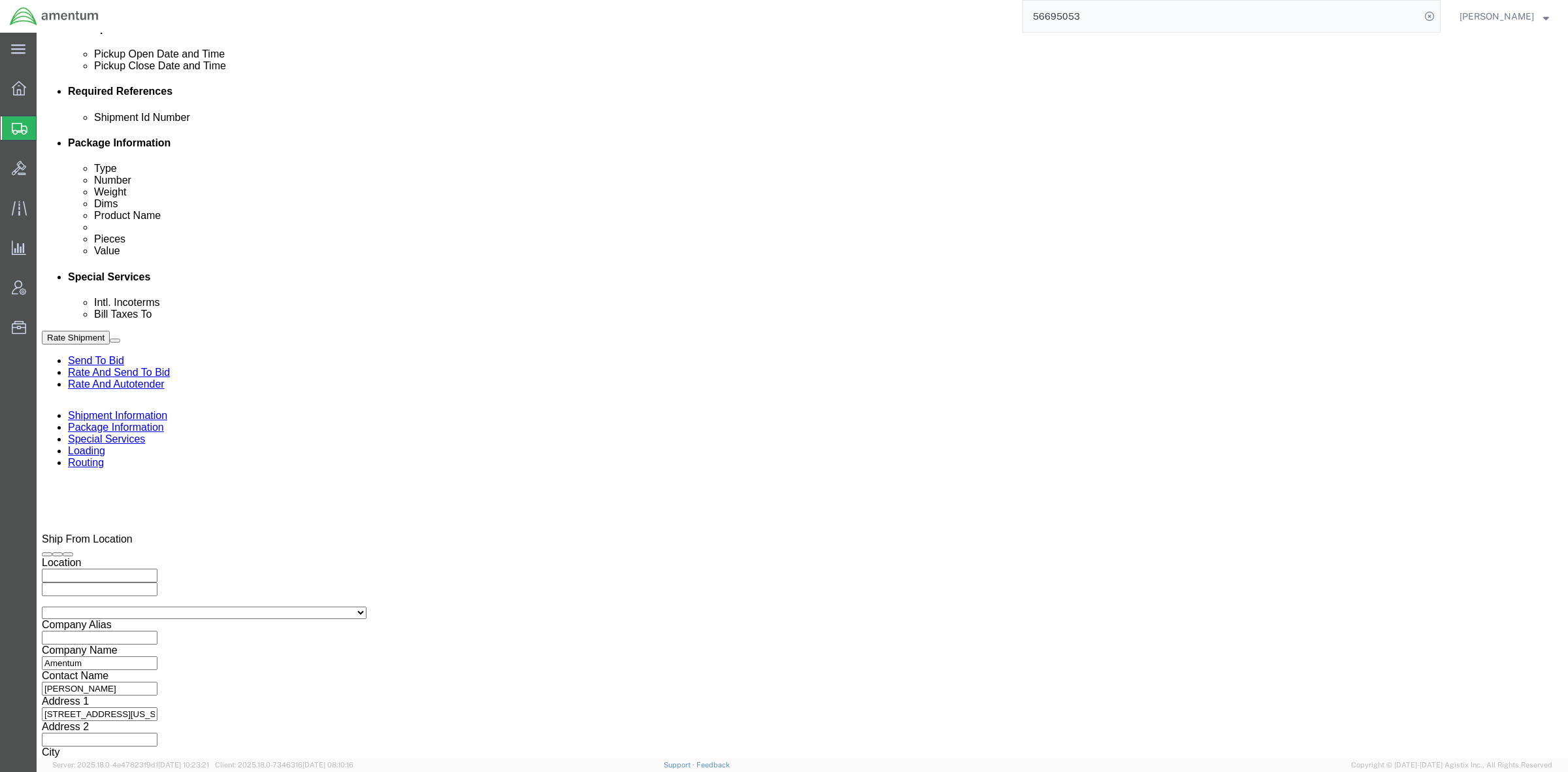
click input "text"
paste input "RMA # 913201624"
type input "RMA # 913201624"
click div "References Add reference"
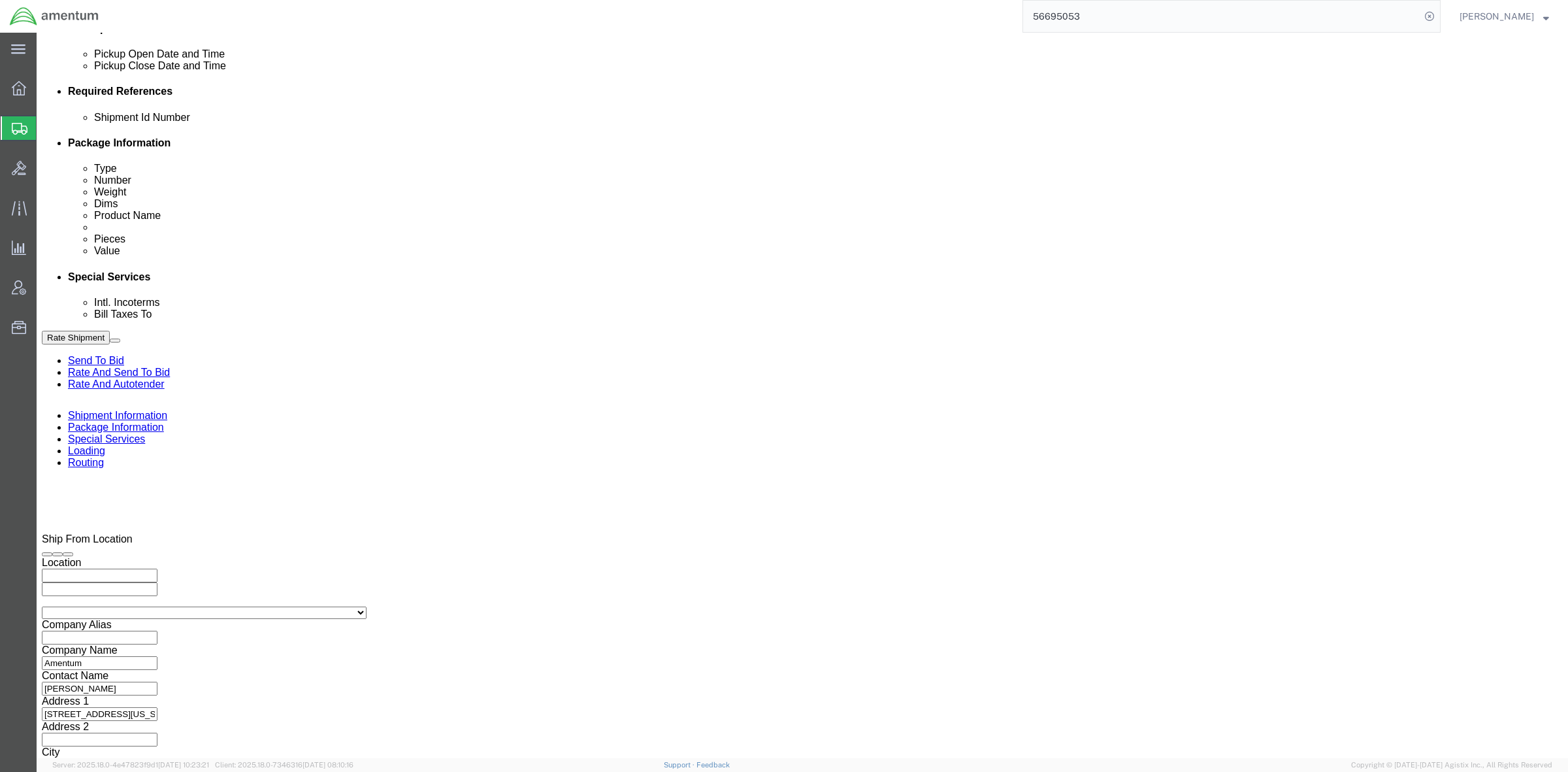
click button "Add reference"
drag, startPoint x: 188, startPoint y: 432, endPoint x: 202, endPoint y: 426, distance: 15.2
click select "Select Account Type Activity ID Airline Appointment Number ASN Batch Request # …"
select select "ACTYP"
click select "Select Account Type Activity ID Airline Appointment Number ASN Batch Request # …"
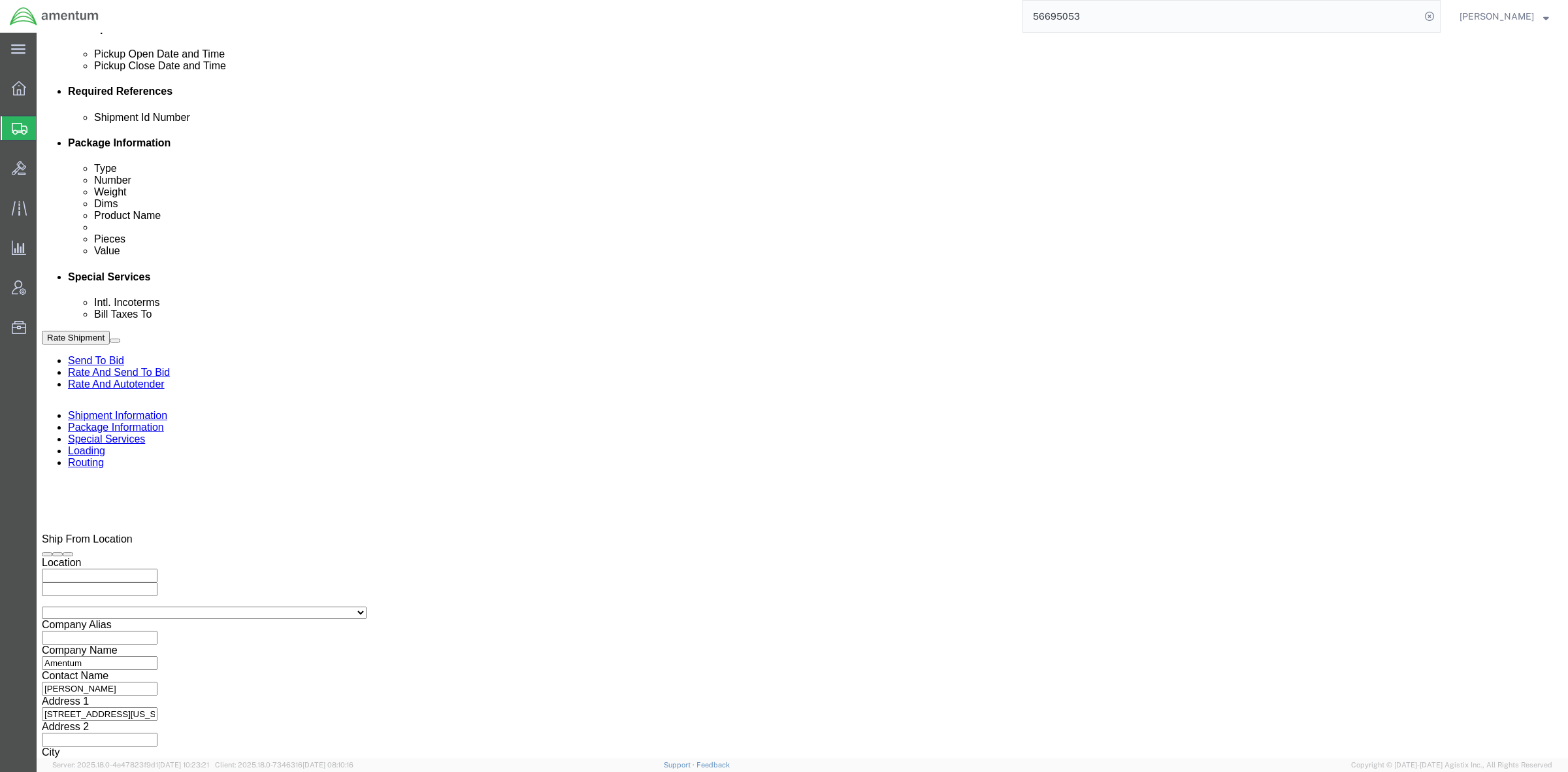
click input "text"
paste input "500-34V-M05"
type input "500-34V-M05"
click div "Select Account Type Activity ID Airline Appointment Number ASN Batch Request # …"
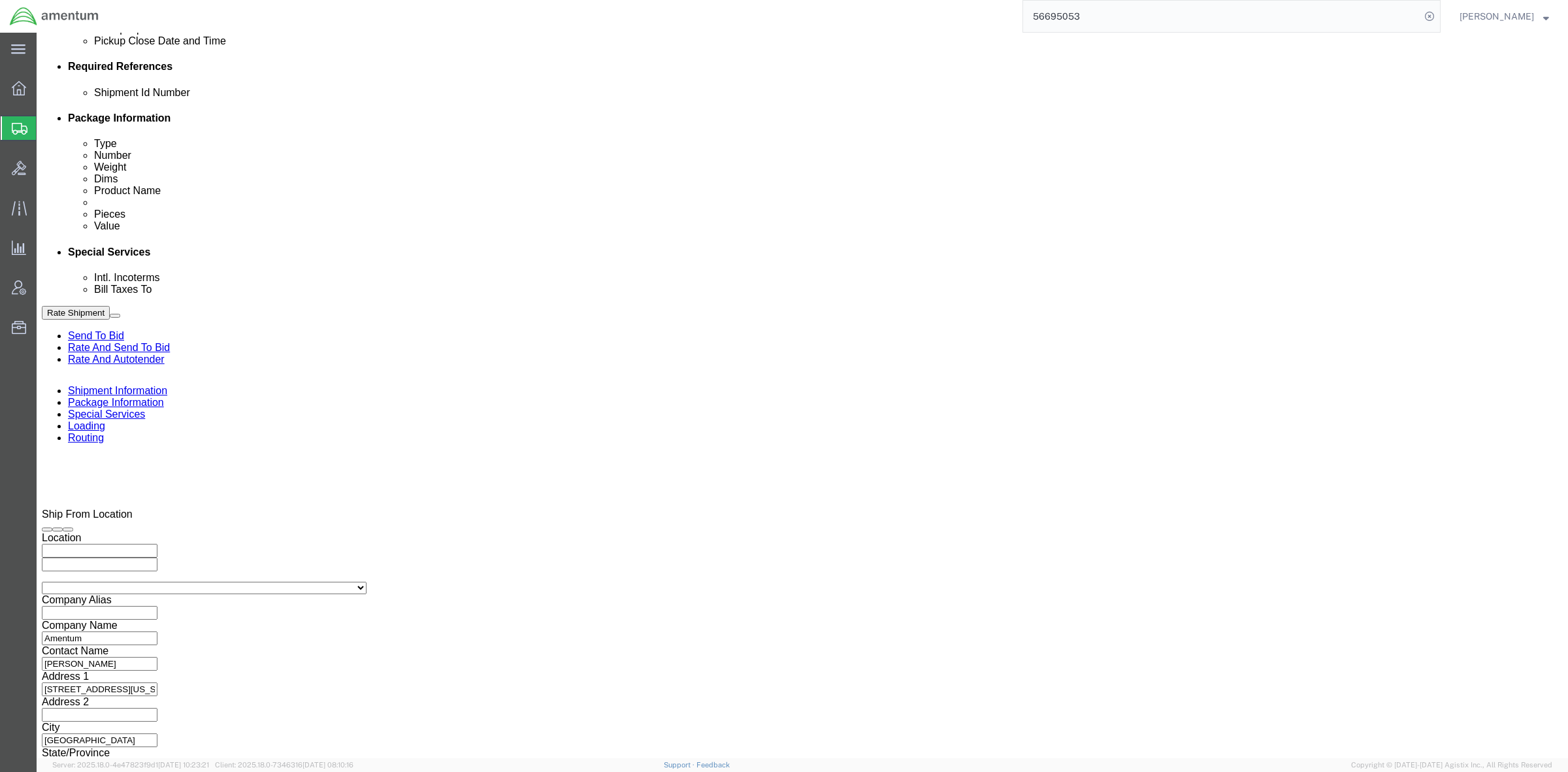
click select "Select Air Less than Truckload Multi-Leg Ocean Freight Rail Small Parcel Truckl…"
select select "SMAL"
click select "Select Air Less than Truckload Multi-Leg Ocean Freight Rail Small Parcel Truckl…"
click button "Continue"
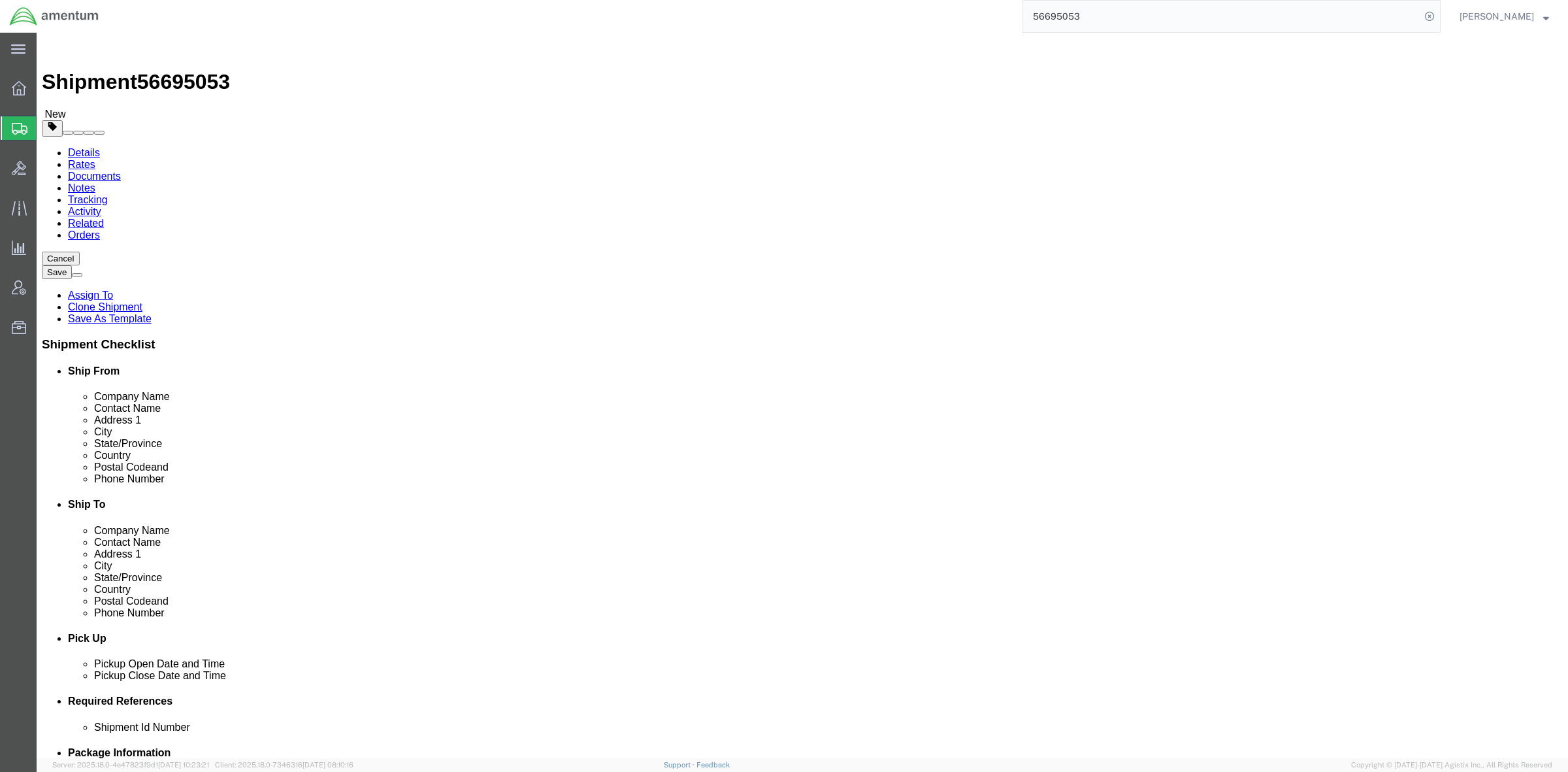
click button "Continue"
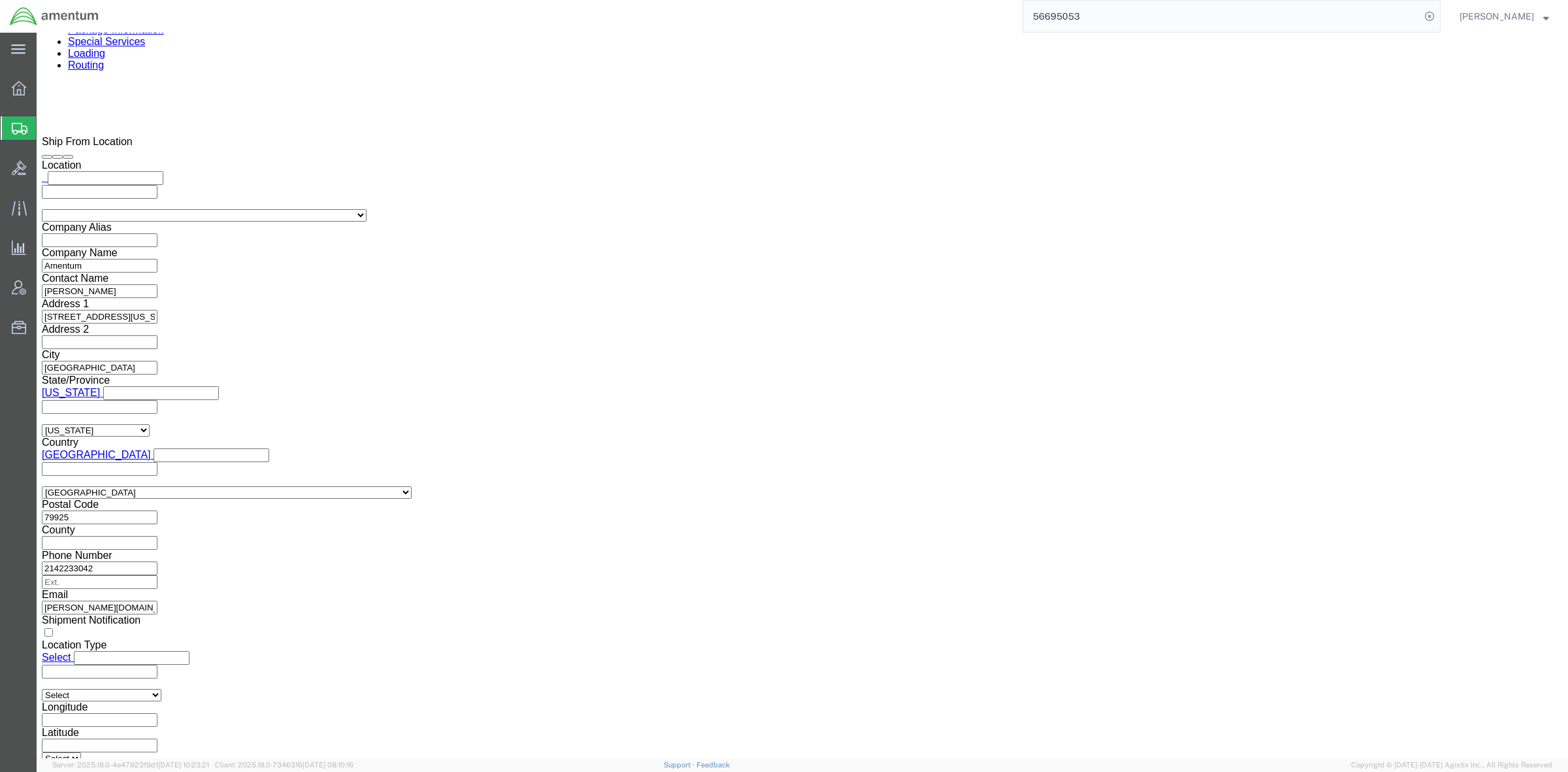
scroll to position [1034, 0]
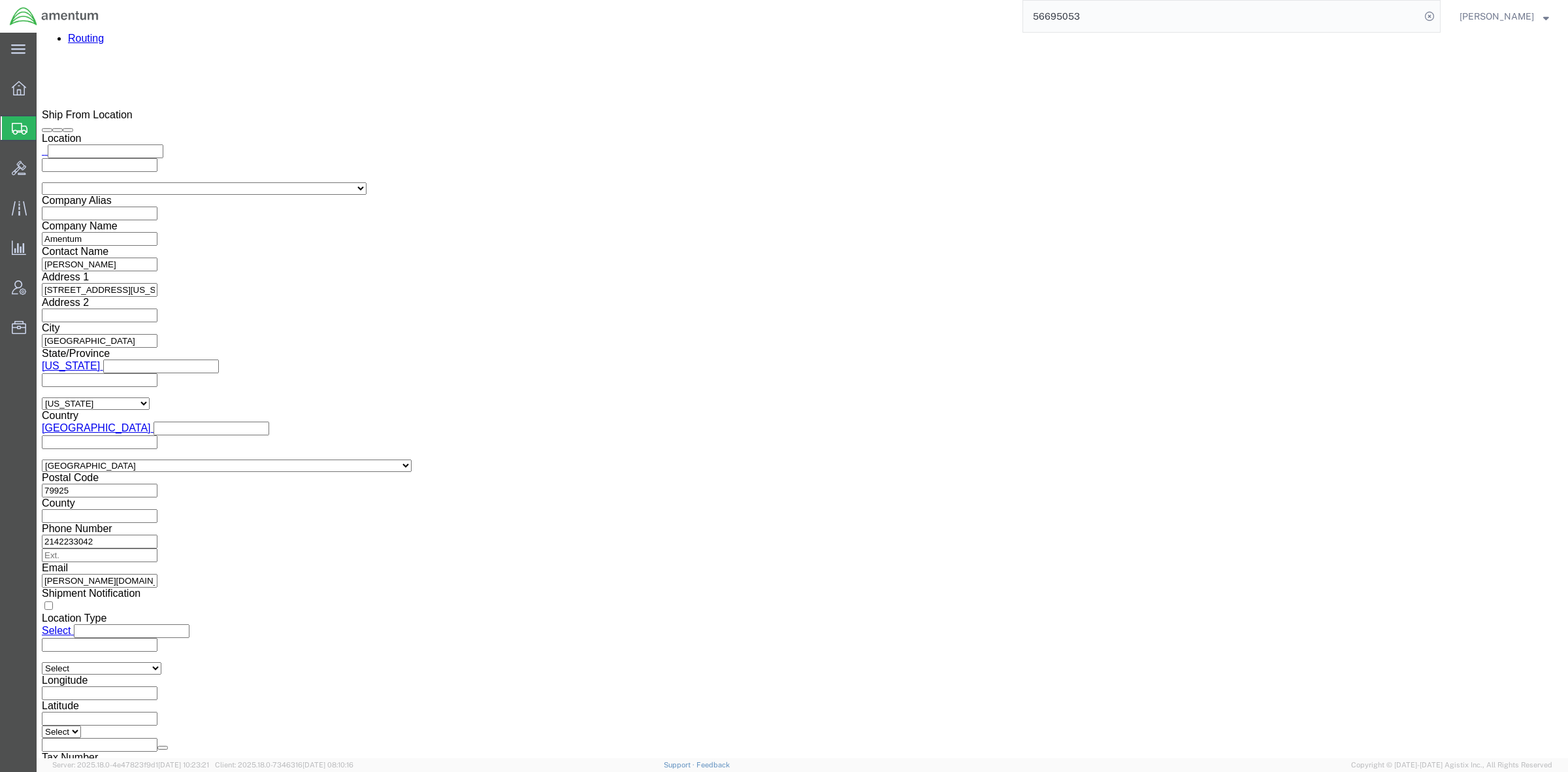
click button "Rate Shipment"
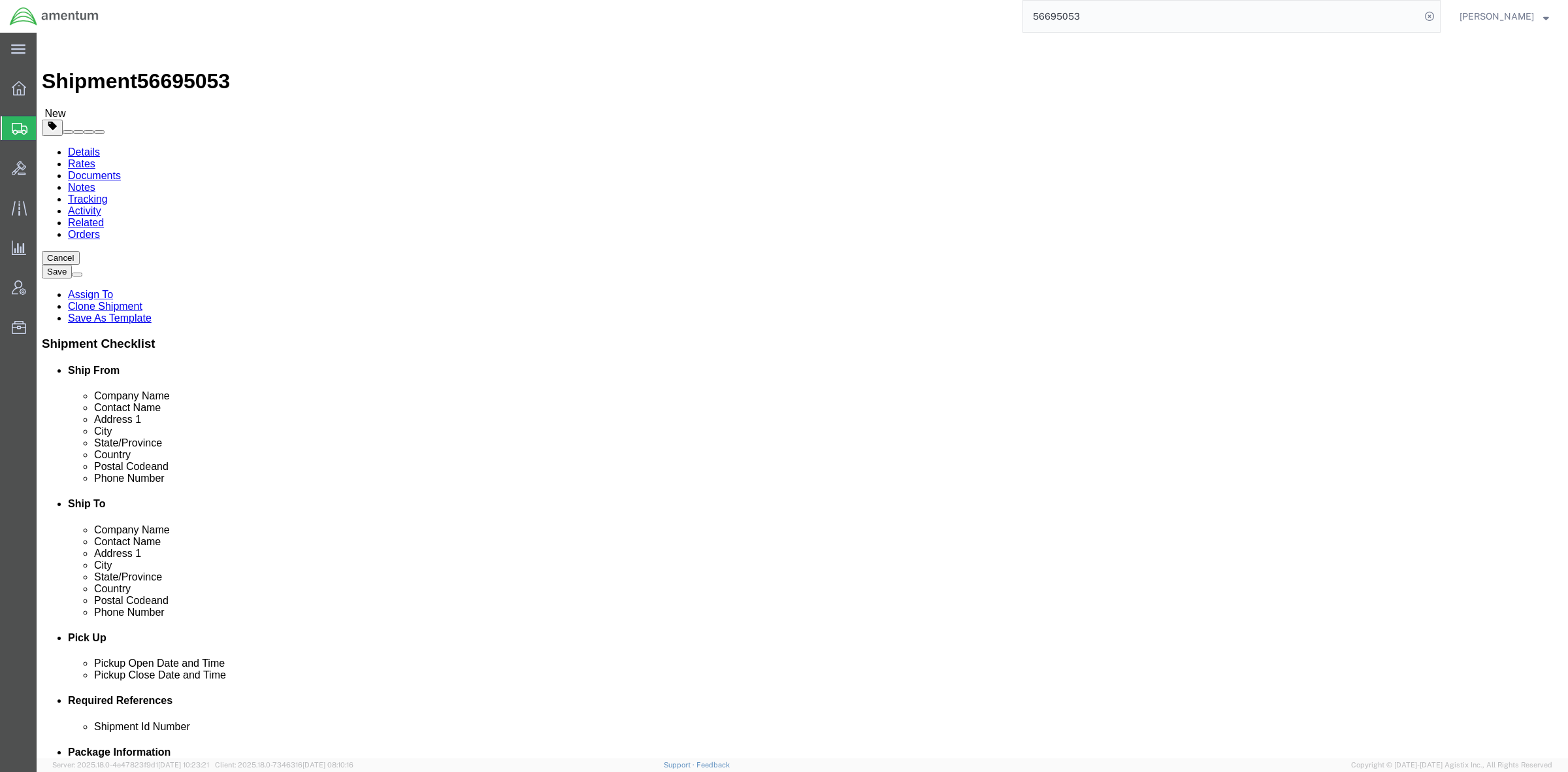
scroll to position [0, 0]
click li "Package Type : This field is required."
click icon
click select "Select Bale(s) Basket(s) Bolt(s) Bottle(s) Buckets Bulk Bundle(s) Can(s) Cardbo…"
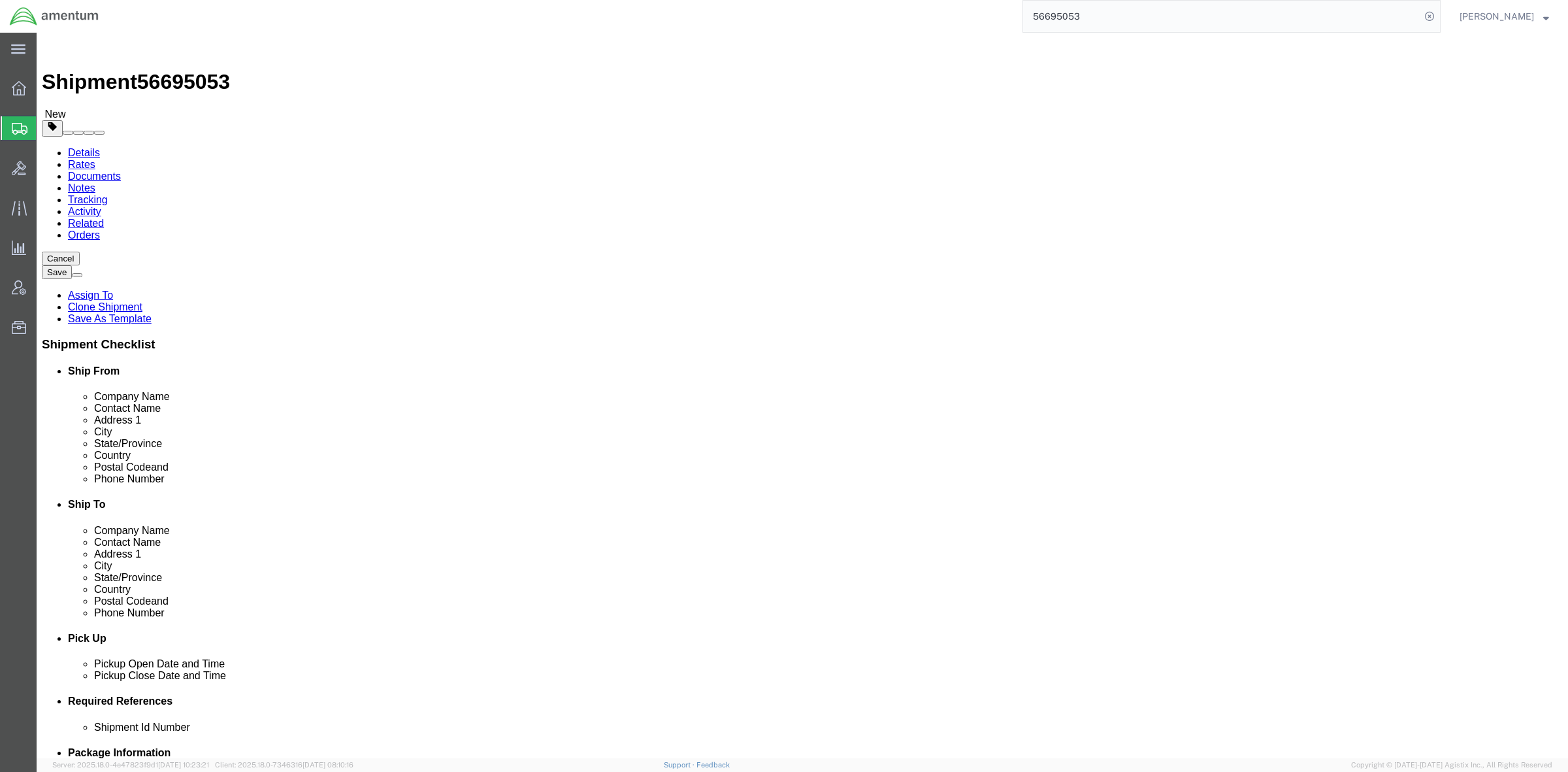
click select "Select Bale(s) Basket(s) Bolt(s) Bottle(s) Buckets Bulk Bundle(s) Can(s) Cardbo…"
select select "YRPK"
click select "Select Bale(s) Basket(s) Bolt(s) Bottle(s) Buckets Bulk Bundle(s) Can(s) Cardbo…"
drag, startPoint x: 268, startPoint y: 279, endPoint x: 174, endPoint y: 269, distance: 94.5
click div "Package Type Select Bale(s) Basket(s) Bolt(s) Bottle(s) Buckets Bulk Bundle(s) …"
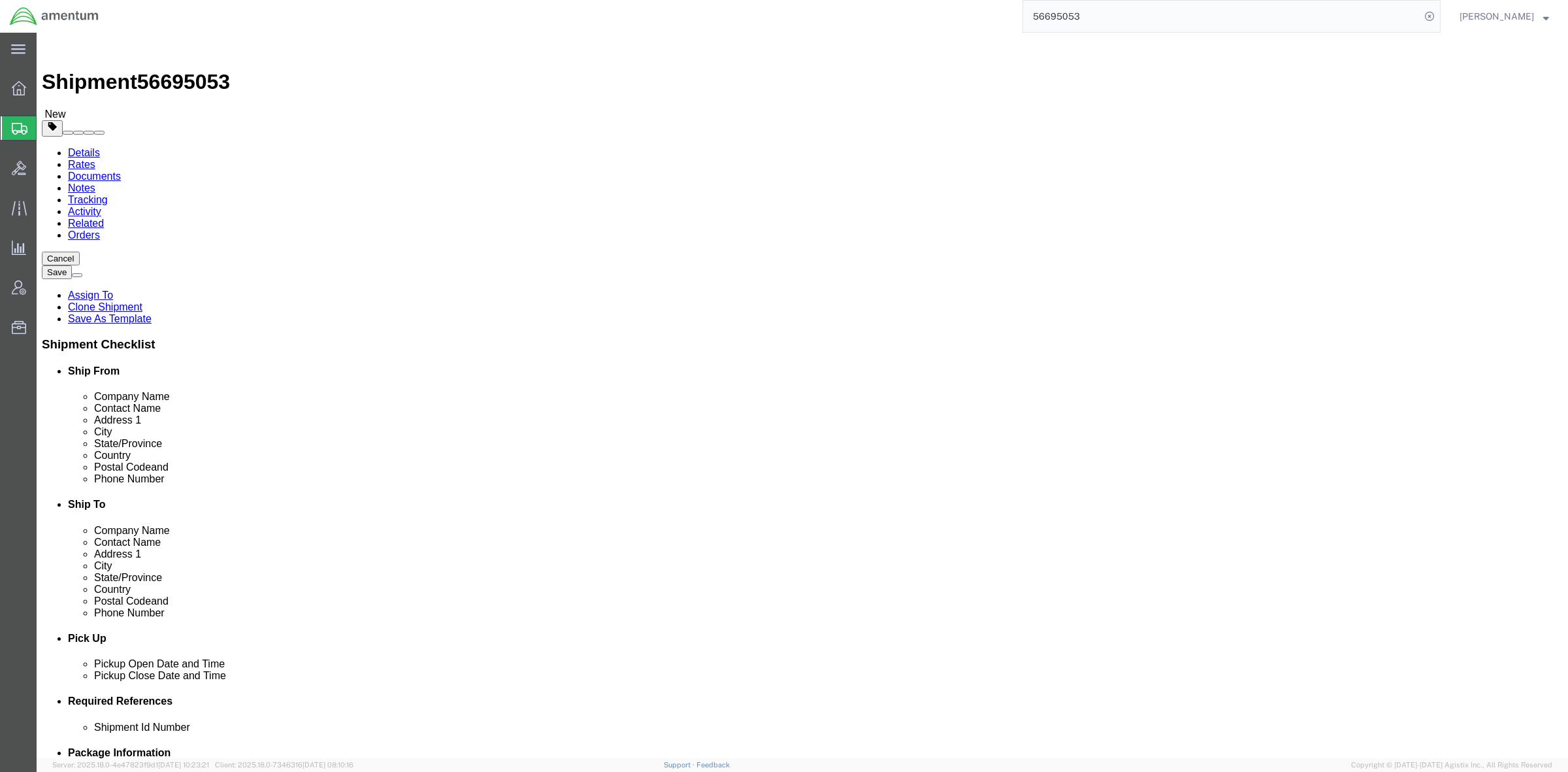
type input "18"
drag, startPoint x: 363, startPoint y: 279, endPoint x: 273, endPoint y: 273, distance: 90.2
click div "Length 18 x Width 18.00 x Height 18.00 Select cm ft in"
type input "18"
drag, startPoint x: 446, startPoint y: 278, endPoint x: 331, endPoint y: 276, distance: 115.0
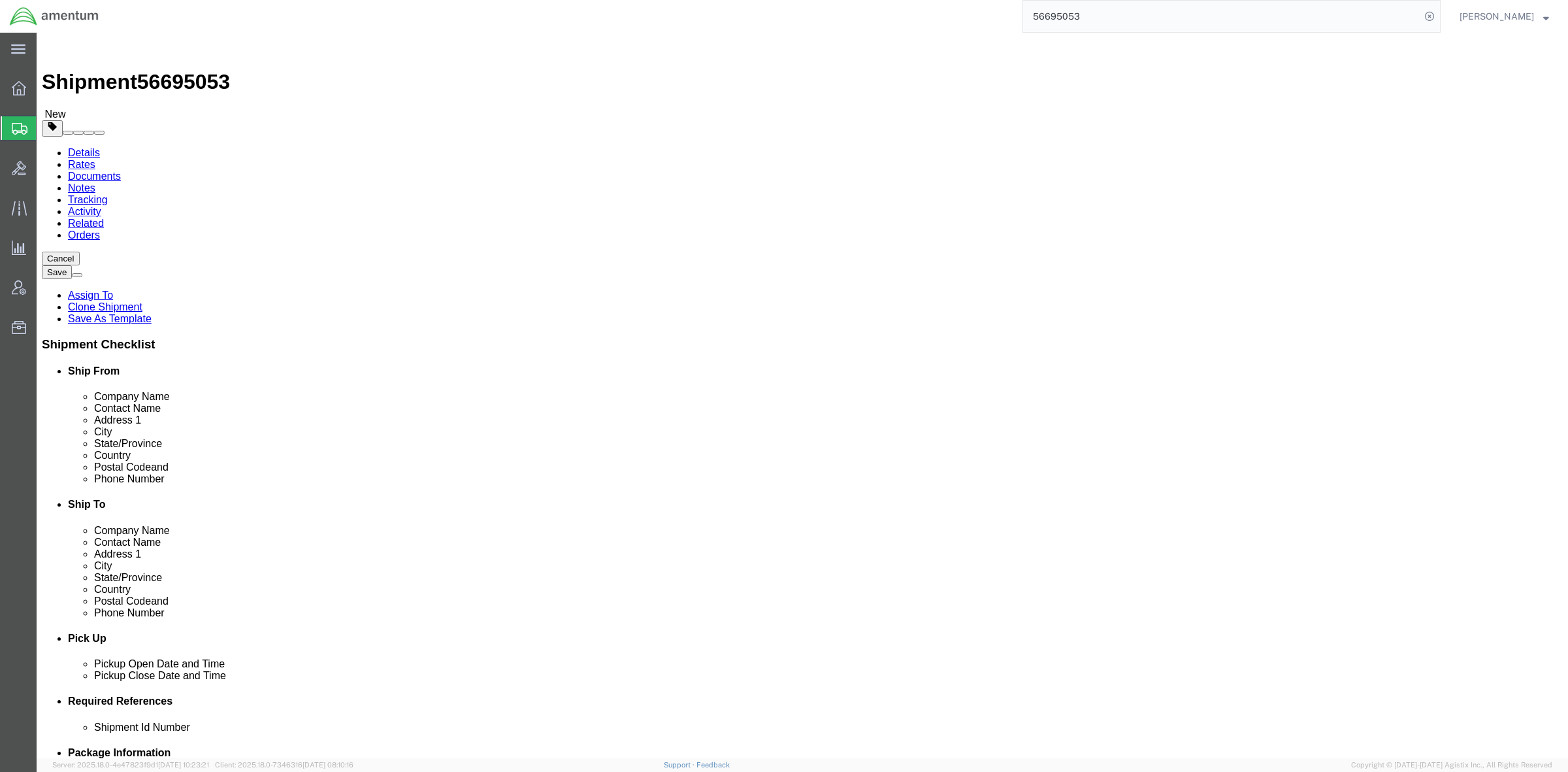
click div "Length 18 x Width 18 x Height 18.00 Select cm ft in"
type input "18"
click div "Package Type Select Bale(s) Basket(s) Bolt(s) Bottle(s) Buckets Bulk Bundle(s) …"
click button "Continue"
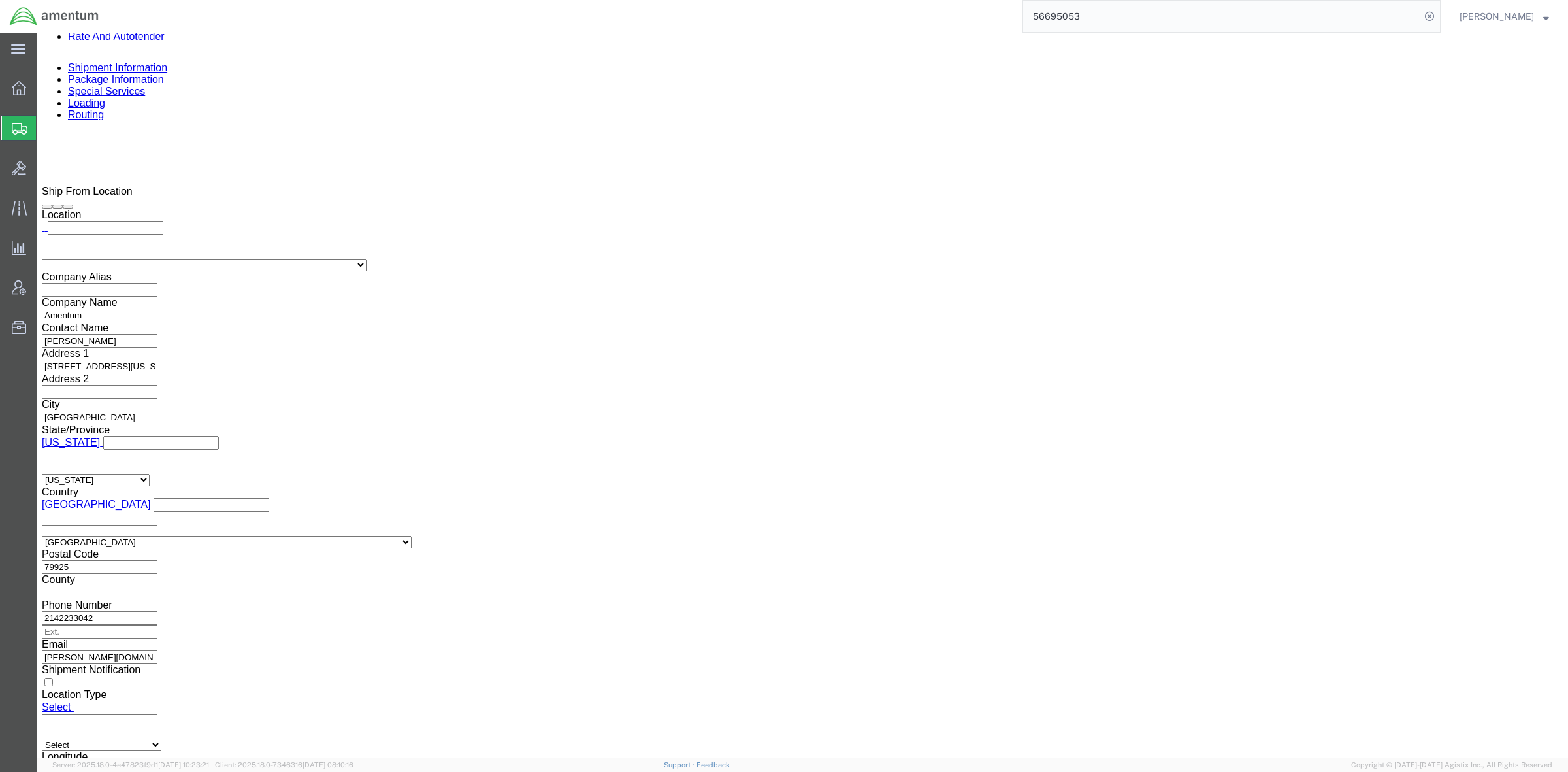
scroll to position [1034, 0]
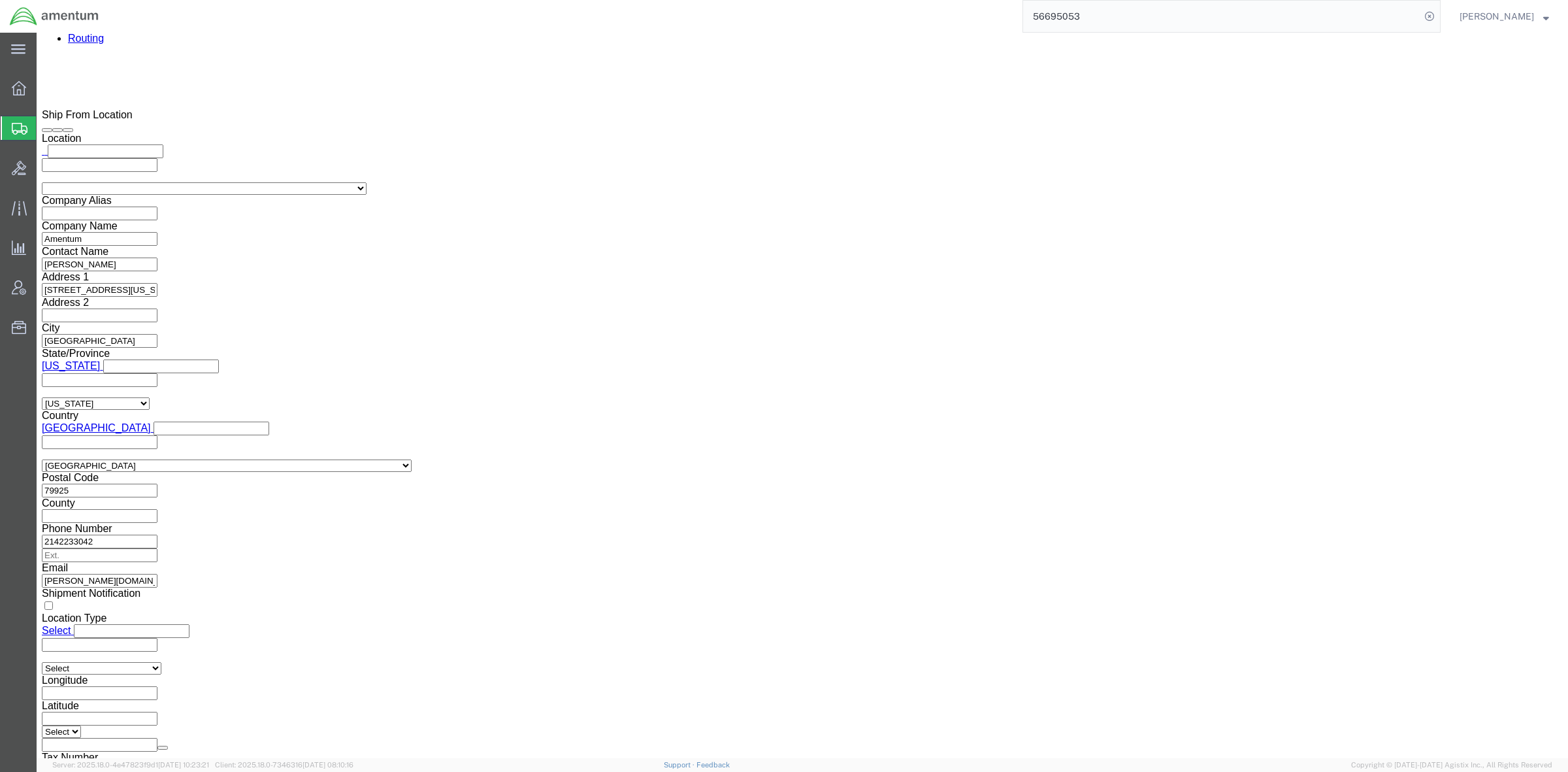
click button "Rate Shipment"
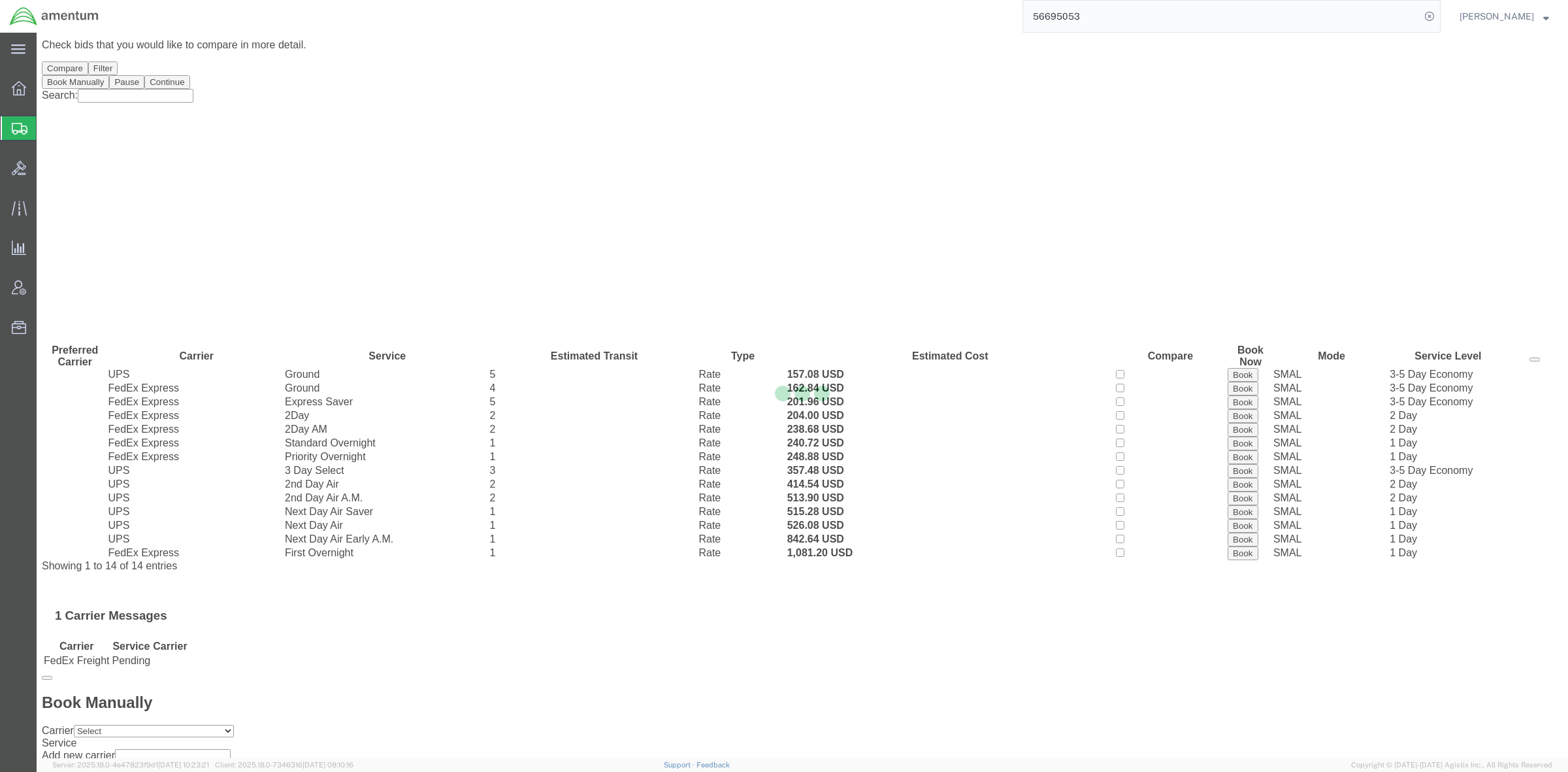
scroll to position [0, 0]
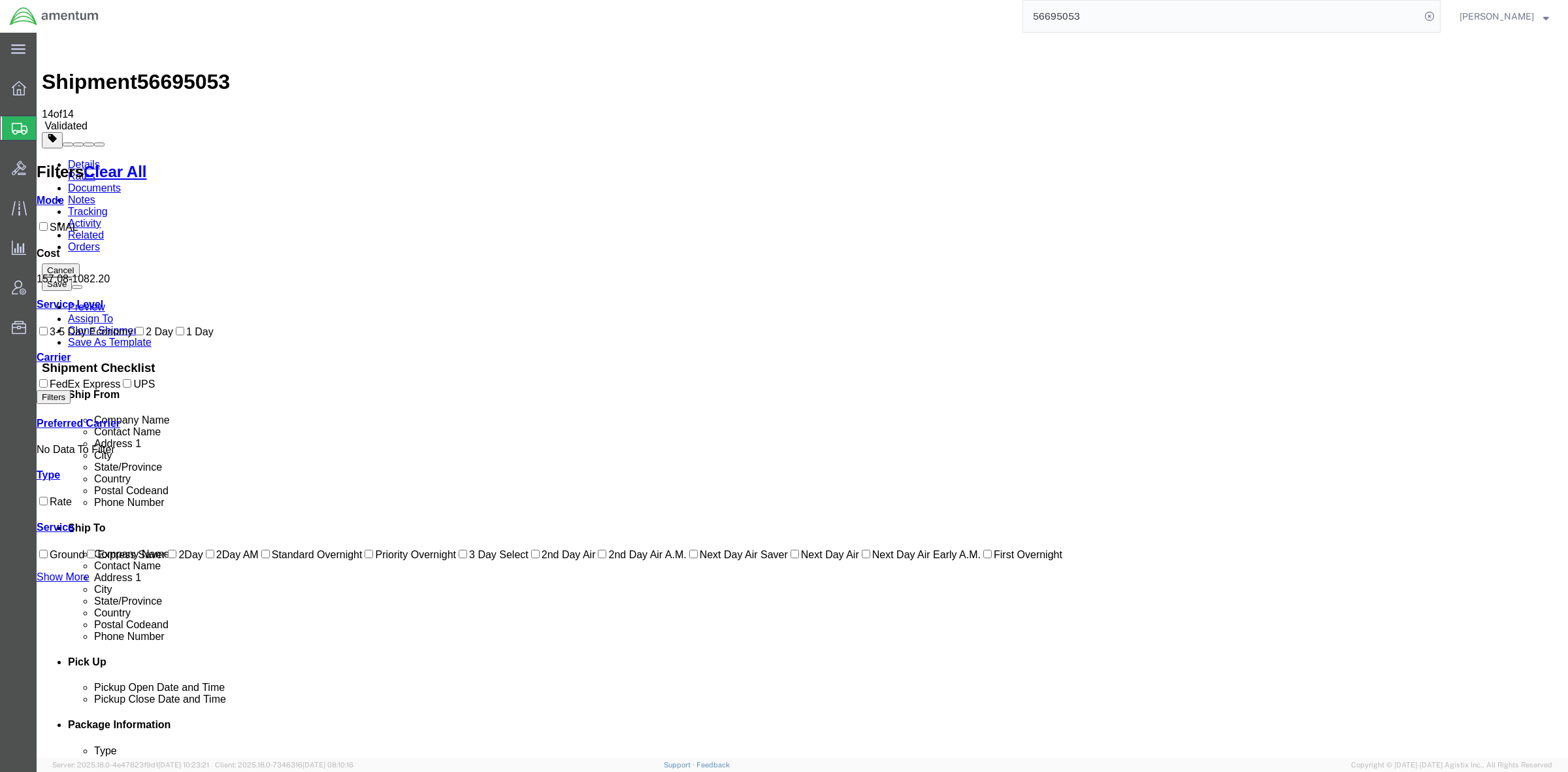
checkbox input "true"
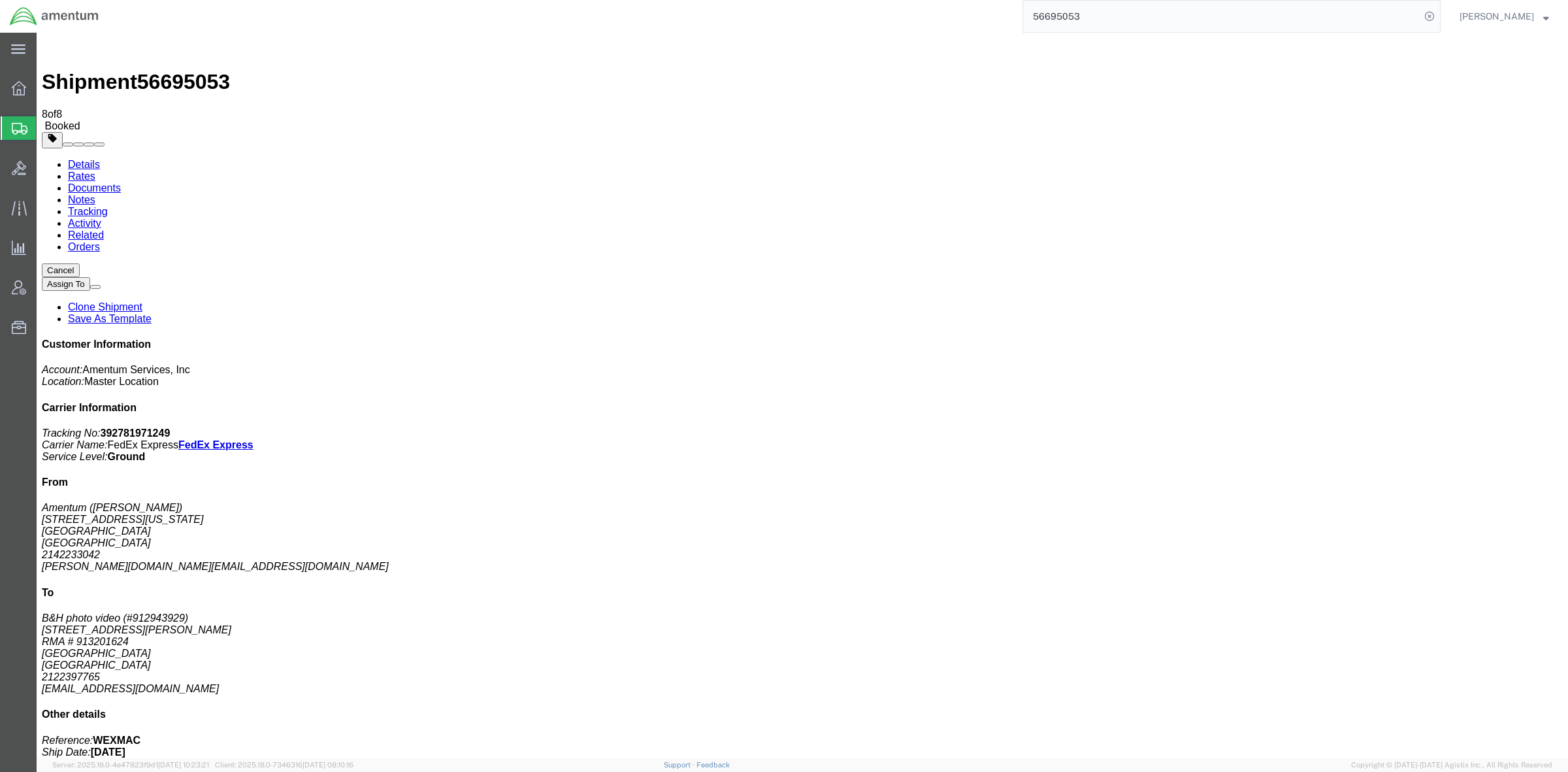
drag, startPoint x: 698, startPoint y: 239, endPoint x: 698, endPoint y: 283, distance: 44.0
drag, startPoint x: 694, startPoint y: 260, endPoint x: 889, endPoint y: 274, distance: 195.5
click at [1131, 20] on input "56695053" at bounding box center [1222, 17] width 398 height 31
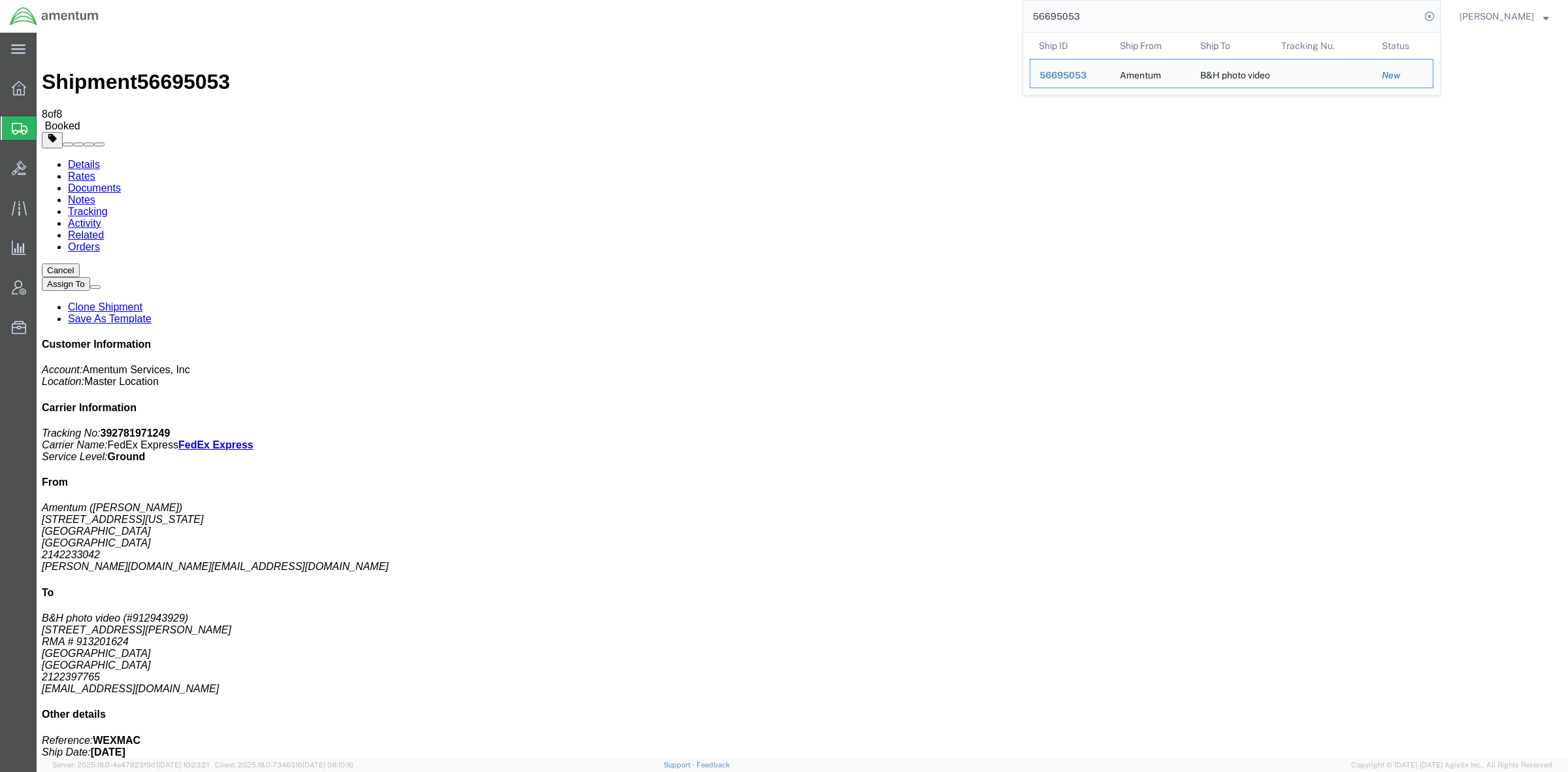
click at [1086, 15] on input "56695053" at bounding box center [1222, 17] width 398 height 31
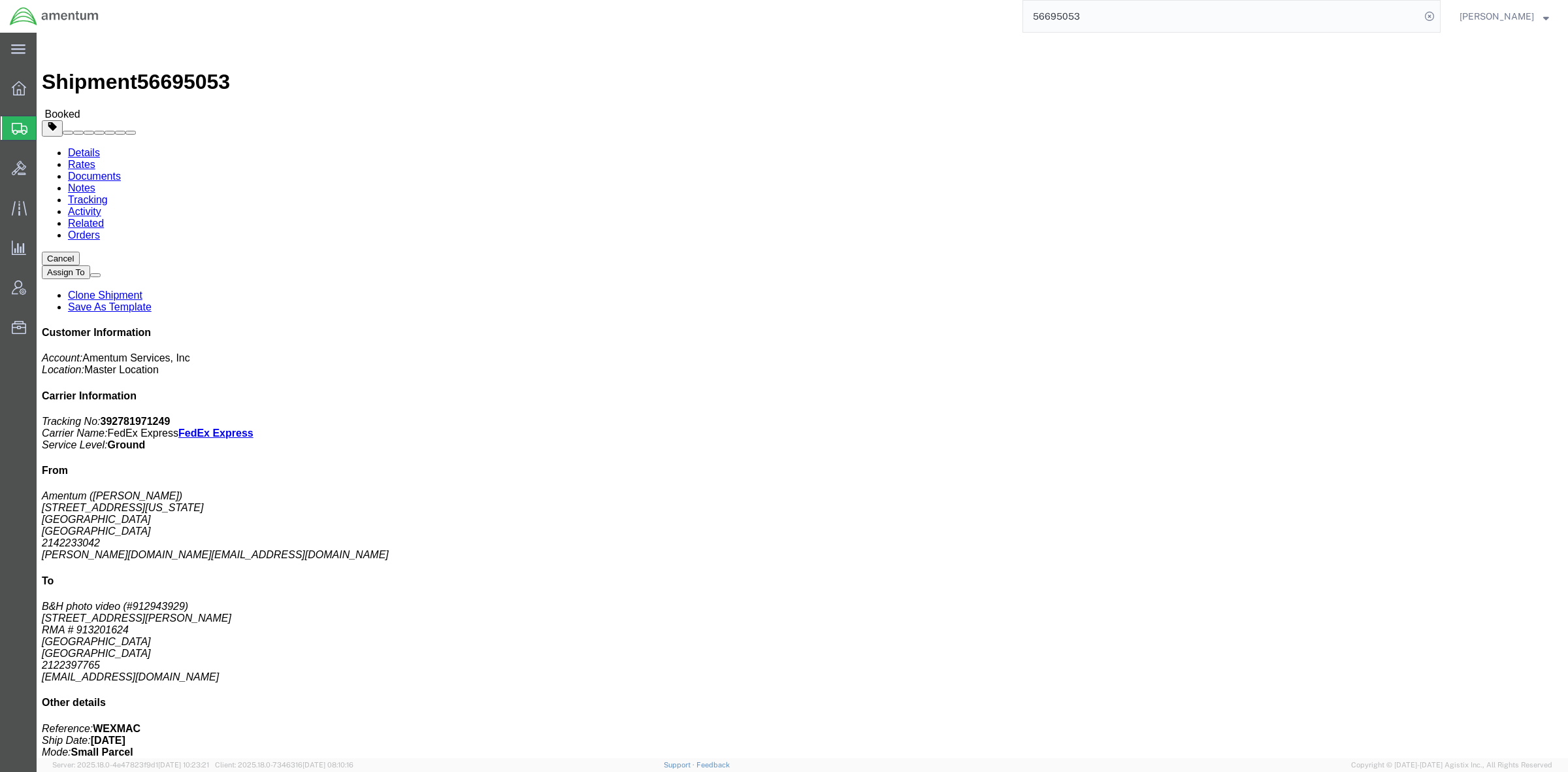
click link "Clone Shipment"
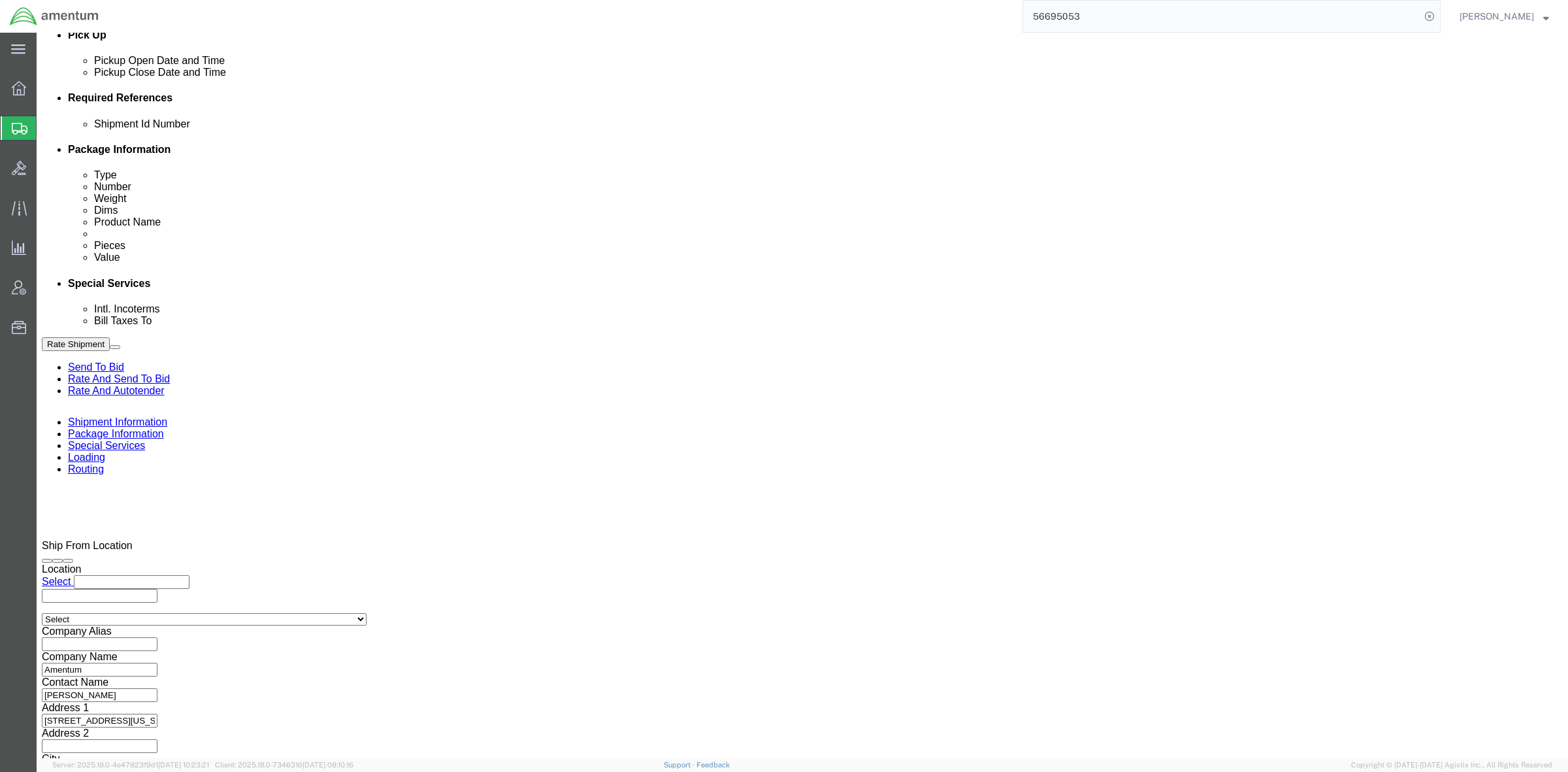
scroll to position [635, 0]
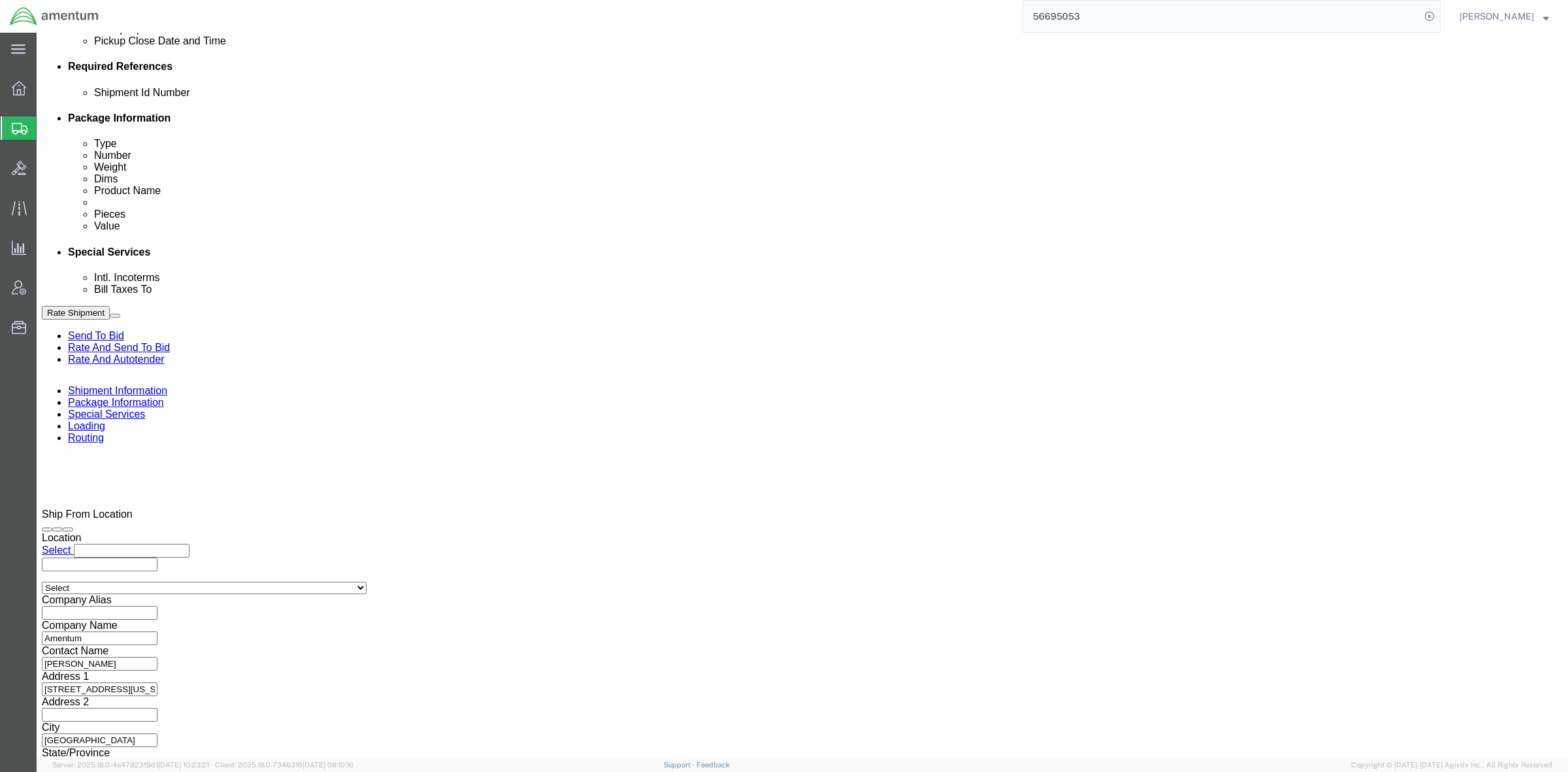
click button "Continue"
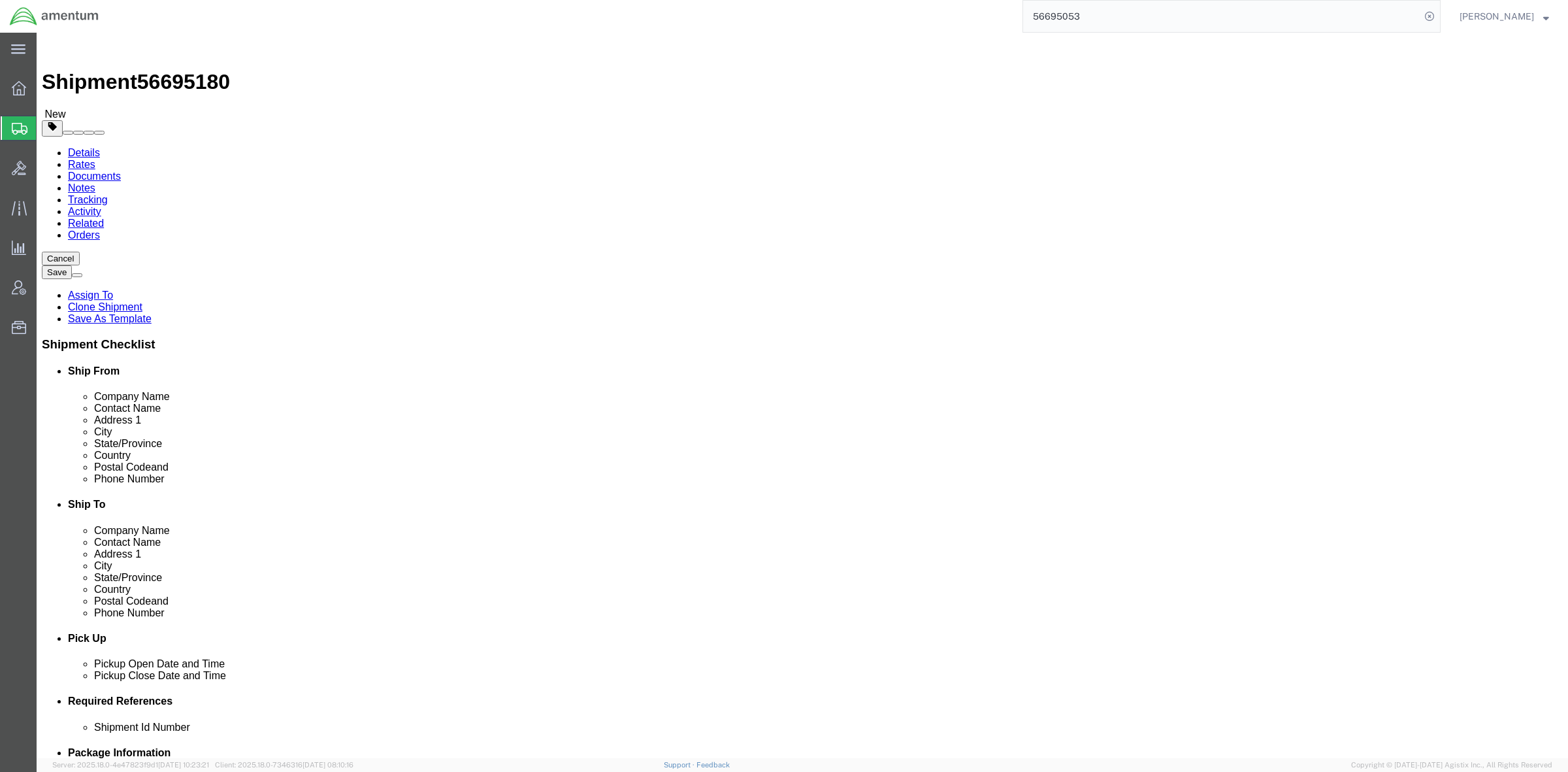
drag, startPoint x: 255, startPoint y: 307, endPoint x: 169, endPoint y: 302, distance: 86.1
click div "Weight 3.00 Select kgs lbs Ship. t°"
type input "15"
drag, startPoint x: 905, startPoint y: 298, endPoint x: 814, endPoint y: 298, distance: 91.0
click div "Weight 3.00 Select kgs lbs Ship. t°"
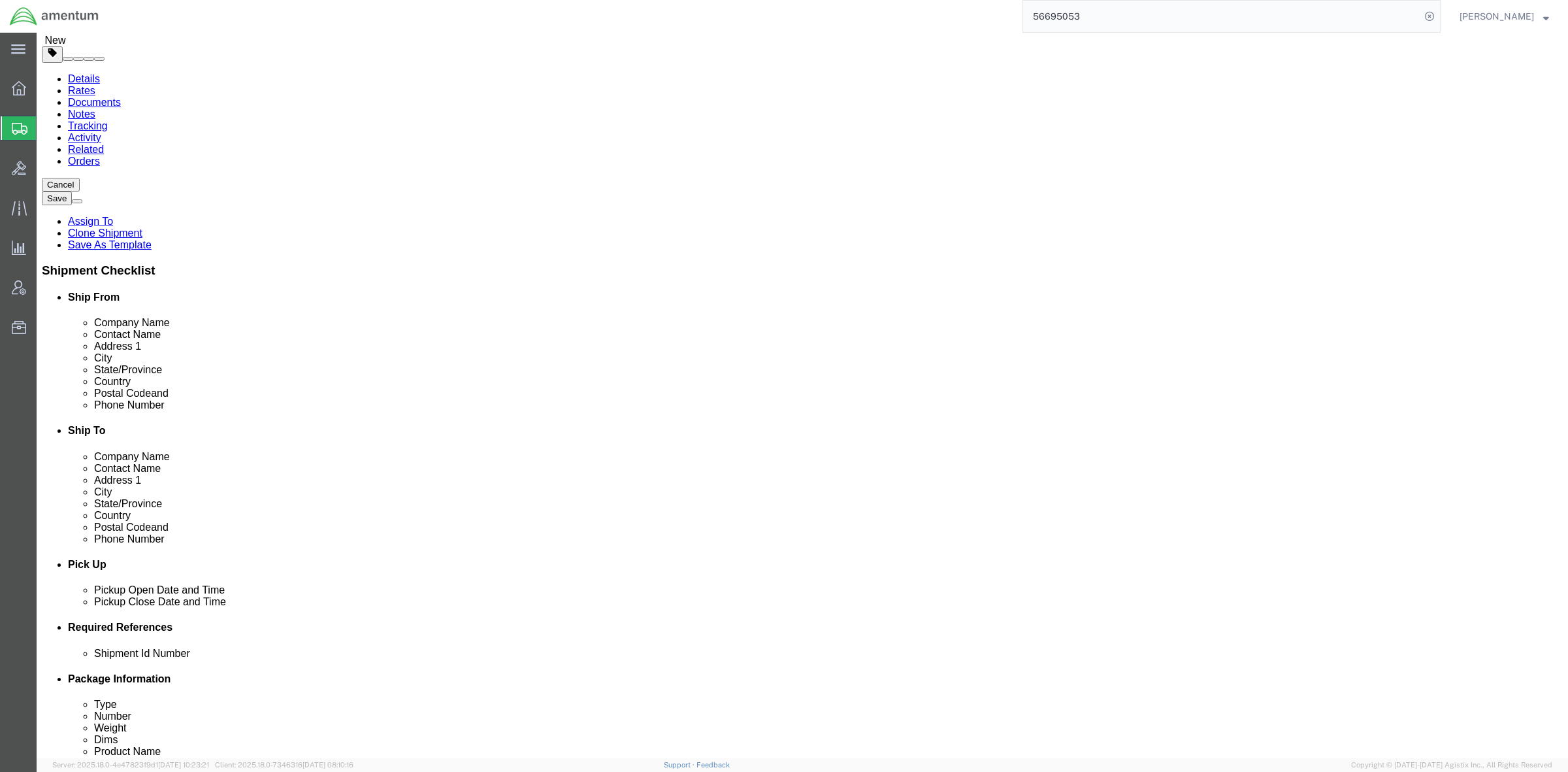
scroll to position [245, 0]
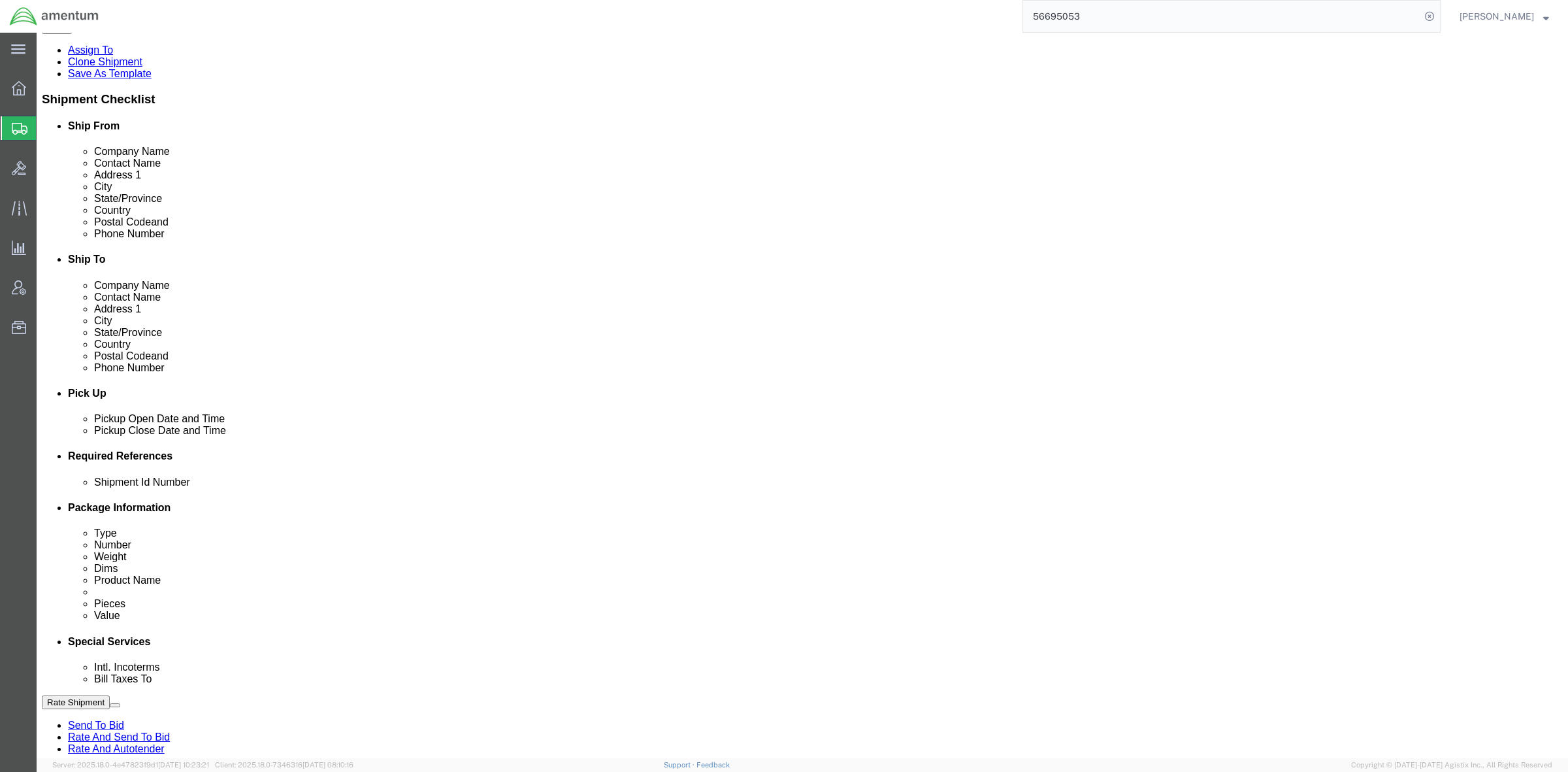
type input "15"
drag, startPoint x: 767, startPoint y: 376, endPoint x: 732, endPoint y: 379, distance: 35.1
click div "Weight 2.00 Select kgs lbs Ship. t°"
type input "15"
drag, startPoint x: 248, startPoint y: 382, endPoint x: 60, endPoint y: 354, distance: 190.1
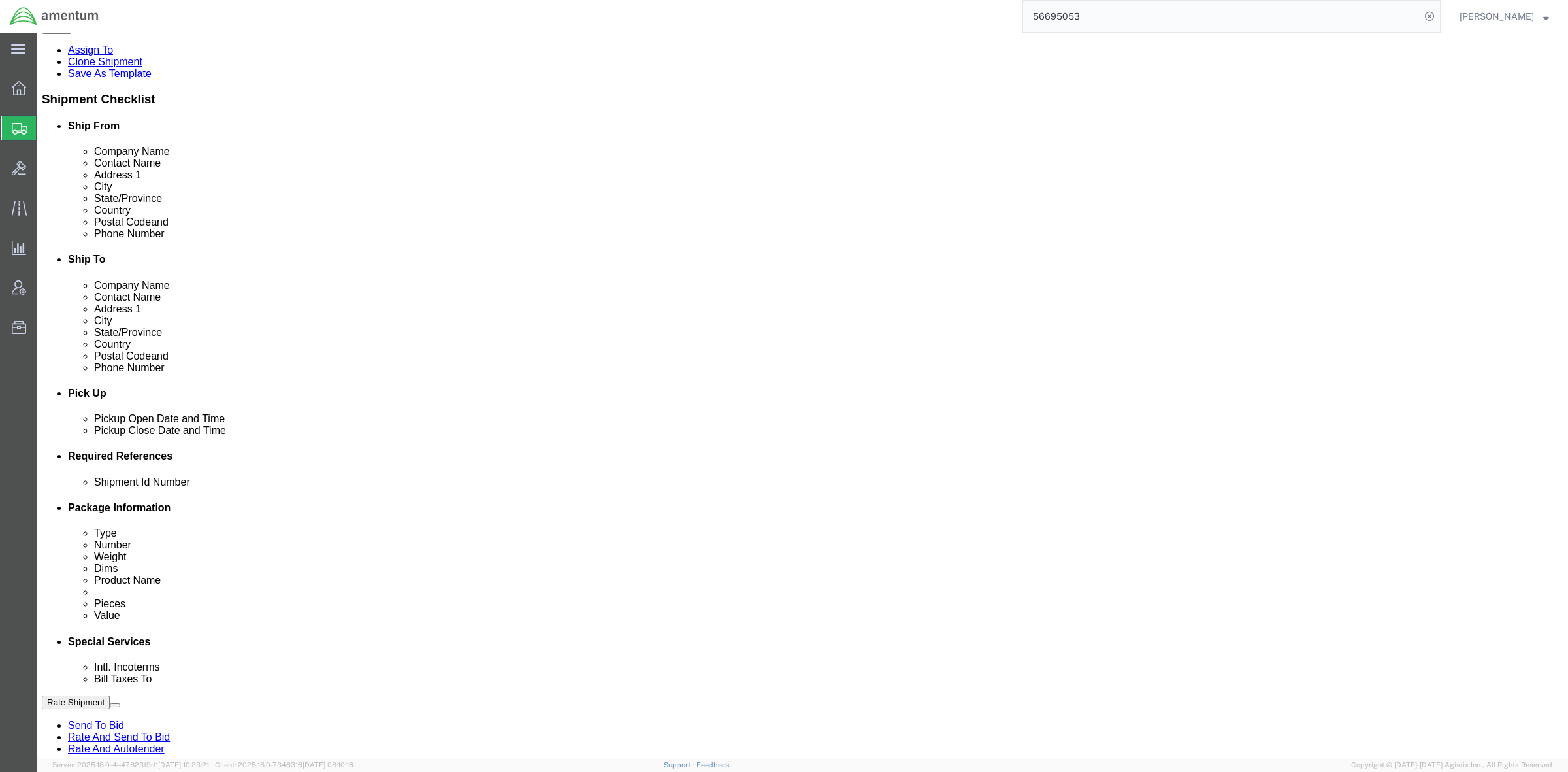
click div "Package Type Select Bale(s) Basket(s) Bolt(s) Bottle(s) Buckets Bulk Bundle(s) …"
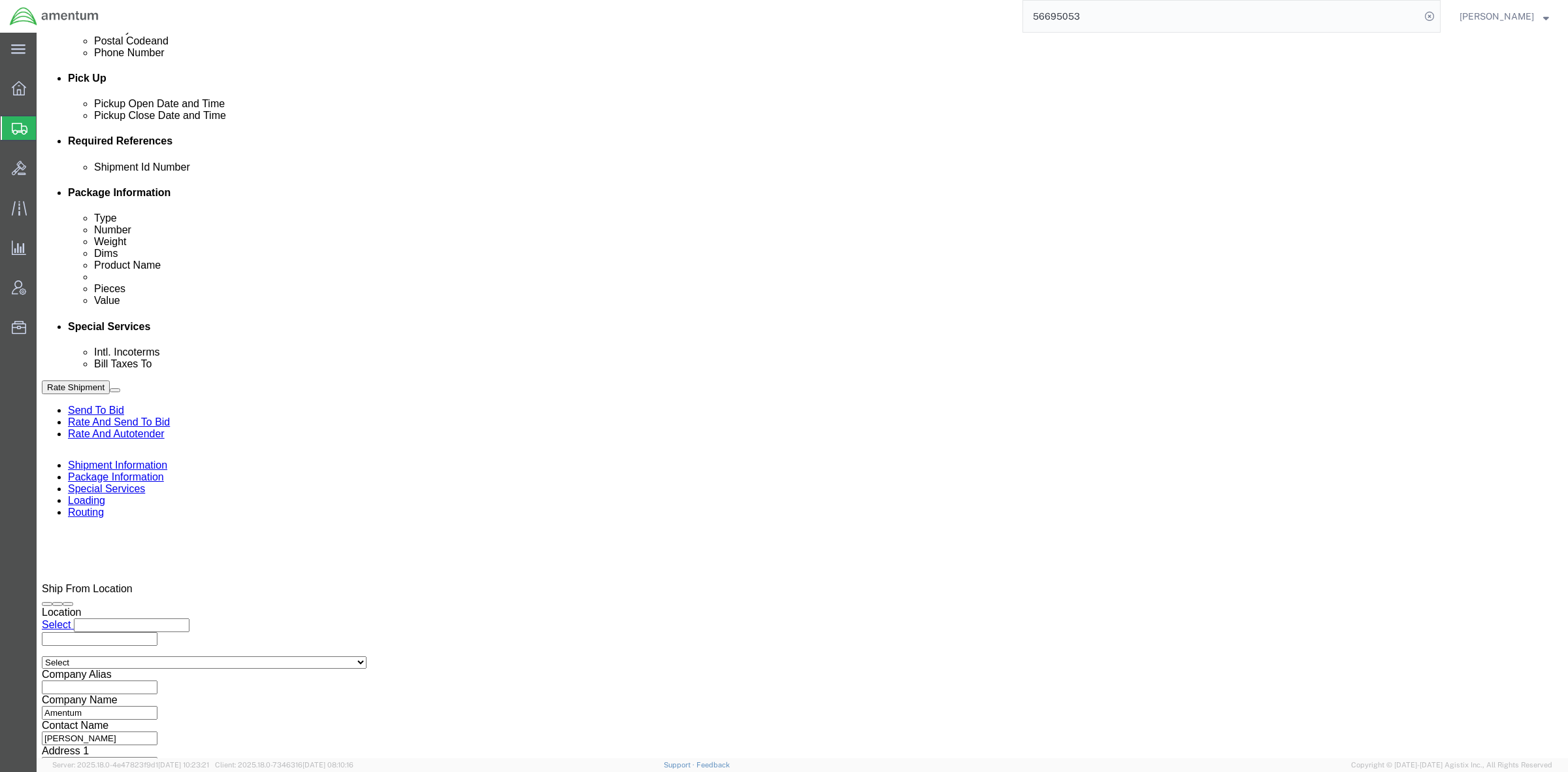
scroll to position [572, 0]
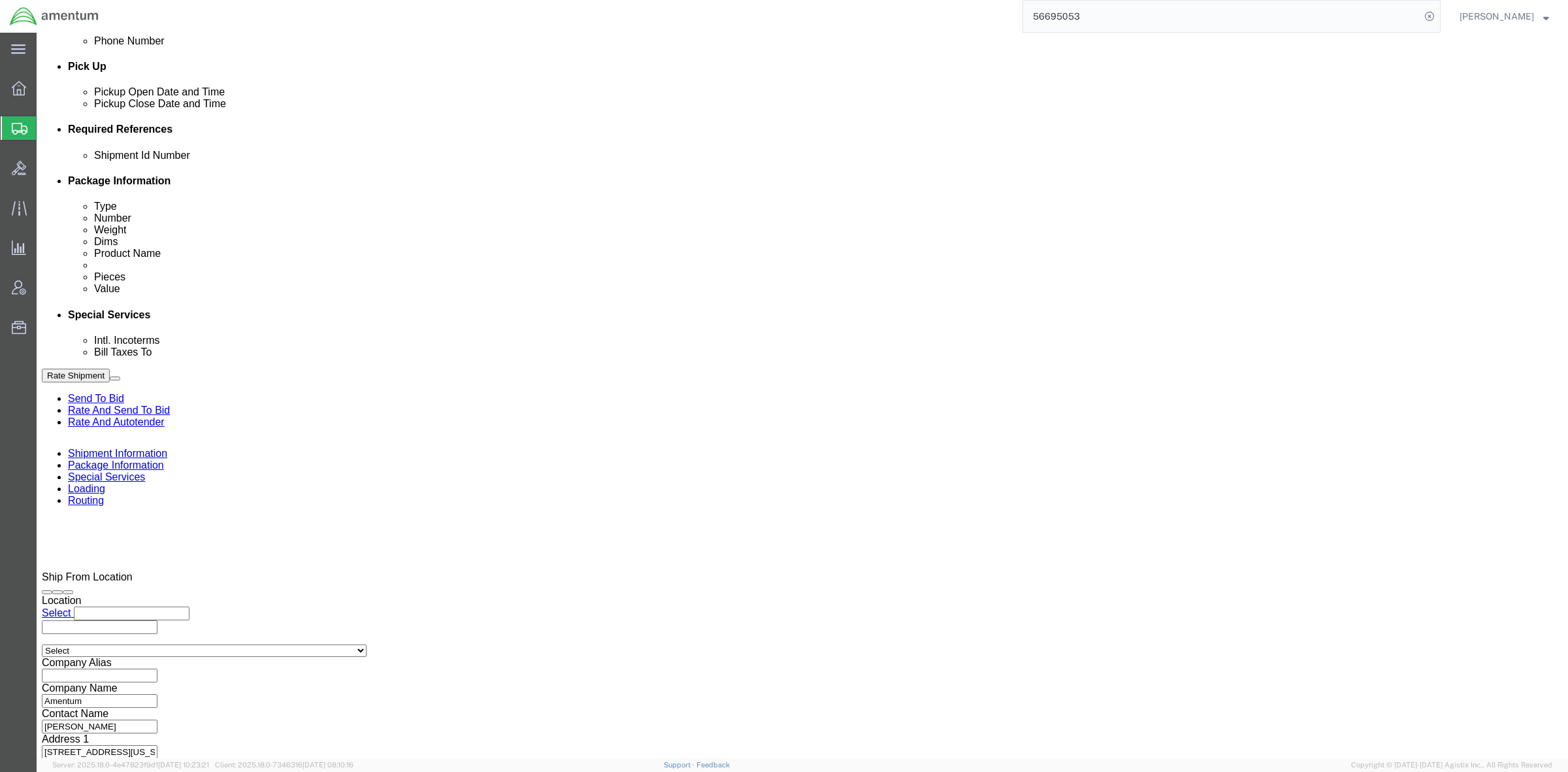
type input "15"
drag, startPoint x: 245, startPoint y: 376, endPoint x: 135, endPoint y: 368, distance: 110.3
click div "Weight 2.00 Select kgs lbs Ship. t°"
type input "15"
drag, startPoint x: 893, startPoint y: 371, endPoint x: 666, endPoint y: 357, distance: 227.4
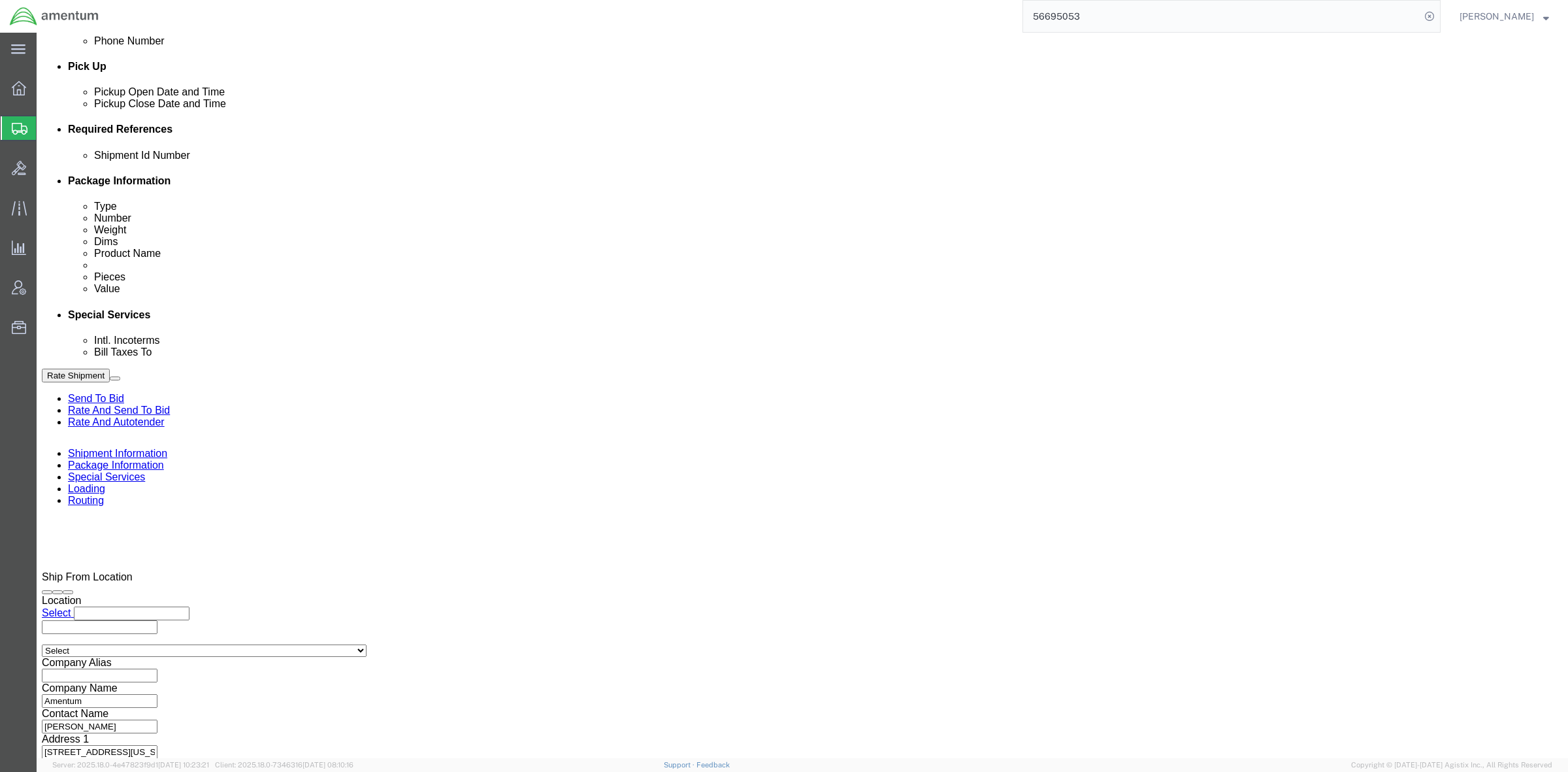
click div "Package Type Select Bale(s) Basket(s) Bolt(s) Bottle(s) Buckets Bulk Bundle(s) …"
type input "15"
click div "Length 18.00 x Width 18.00 x Height 18.00 Select cm ft in"
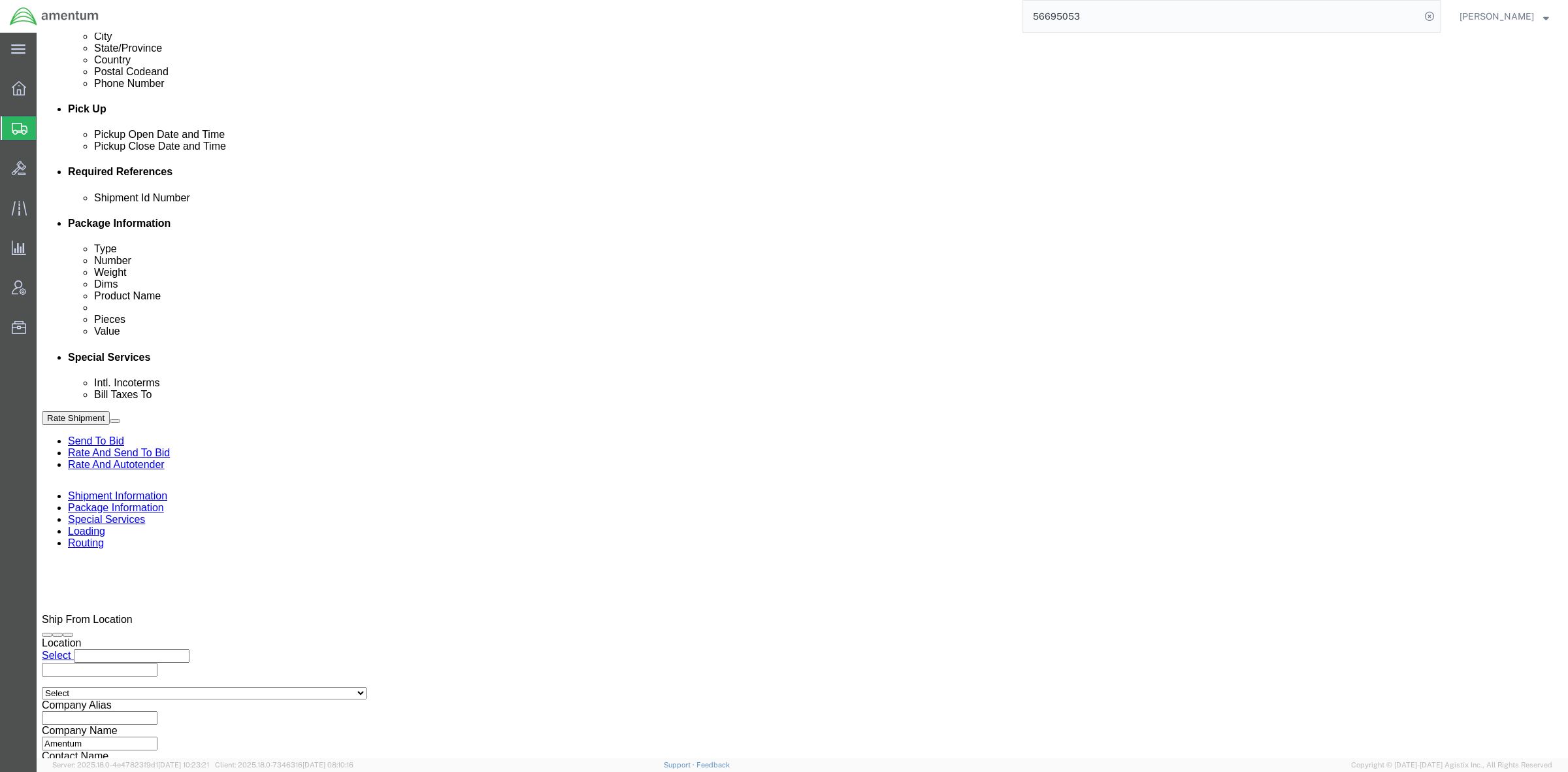
scroll to position [582, 0]
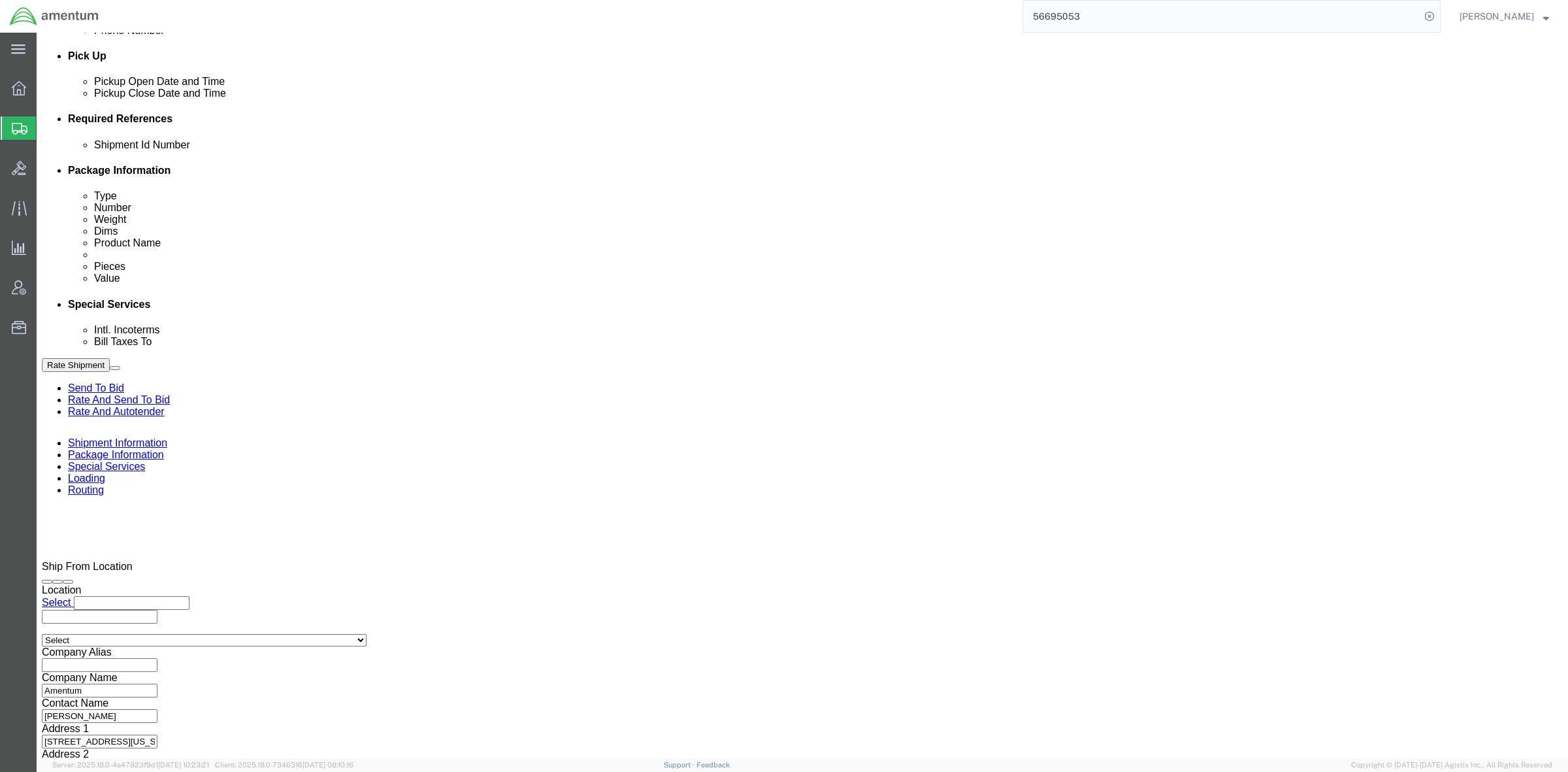
click button "Continue"
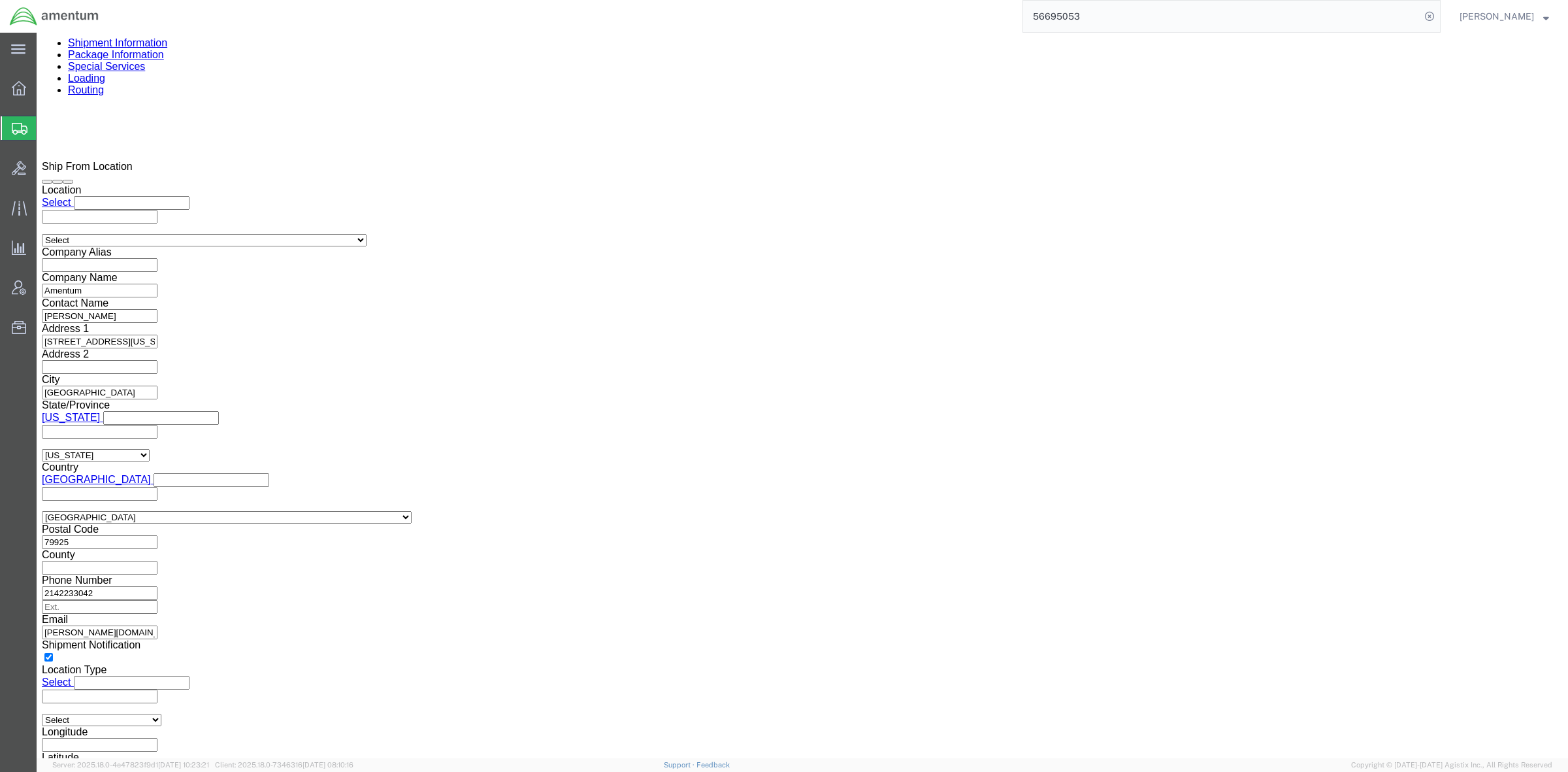
scroll to position [1062, 0]
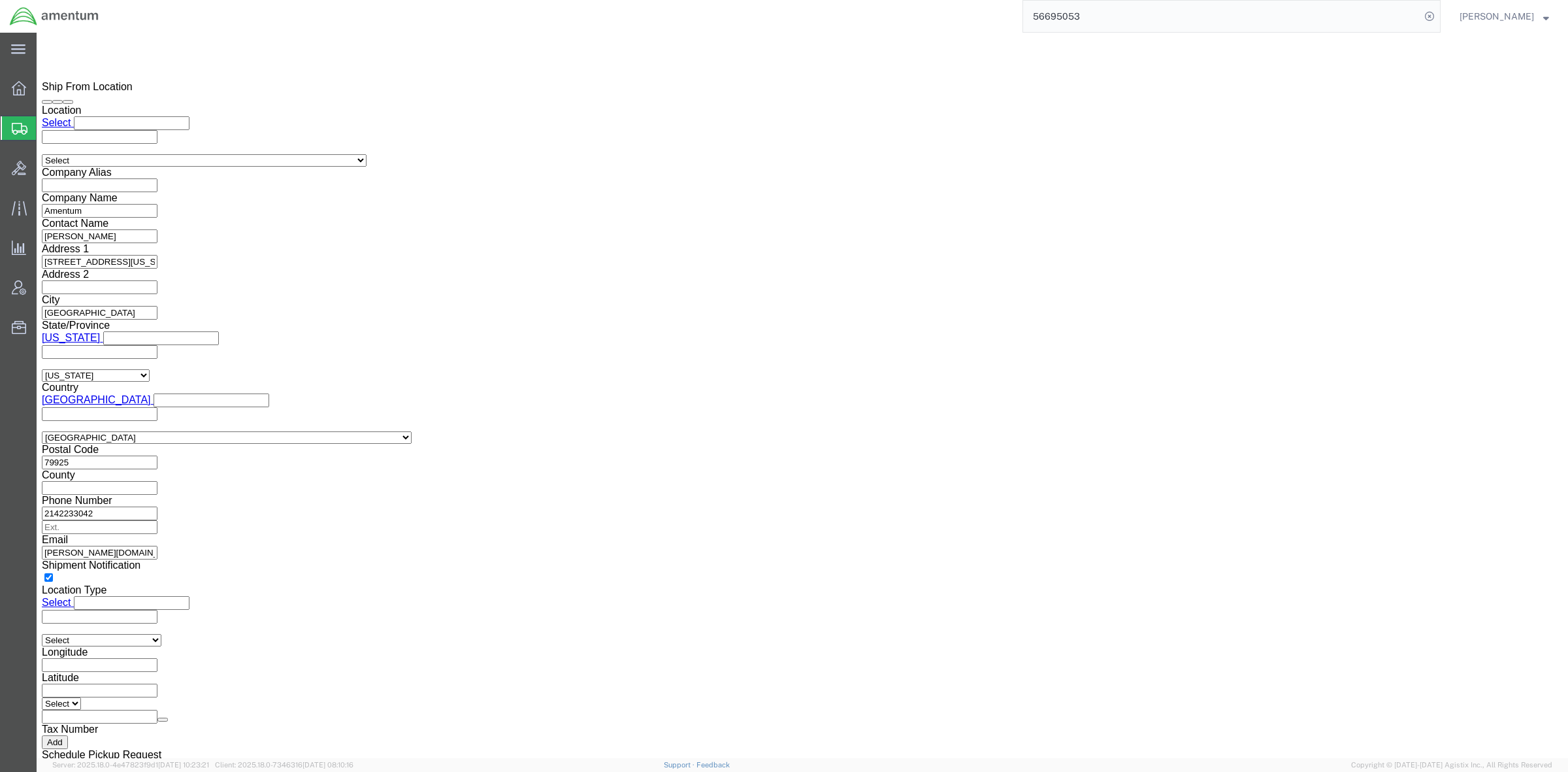
click button "Rate Shipment"
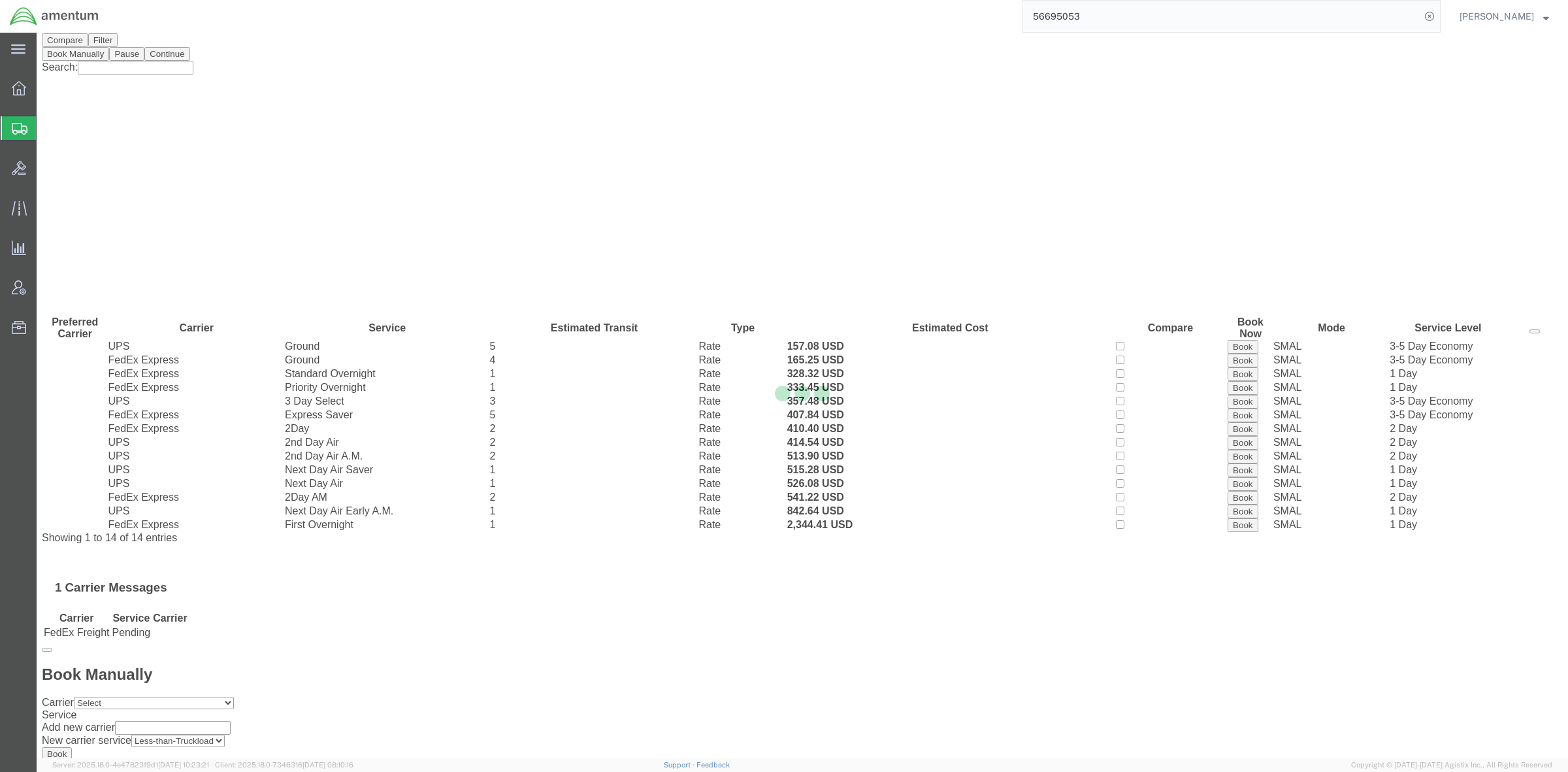
scroll to position [0, 0]
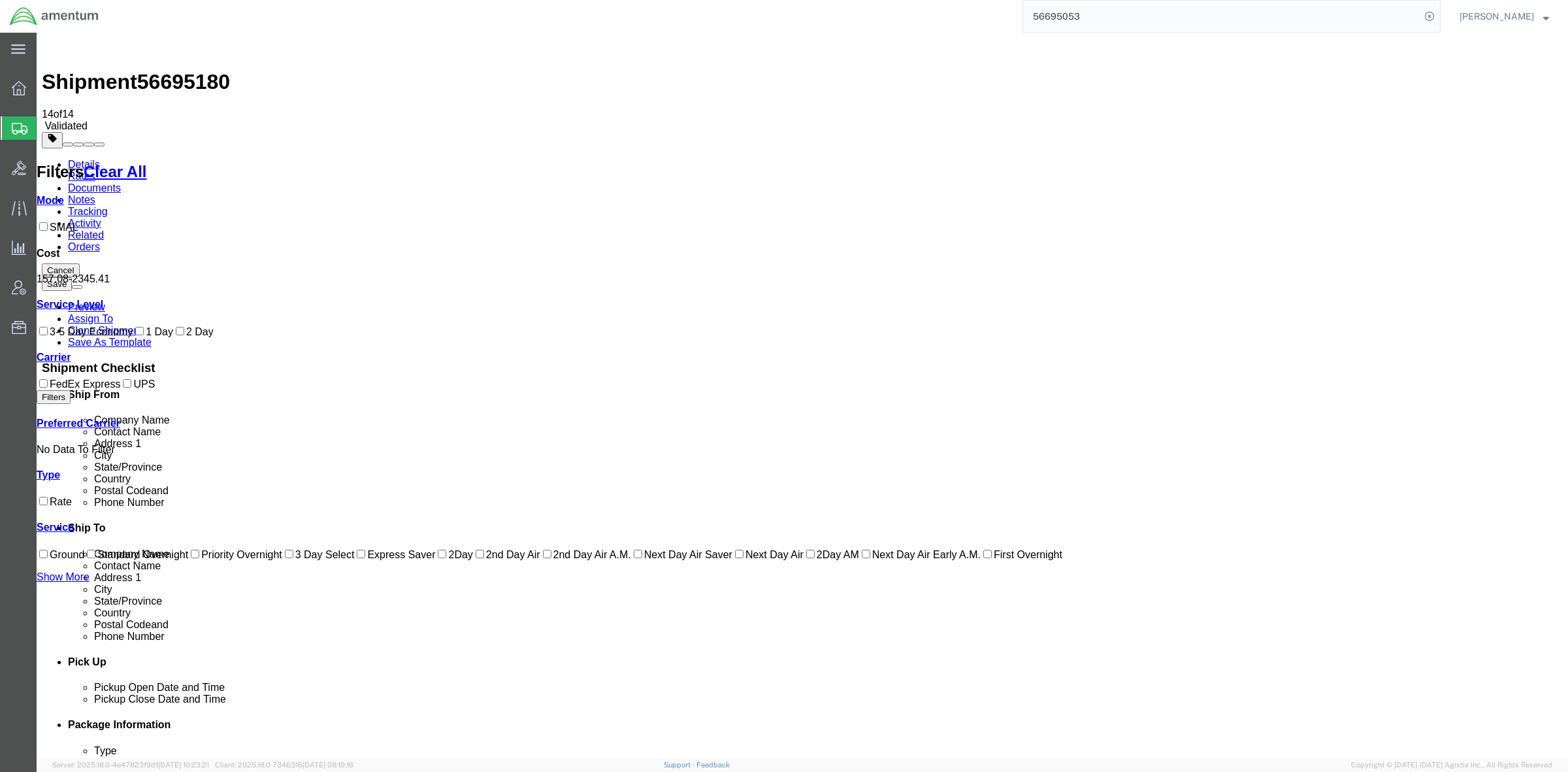
checkbox input "true"
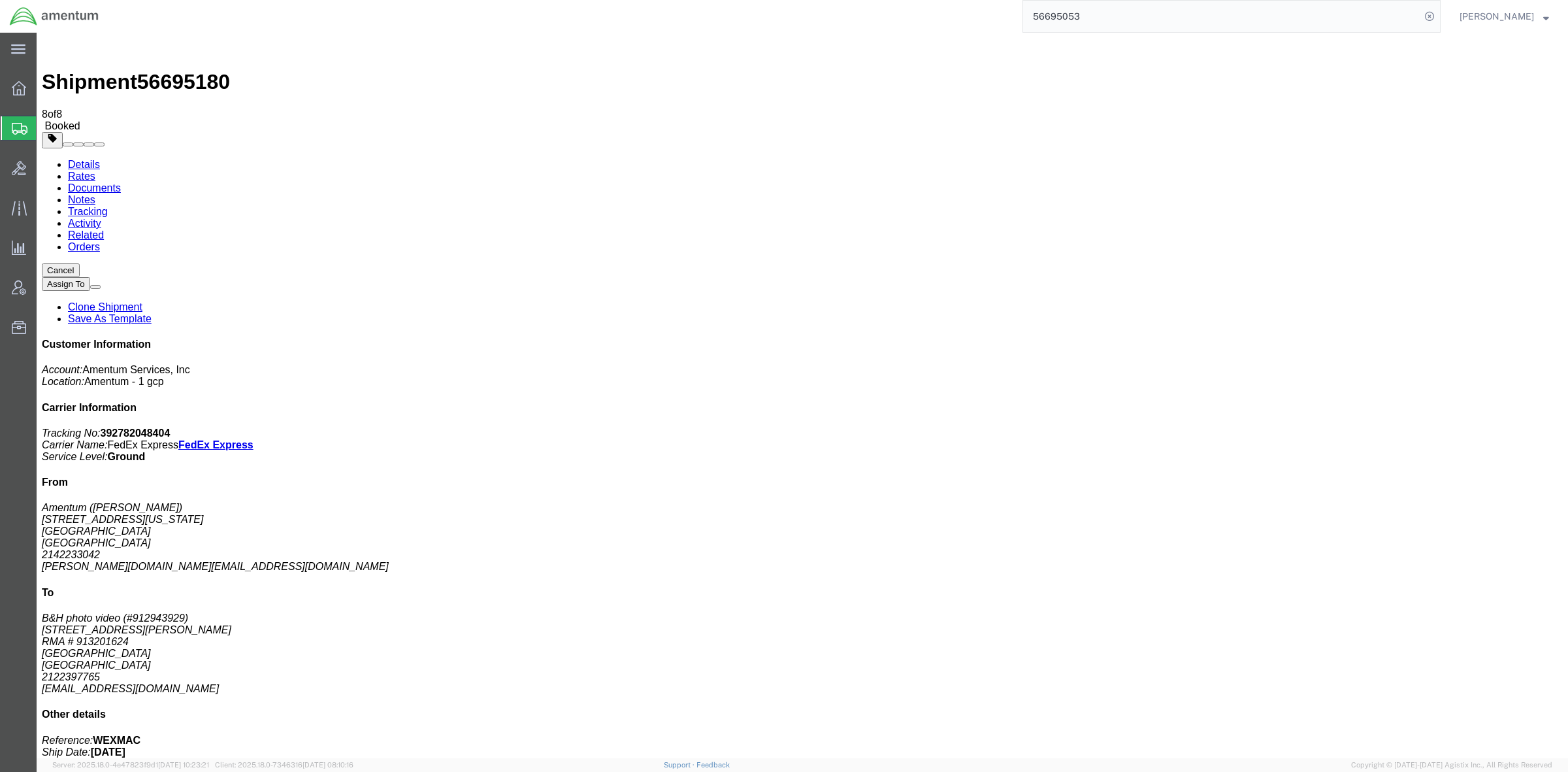
drag, startPoint x: 694, startPoint y: 234, endPoint x: 804, endPoint y: 136, distance: 147.3
drag, startPoint x: 690, startPoint y: 256, endPoint x: 704, endPoint y: 255, distance: 14.0
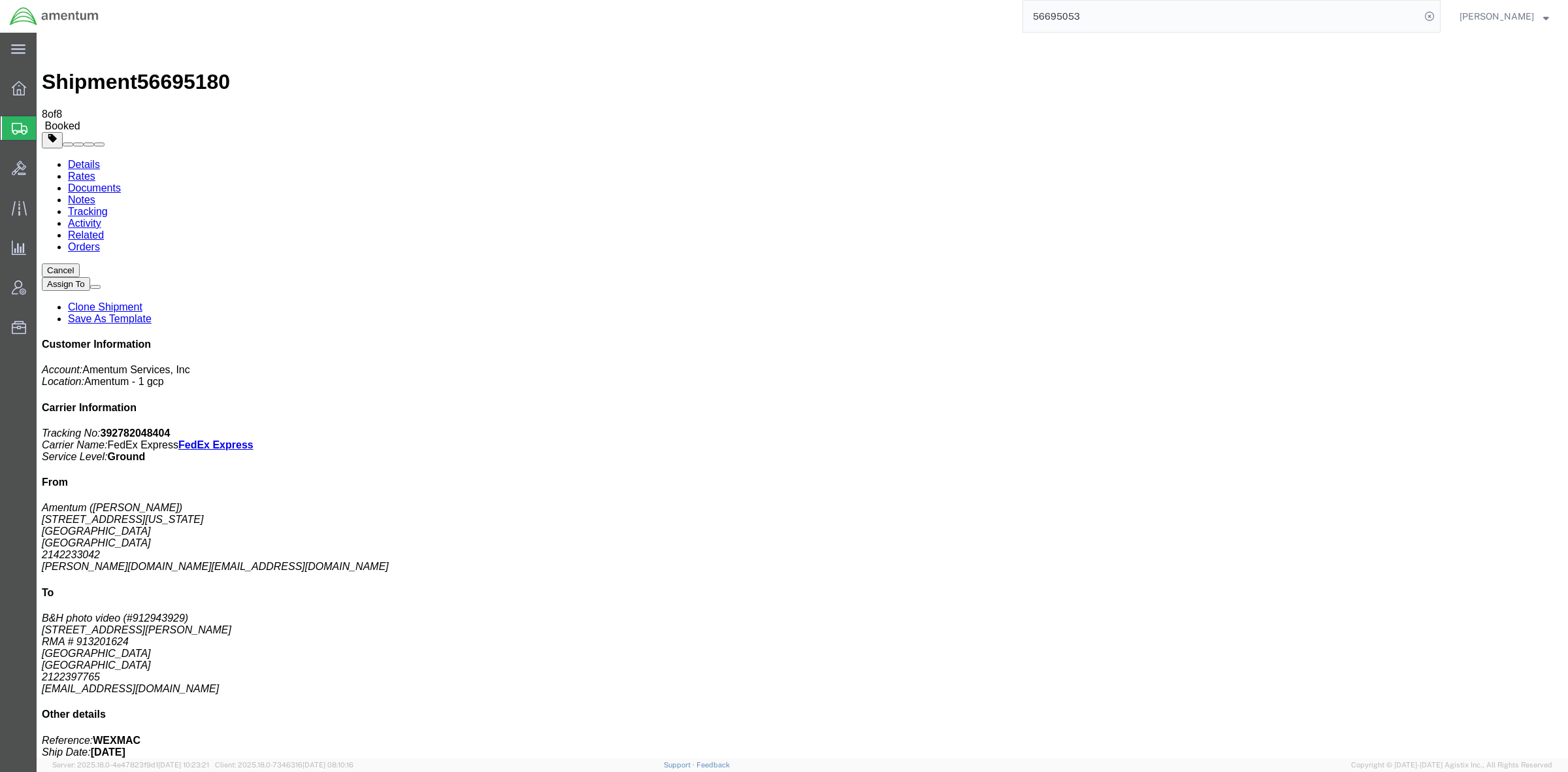
drag, startPoint x: 698, startPoint y: 309, endPoint x: 890, endPoint y: 308, distance: 192.0
drag, startPoint x: 694, startPoint y: 336, endPoint x: 878, endPoint y: 98, distance: 300.8
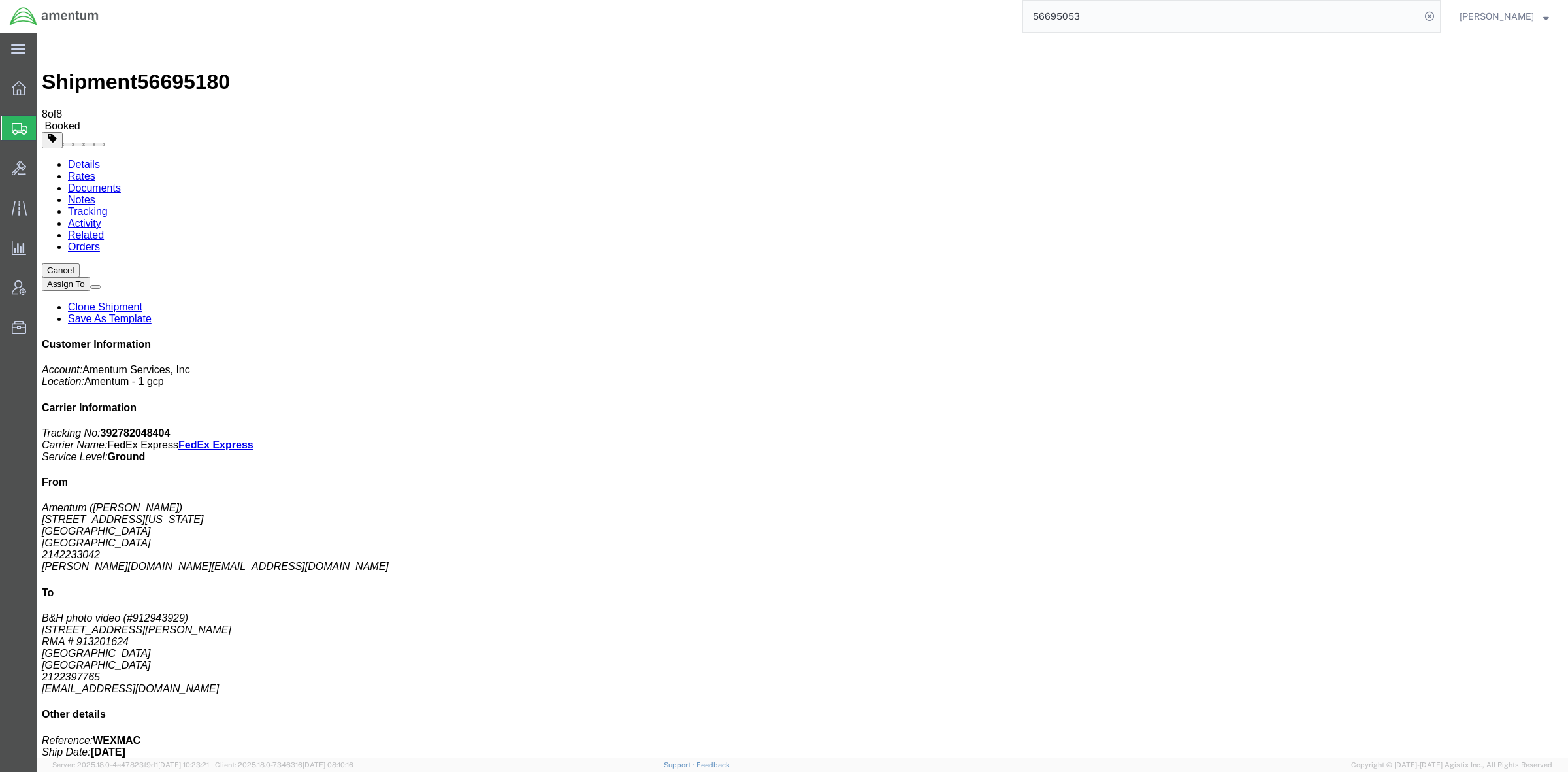
drag, startPoint x: 698, startPoint y: 361, endPoint x: 770, endPoint y: 357, distance: 72.1
click at [1060, 12] on input "56695053" at bounding box center [1222, 17] width 398 height 31
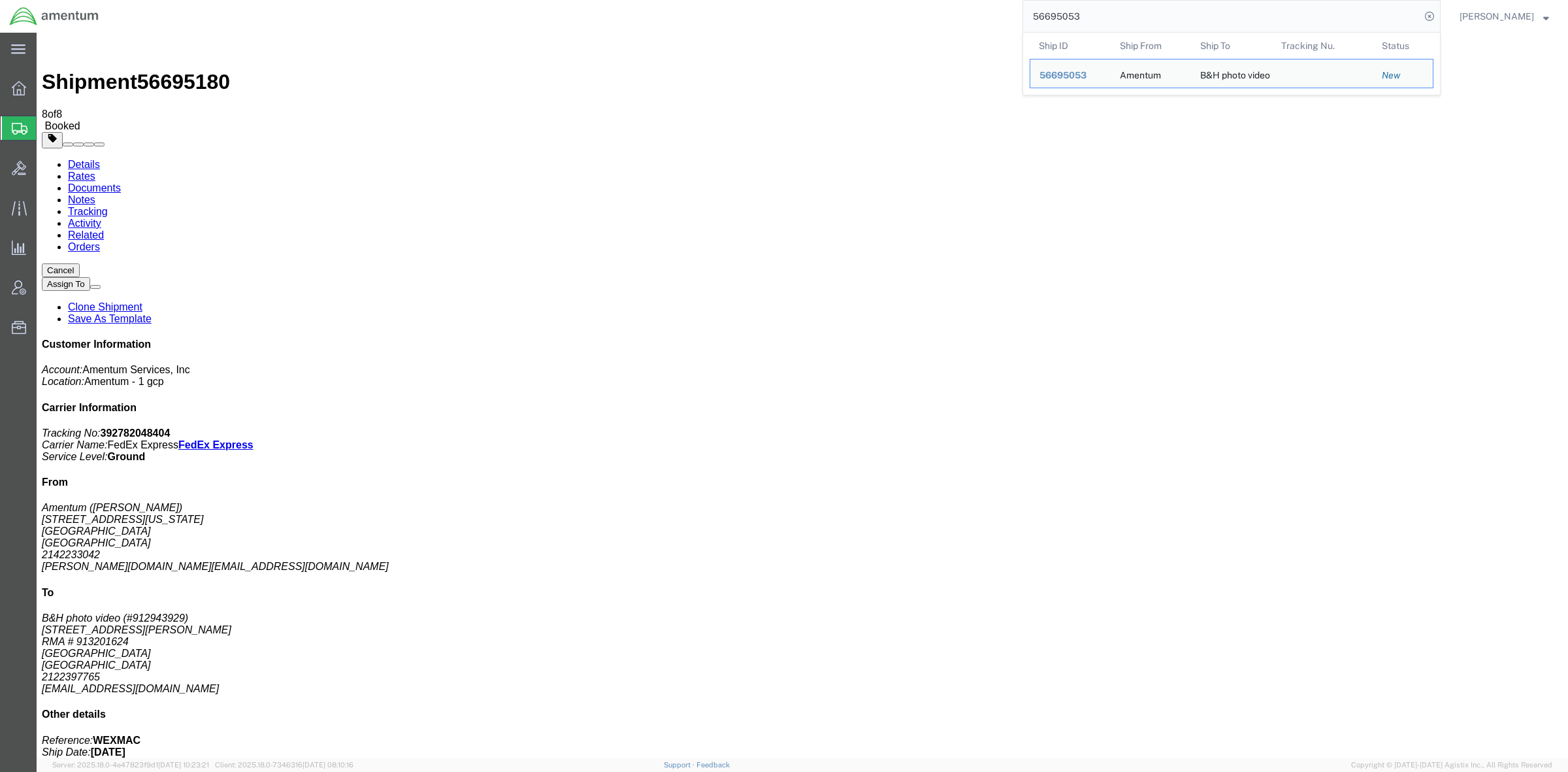
click at [1077, 14] on input "56695053" at bounding box center [1222, 17] width 398 height 31
click at [1396, 14] on input "56695053" at bounding box center [1222, 17] width 398 height 31
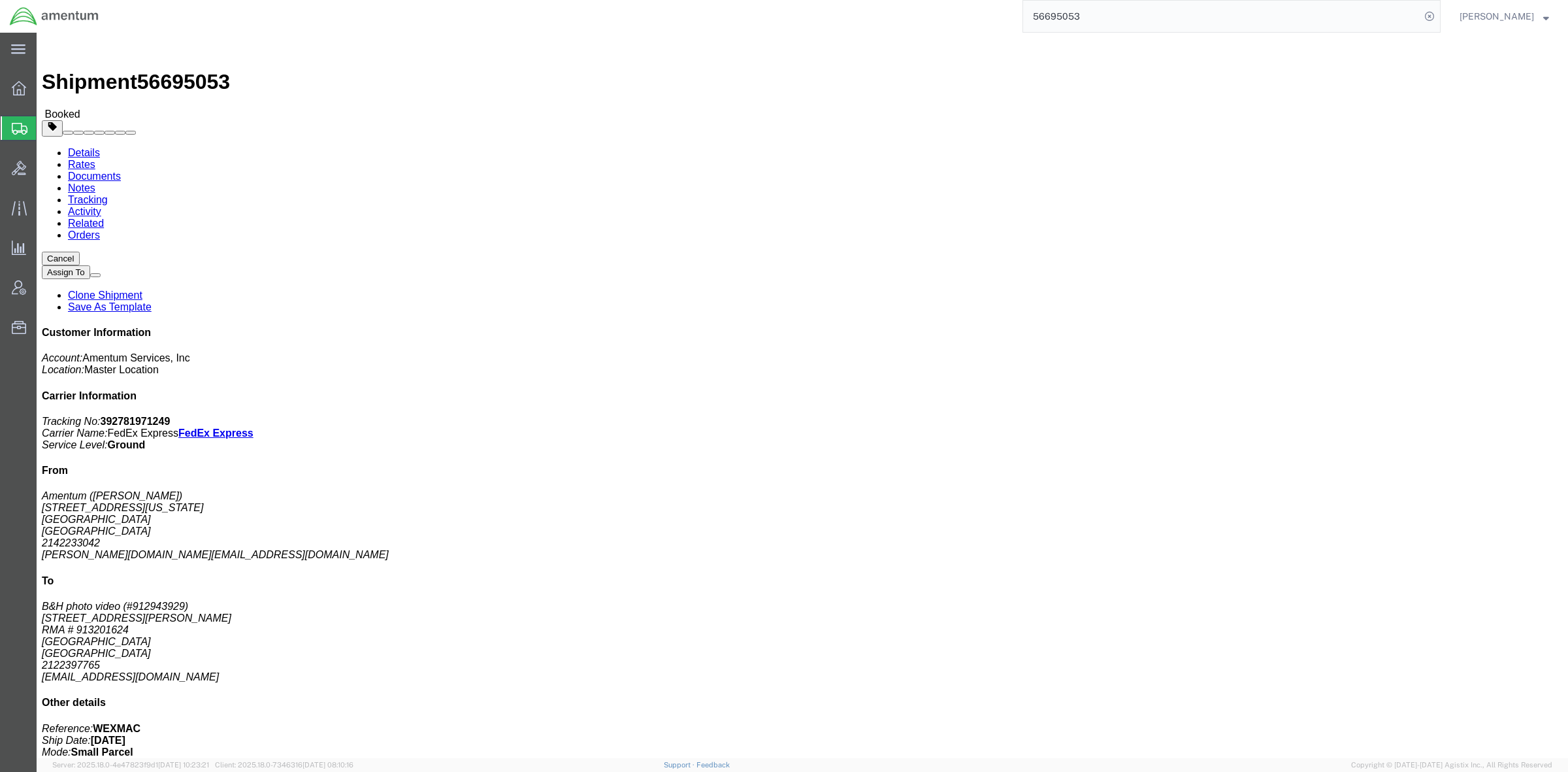
click button "Cancel"
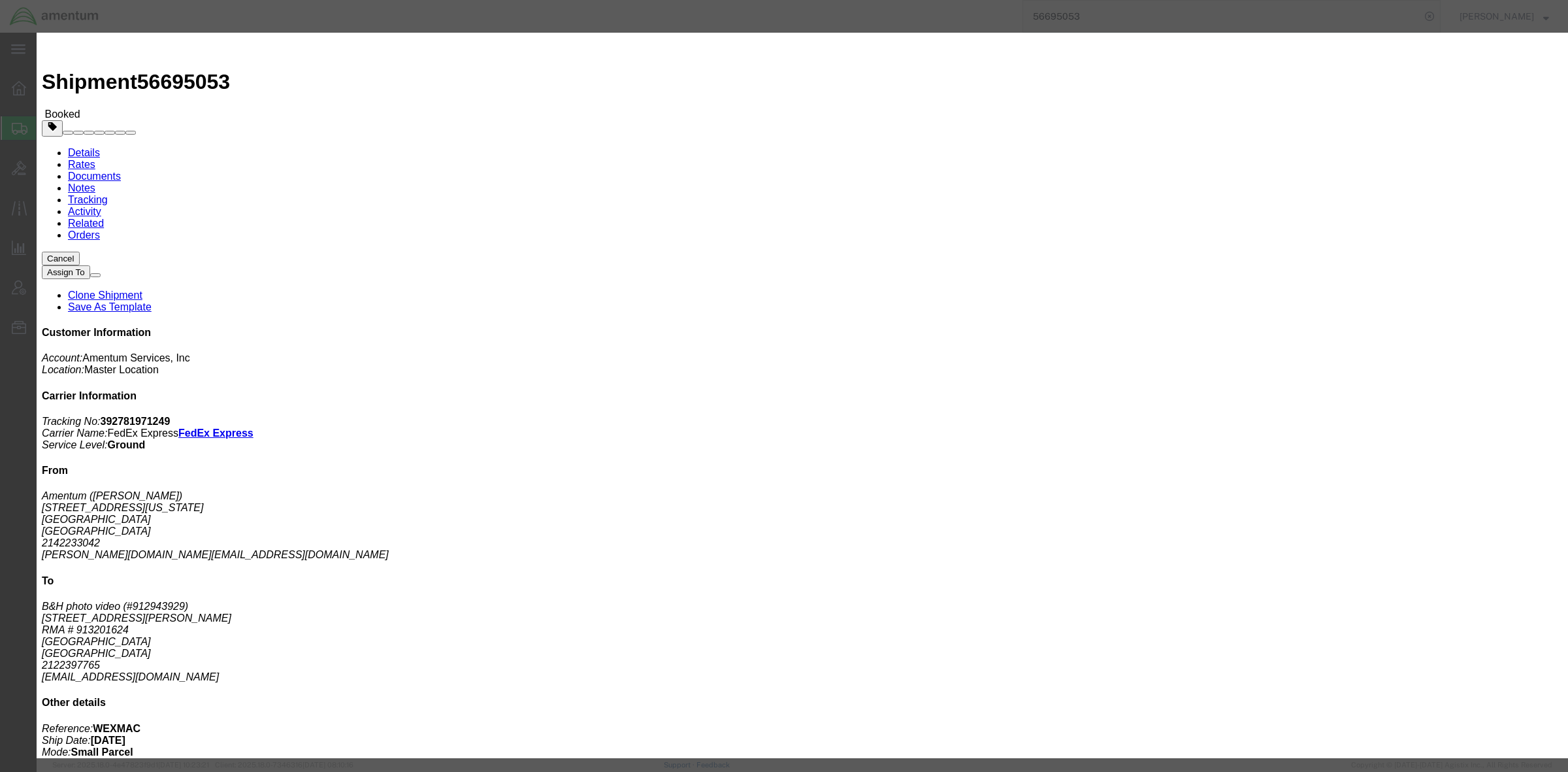
click button "Yes"
